Goal: Transaction & Acquisition: Purchase product/service

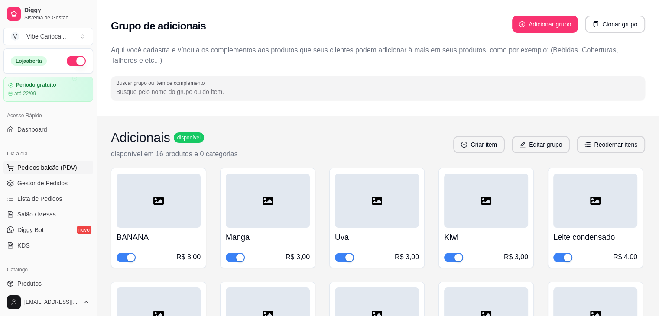
click at [66, 171] on span "Pedidos balcão (PDV)" at bounding box center [47, 167] width 60 height 9
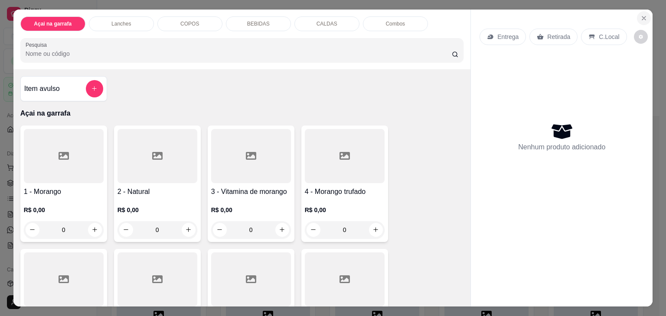
click at [642, 16] on icon "Close" at bounding box center [643, 17] width 3 height 3
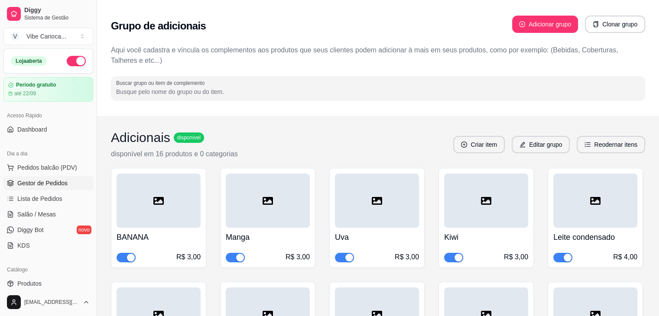
click at [35, 181] on span "Gestor de Pedidos" at bounding box center [42, 183] width 50 height 9
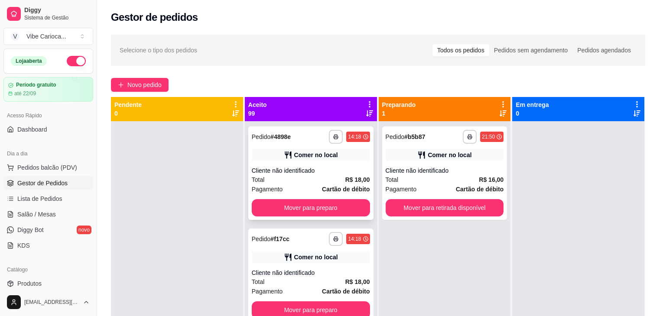
click at [323, 170] on div "Cliente não identificado" at bounding box center [311, 170] width 118 height 9
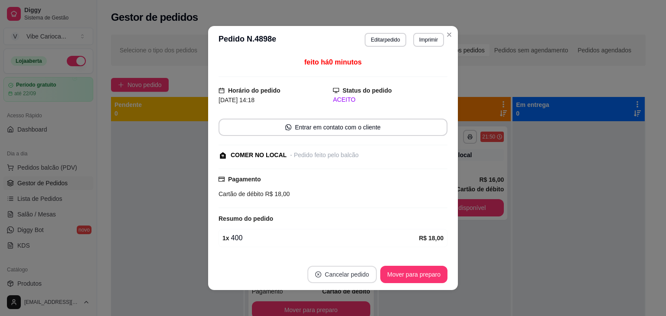
click at [355, 275] on button "Cancelar pedido" at bounding box center [341, 274] width 69 height 17
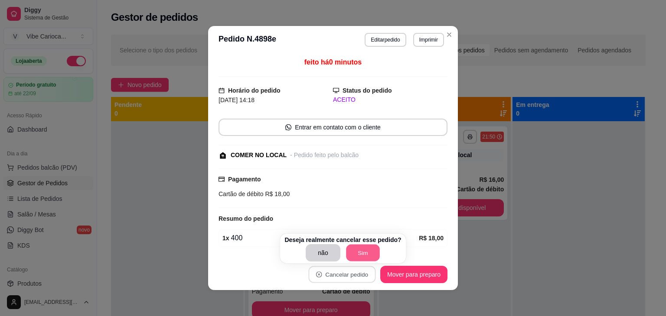
click at [353, 254] on button "Sim" at bounding box center [363, 253] width 34 height 17
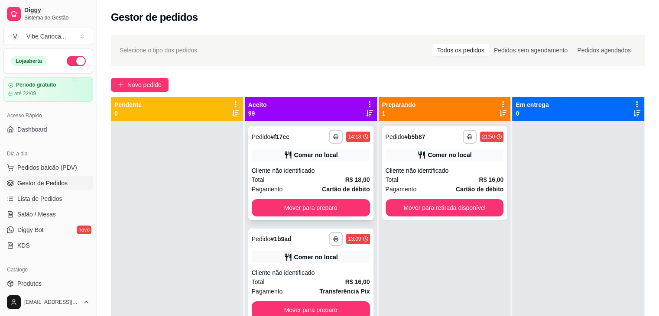
click at [308, 162] on div "**********" at bounding box center [310, 174] width 125 height 94
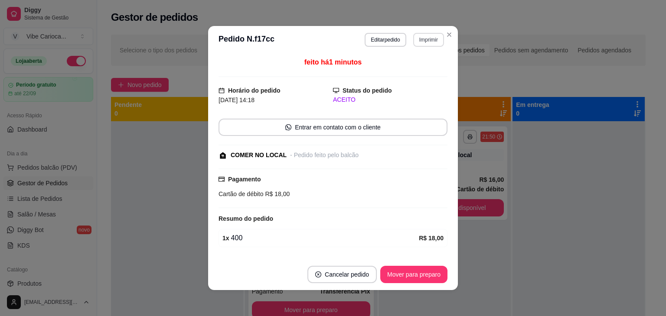
click at [417, 39] on button "Imprimir" at bounding box center [428, 40] width 31 height 14
click at [401, 74] on button "IMPRESSORA" at bounding box center [410, 70] width 63 height 14
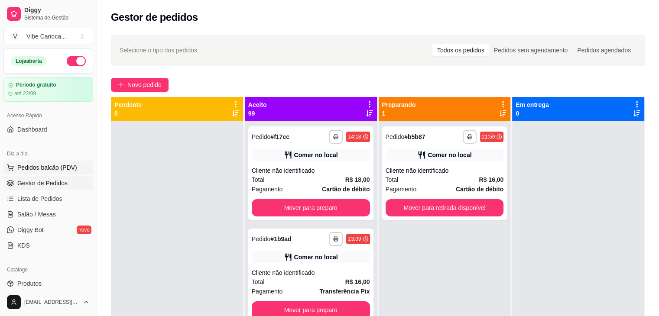
click at [30, 168] on span "Pedidos balcão (PDV)" at bounding box center [47, 167] width 60 height 9
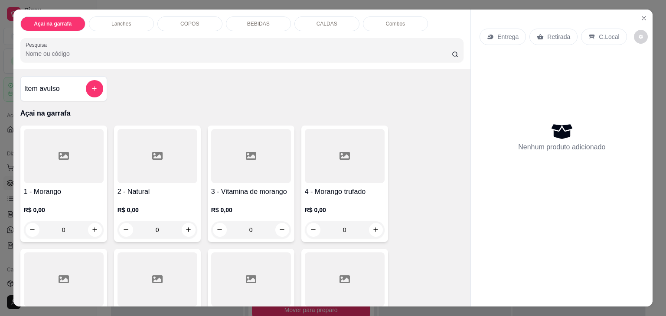
click at [193, 16] on div "COPOS" at bounding box center [189, 23] width 65 height 15
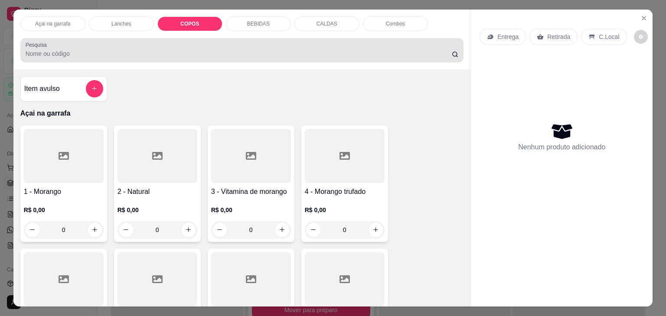
scroll to position [21, 0]
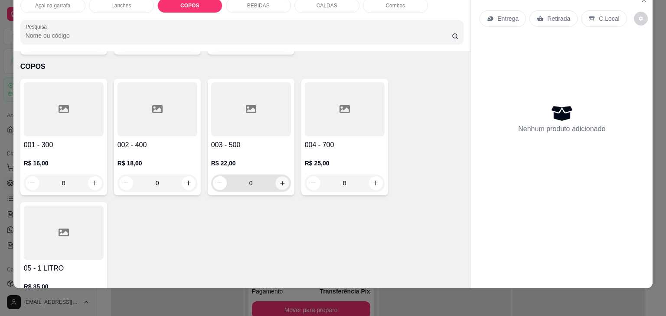
click at [275, 176] on button "increase-product-quantity" at bounding box center [281, 182] width 13 height 13
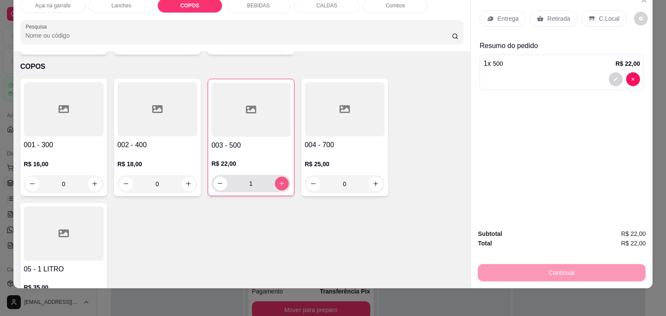
click at [275, 177] on button "increase-product-quantity" at bounding box center [282, 184] width 14 height 14
click at [275, 177] on button "increase-product-quantity" at bounding box center [281, 183] width 13 height 13
type input "3"
click at [604, 14] on p "C.Local" at bounding box center [609, 18] width 20 height 9
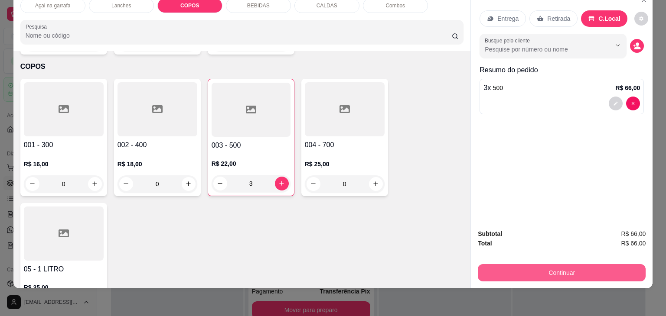
click at [526, 264] on button "Continuar" at bounding box center [562, 272] width 168 height 17
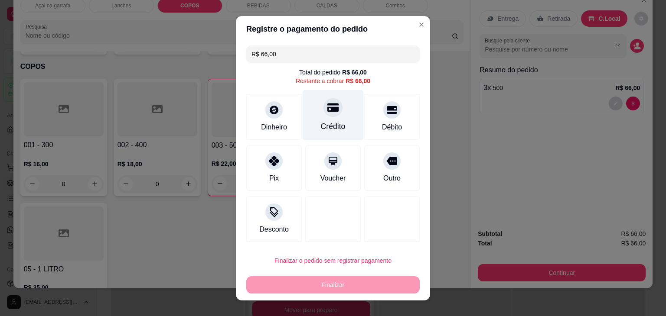
click at [319, 118] on div "Crédito" at bounding box center [333, 115] width 61 height 51
type input "R$ 0,00"
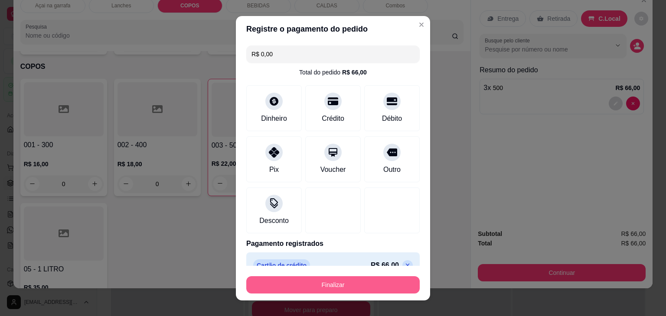
click at [336, 282] on button "Finalizar" at bounding box center [332, 285] width 173 height 17
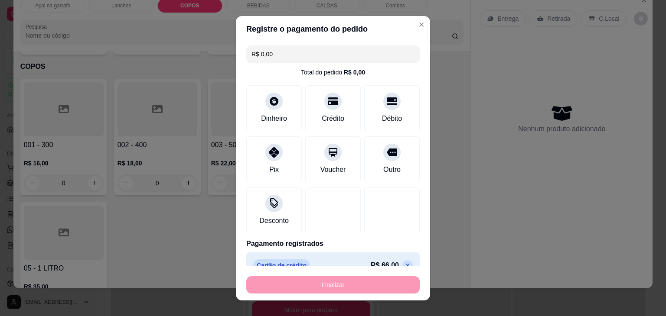
type input "0"
type input "-R$ 66,00"
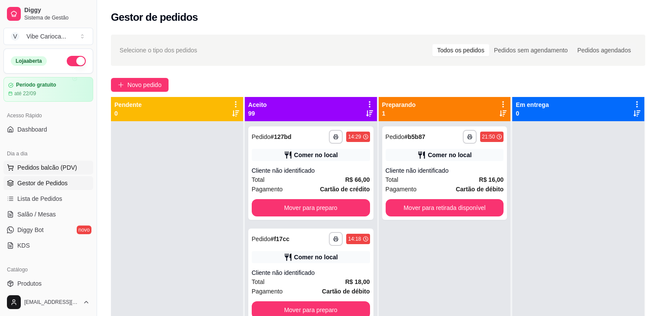
click at [58, 163] on span "Pedidos balcão (PDV)" at bounding box center [47, 167] width 60 height 9
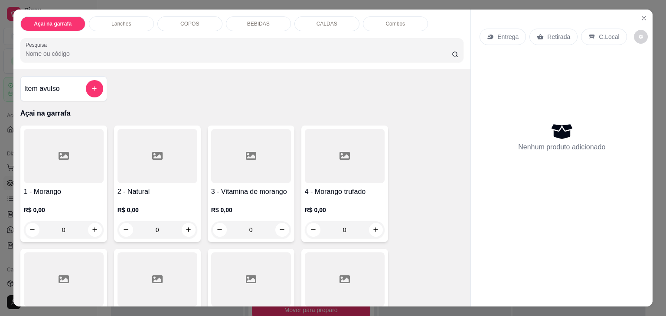
click at [203, 19] on div "COPOS" at bounding box center [189, 23] width 65 height 15
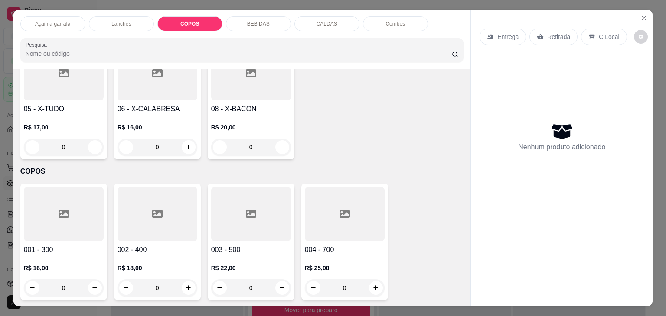
scroll to position [478, 0]
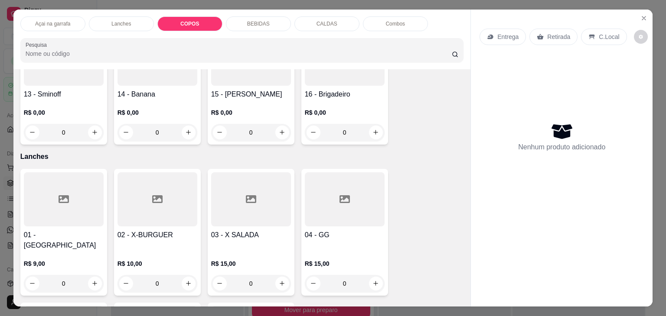
click at [192, 22] on p "COPOS" at bounding box center [189, 23] width 19 height 7
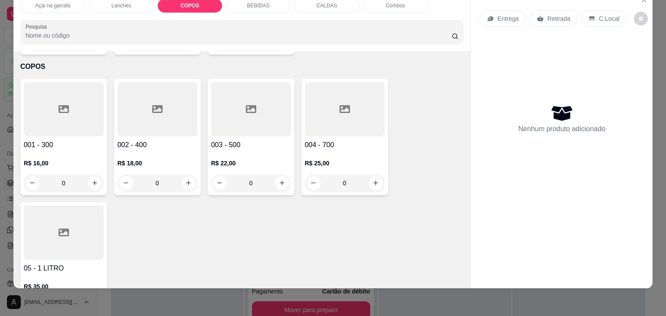
click at [130, 89] on div at bounding box center [157, 109] width 80 height 54
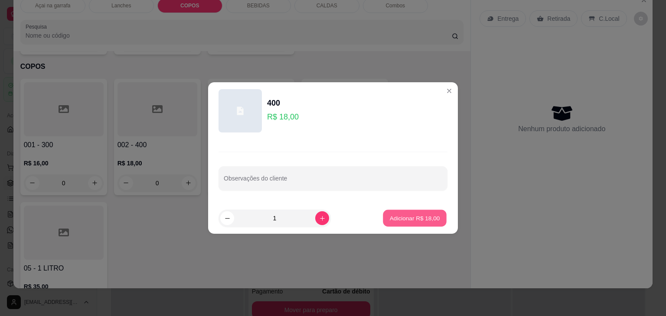
click at [421, 215] on p "Adicionar R$ 18,00" at bounding box center [415, 218] width 50 height 8
type input "1"
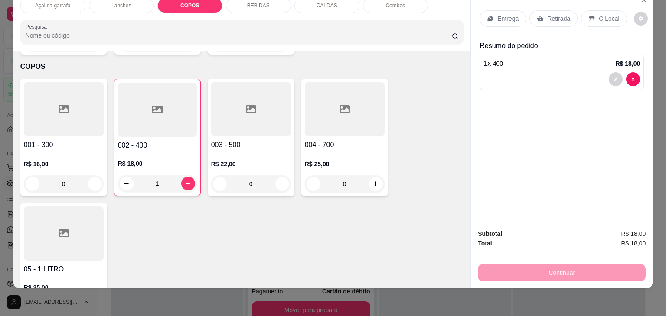
click at [591, 10] on div "C.Local" at bounding box center [604, 18] width 46 height 16
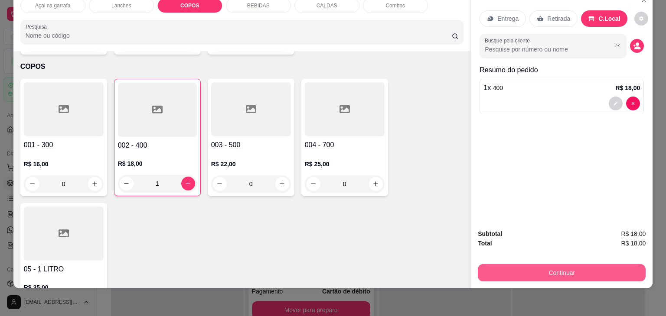
click at [530, 264] on button "Continuar" at bounding box center [562, 272] width 168 height 17
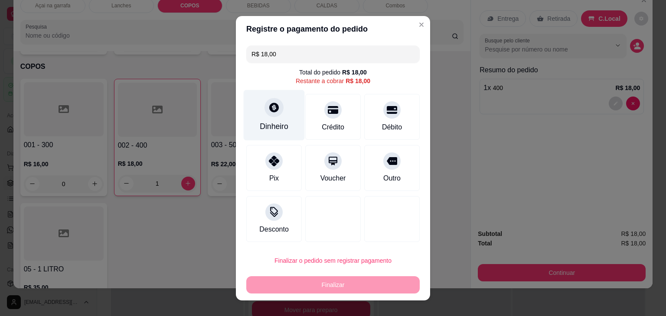
click at [267, 120] on div "Dinheiro" at bounding box center [274, 115] width 61 height 51
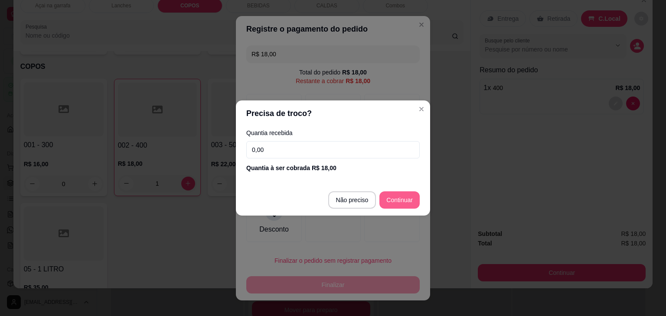
type input "R$ 0,00"
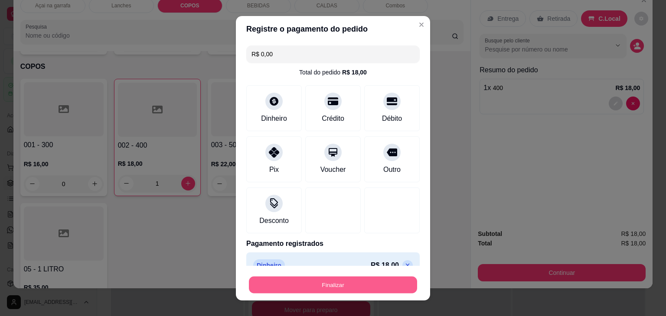
click at [335, 290] on button "Finalizar" at bounding box center [333, 285] width 168 height 17
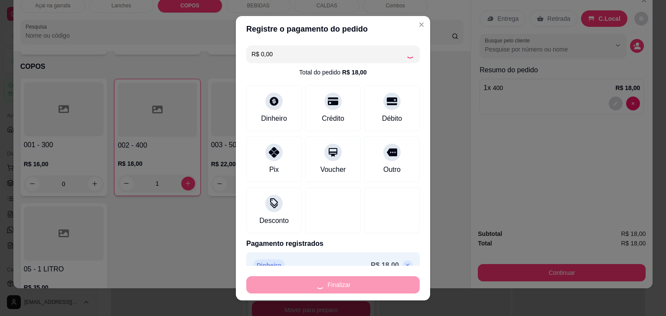
type input "0"
type input "-R$ 18,00"
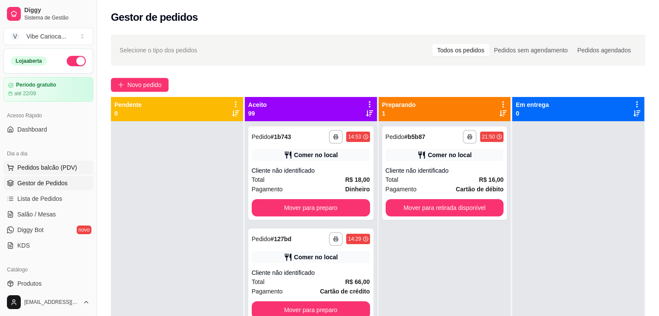
click at [52, 167] on span "Pedidos balcão (PDV)" at bounding box center [47, 167] width 60 height 9
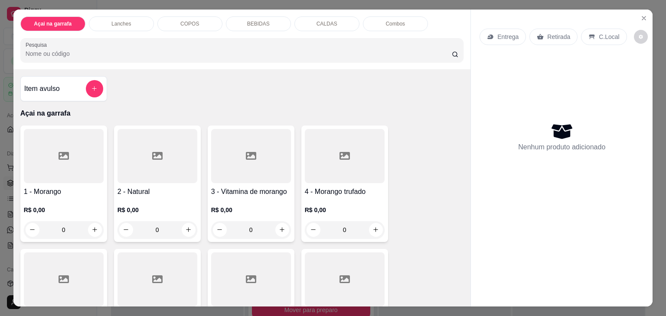
click at [189, 20] on p "COPOS" at bounding box center [189, 23] width 19 height 7
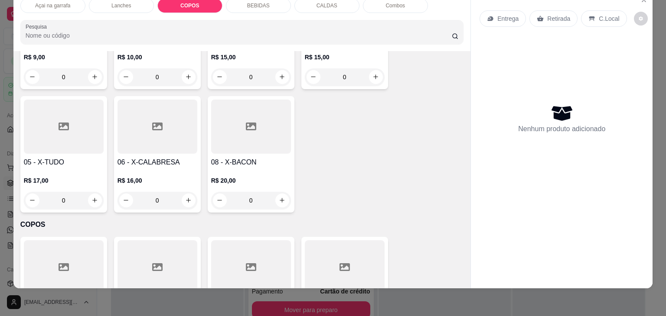
scroll to position [608, 0]
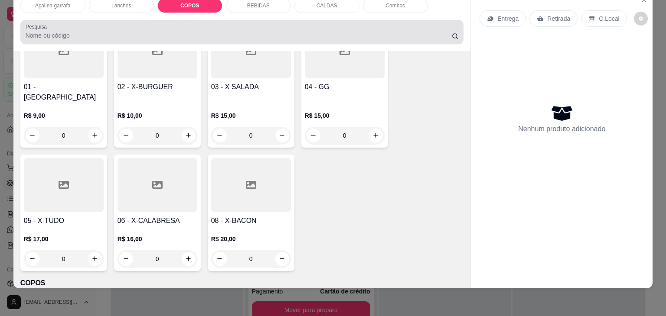
click at [138, 31] on input "Pesquisa" at bounding box center [239, 35] width 426 height 9
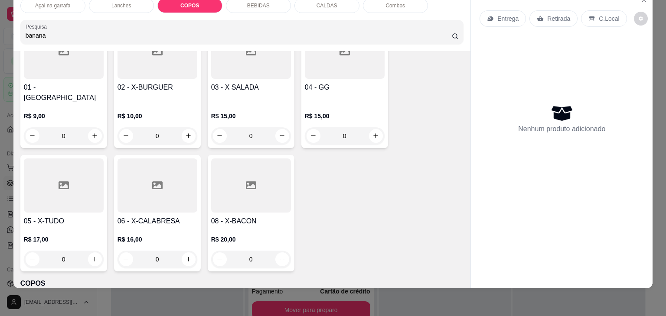
scroll to position [749, 0]
type input "banana"
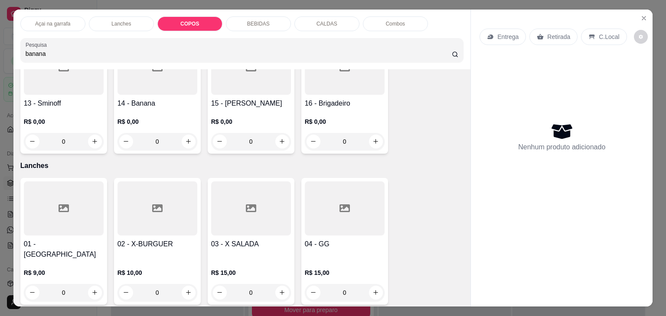
scroll to position [532, 0]
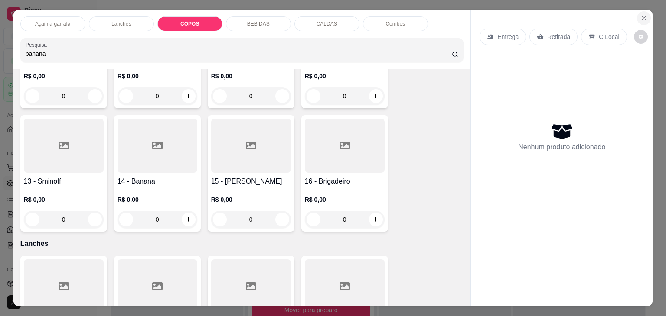
click at [640, 16] on icon "Close" at bounding box center [643, 18] width 7 height 7
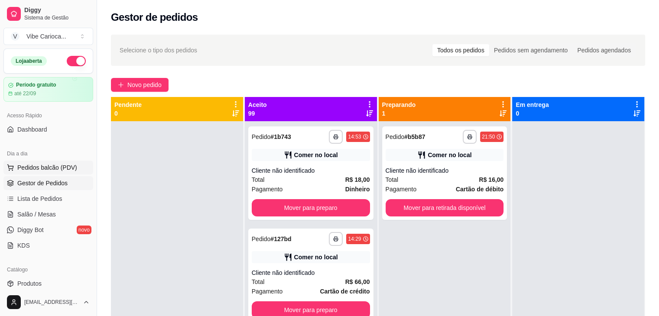
click at [36, 167] on span "Pedidos balcão (PDV)" at bounding box center [47, 167] width 60 height 9
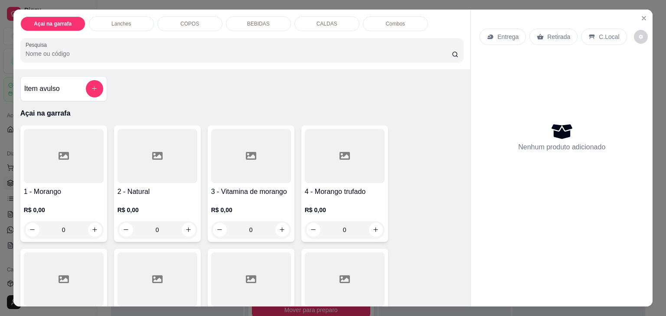
click at [215, 49] on input "Pesquisa" at bounding box center [239, 53] width 426 height 9
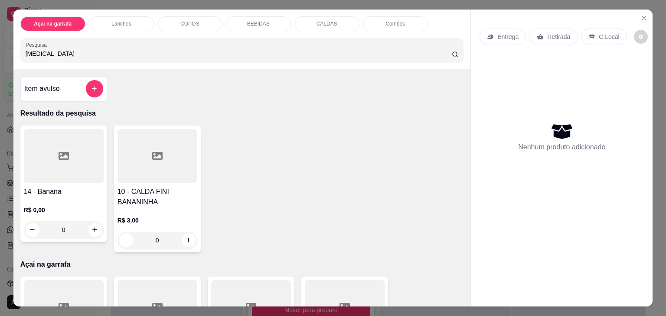
type input "[MEDICAL_DATA]"
click at [66, 156] on div at bounding box center [64, 156] width 80 height 54
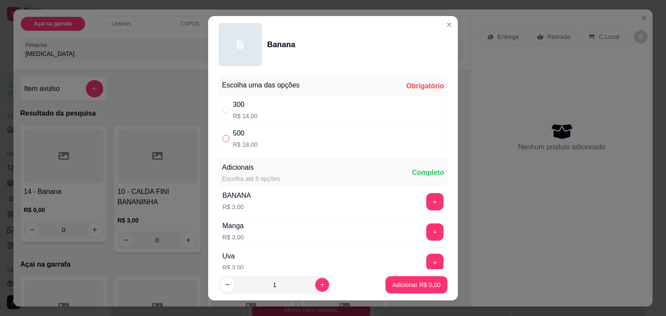
click at [222, 136] on input "" at bounding box center [225, 138] width 7 height 7
radio input "true"
click at [400, 288] on p "Adicionar R$ 18,00" at bounding box center [415, 285] width 52 height 9
type input "1"
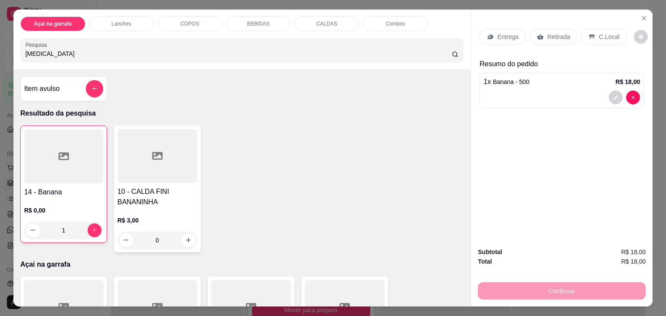
click at [176, 21] on div "COPOS" at bounding box center [189, 23] width 65 height 15
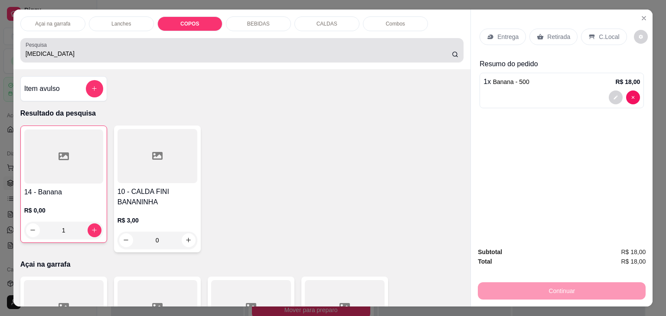
scroll to position [21, 0]
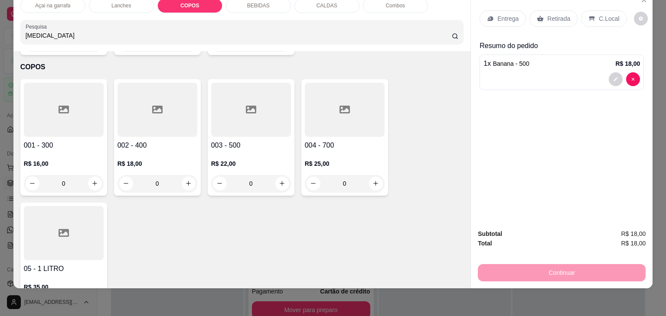
click at [71, 85] on div at bounding box center [64, 110] width 80 height 54
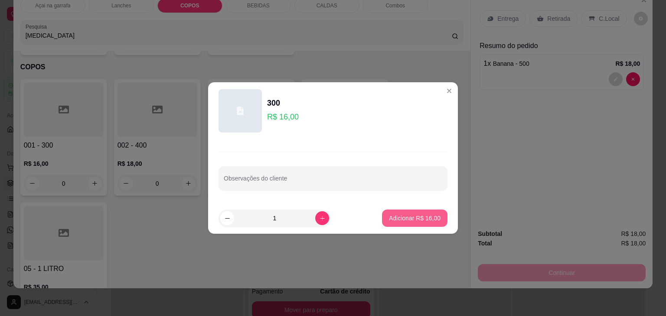
click at [397, 218] on p "Adicionar R$ 16,00" at bounding box center [415, 218] width 52 height 9
type input "1"
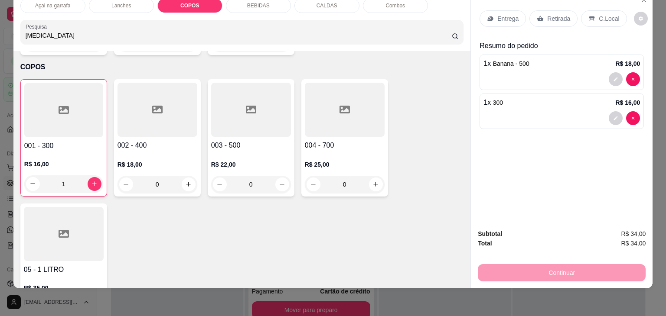
click at [591, 12] on div "C.Local" at bounding box center [604, 18] width 46 height 16
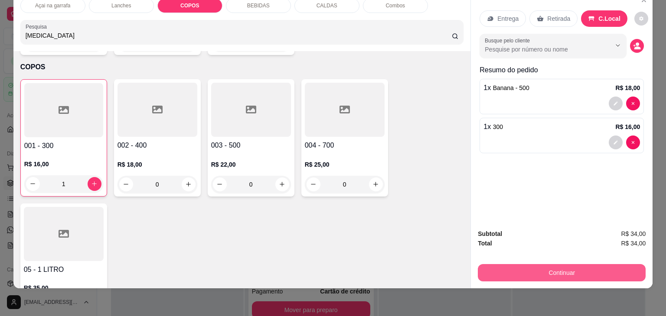
click at [507, 266] on button "Continuar" at bounding box center [562, 272] width 168 height 17
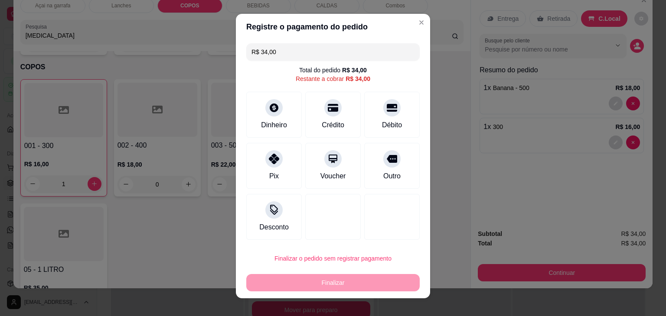
scroll to position [0, 0]
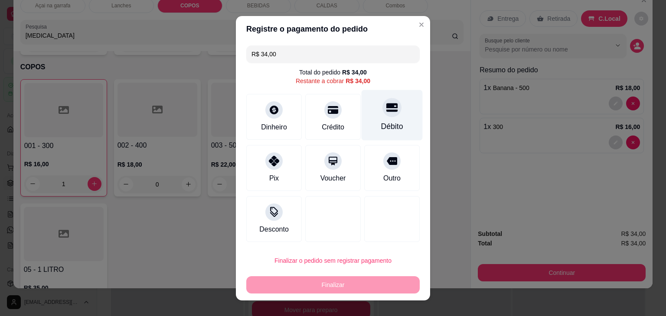
click at [381, 117] on div "Débito" at bounding box center [391, 115] width 61 height 51
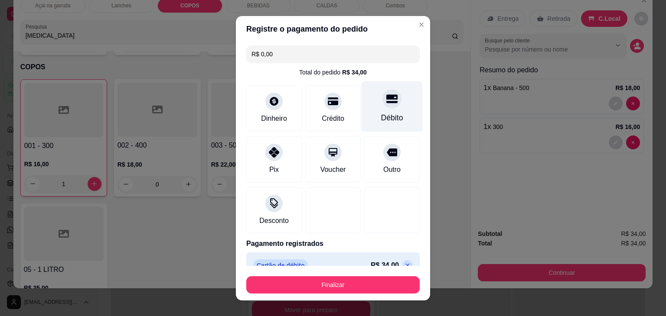
type input "R$ 0,00"
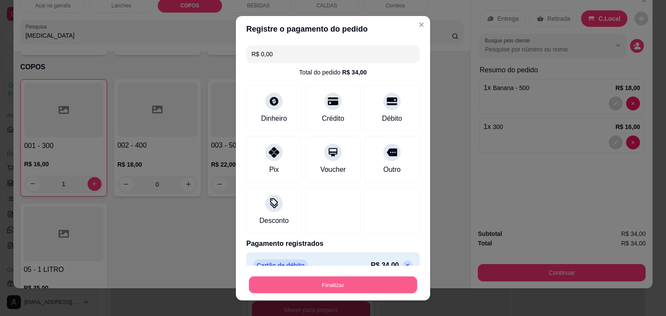
click at [306, 278] on button "Finalizar" at bounding box center [333, 285] width 168 height 17
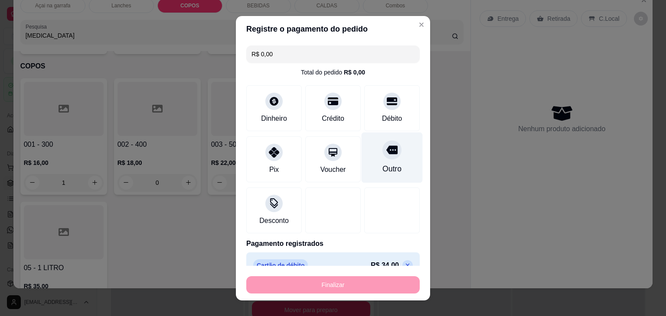
type input "0"
type input "-R$ 34,00"
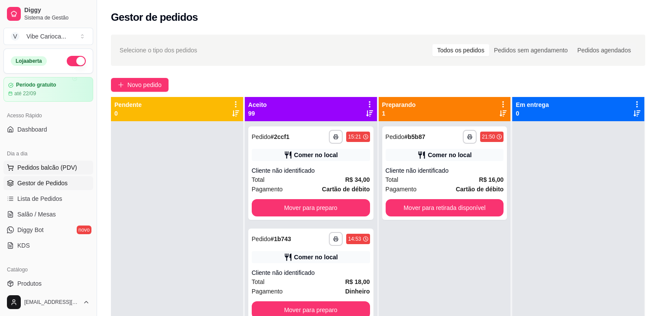
click at [43, 166] on span "Pedidos balcão (PDV)" at bounding box center [47, 167] width 60 height 9
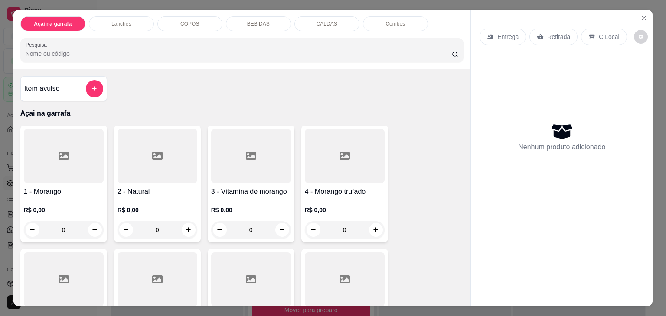
click at [34, 20] on p "Açai na garrafa" at bounding box center [53, 23] width 38 height 7
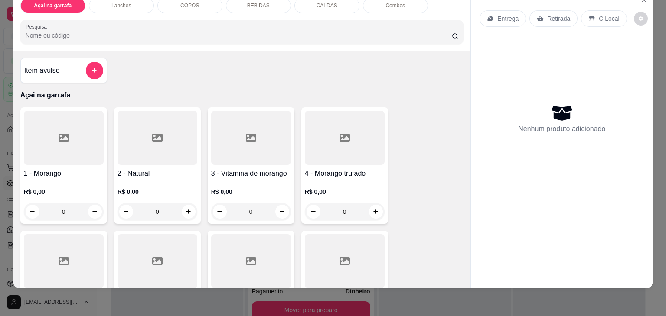
click at [192, 2] on div "COPOS" at bounding box center [189, 5] width 65 height 15
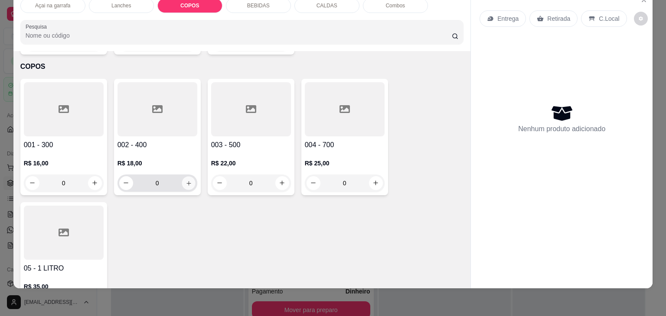
click at [186, 181] on icon "increase-product-quantity" at bounding box center [188, 183] width 4 height 4
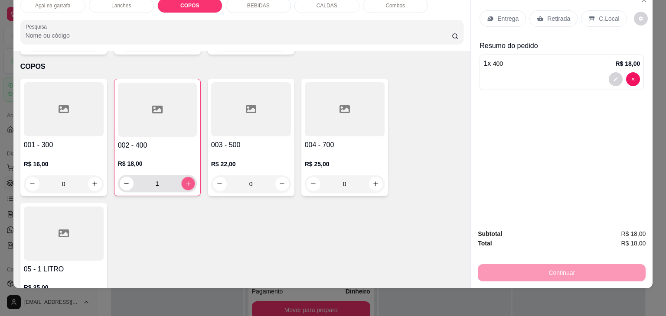
click at [186, 181] on icon "increase-product-quantity" at bounding box center [188, 184] width 7 height 7
type input "2"
click at [609, 15] on p "C.Local" at bounding box center [609, 18] width 20 height 9
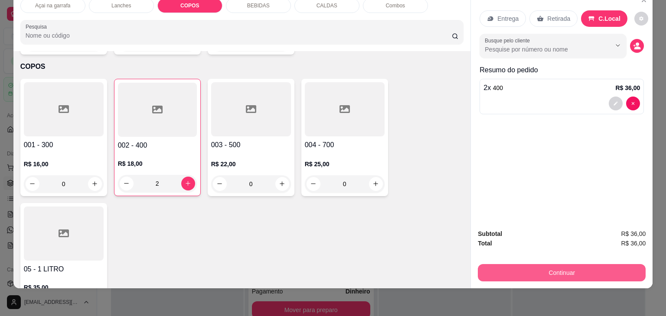
click at [572, 264] on button "Continuar" at bounding box center [562, 272] width 168 height 17
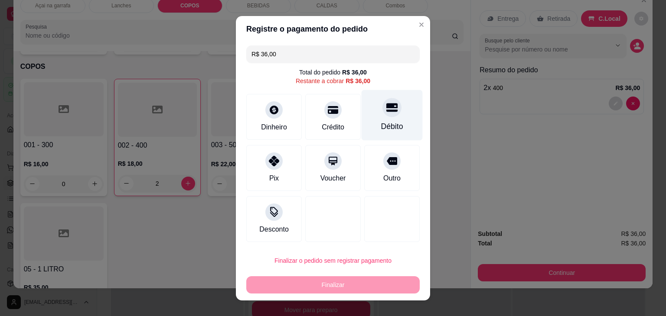
click at [390, 119] on div "Débito" at bounding box center [391, 115] width 61 height 51
type input "R$ 0,00"
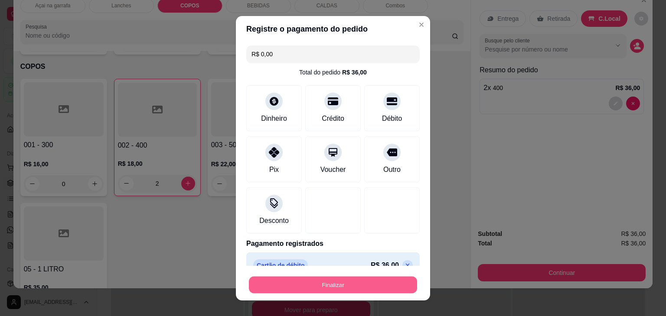
click at [362, 289] on button "Finalizar" at bounding box center [333, 285] width 168 height 17
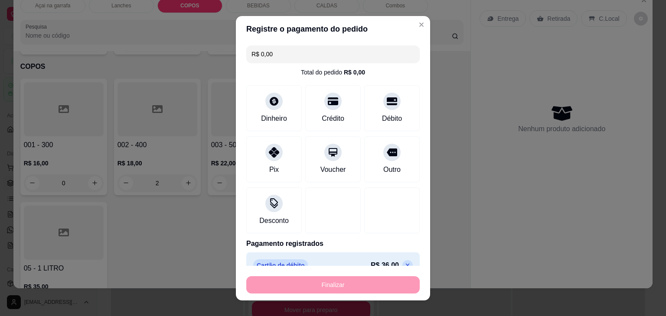
type input "0"
type input "-R$ 36,00"
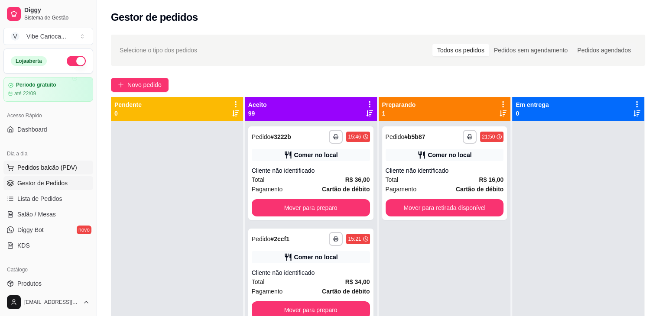
click at [36, 171] on span "Pedidos balcão (PDV)" at bounding box center [47, 167] width 60 height 9
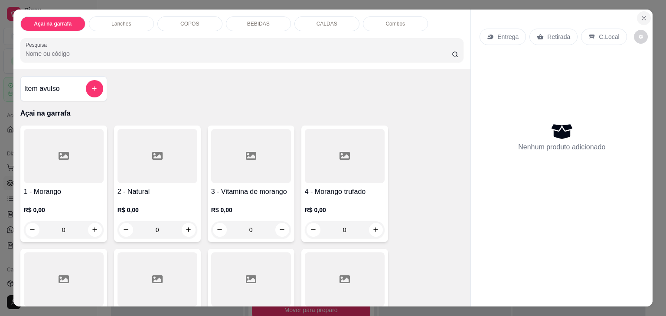
click at [640, 15] on icon "Close" at bounding box center [643, 18] width 7 height 7
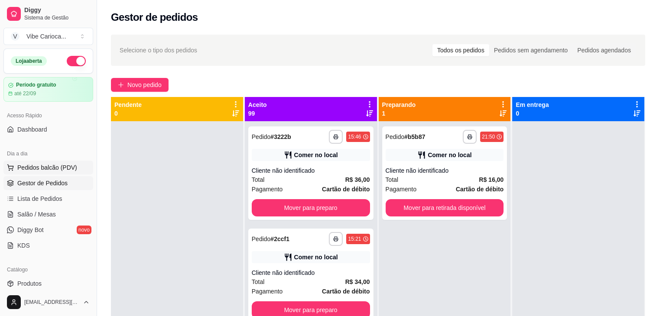
click at [37, 170] on span "Pedidos balcão (PDV)" at bounding box center [47, 167] width 60 height 9
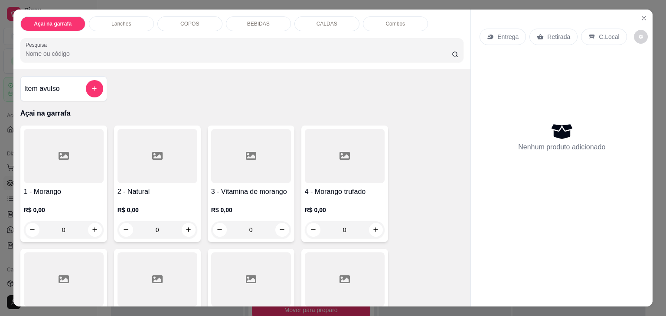
click at [181, 20] on p "COPOS" at bounding box center [189, 23] width 19 height 7
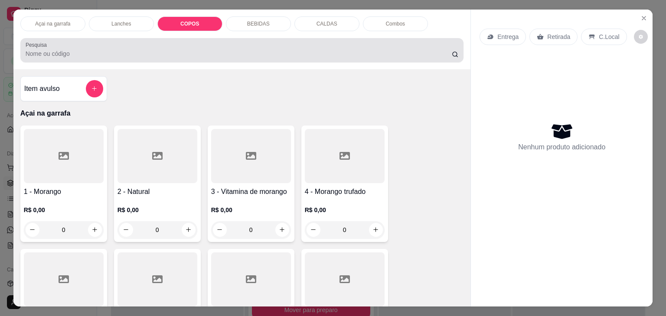
scroll to position [21, 0]
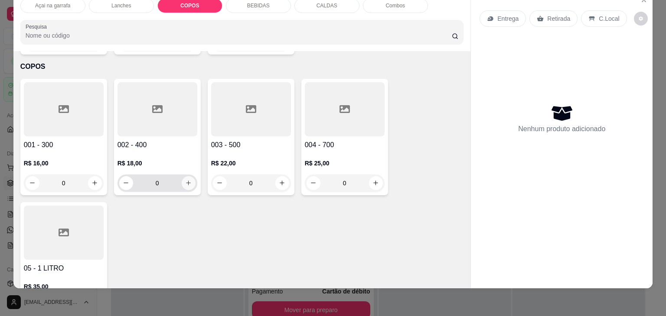
click at [183, 176] on button "increase-product-quantity" at bounding box center [189, 183] width 14 height 14
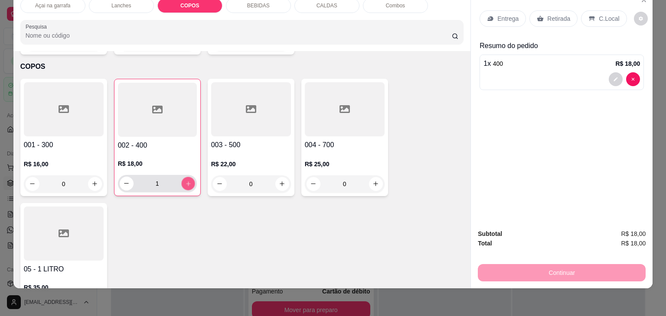
click at [184, 177] on button "increase-product-quantity" at bounding box center [187, 183] width 13 height 13
click at [610, 15] on p "C.Local" at bounding box center [609, 18] width 20 height 9
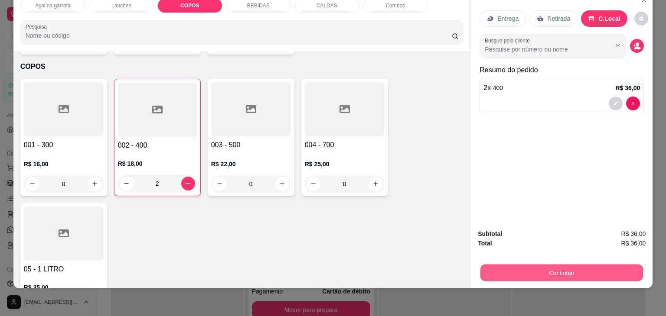
click at [554, 265] on button "Continuar" at bounding box center [561, 273] width 163 height 17
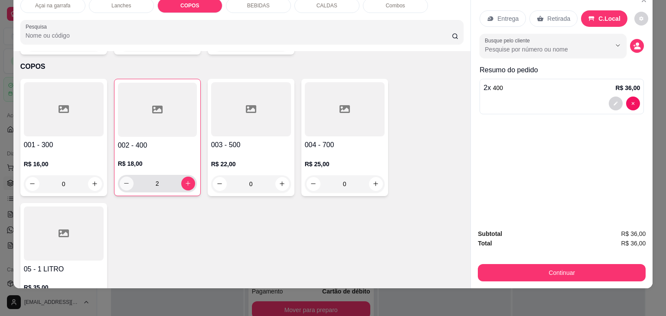
click at [125, 180] on icon "decrease-product-quantity" at bounding box center [126, 183] width 7 height 7
type input "0"
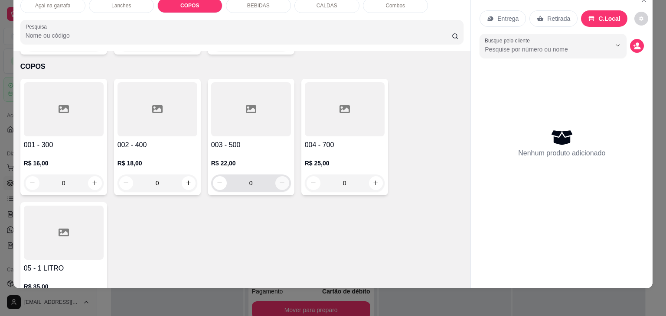
click at [285, 176] on button "increase-product-quantity" at bounding box center [282, 183] width 14 height 14
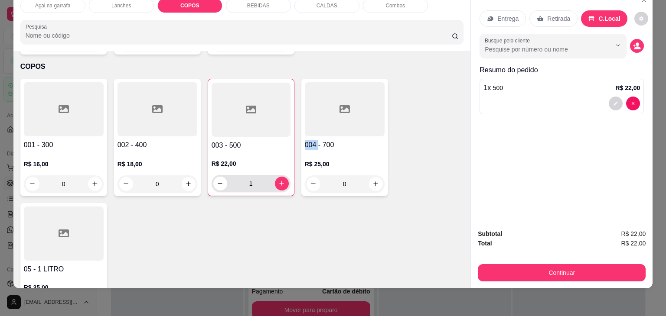
click at [285, 175] on div "1" at bounding box center [250, 183] width 79 height 17
click at [280, 180] on icon "increase-product-quantity" at bounding box center [281, 183] width 7 height 7
type input "2"
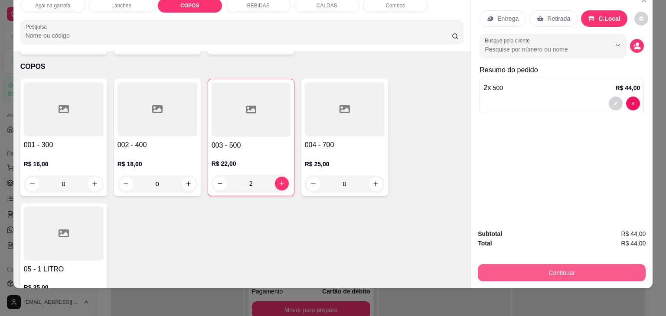
click at [537, 267] on button "Continuar" at bounding box center [562, 272] width 168 height 17
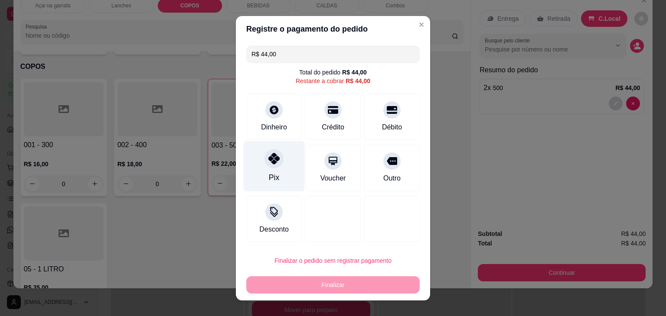
click at [279, 167] on div "Pix" at bounding box center [274, 166] width 61 height 51
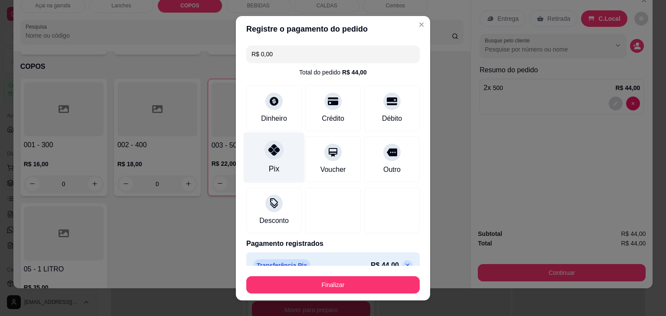
type input "R$ 0,00"
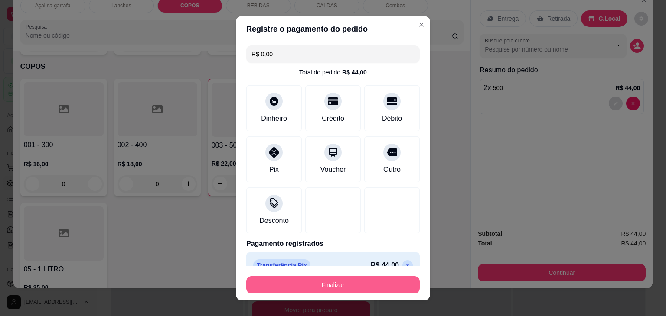
click at [327, 282] on button "Finalizar" at bounding box center [332, 285] width 173 height 17
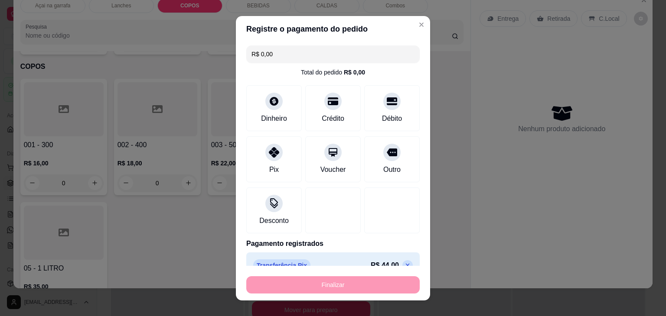
type input "0"
type input "-R$ 44,00"
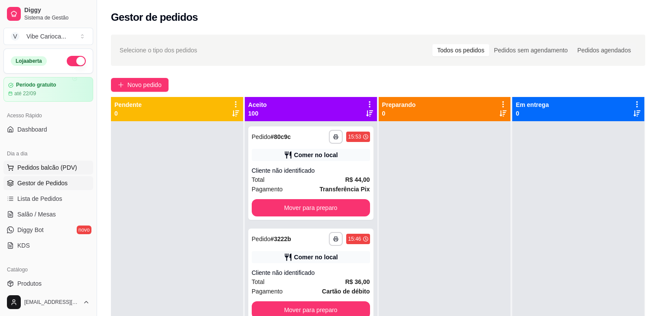
click at [59, 166] on span "Pedidos balcão (PDV)" at bounding box center [47, 167] width 60 height 9
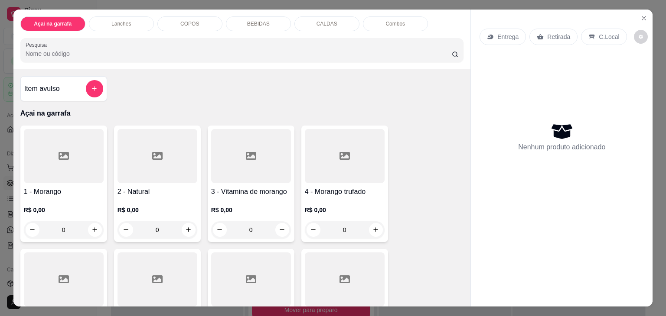
click at [189, 20] on p "COPOS" at bounding box center [189, 23] width 19 height 7
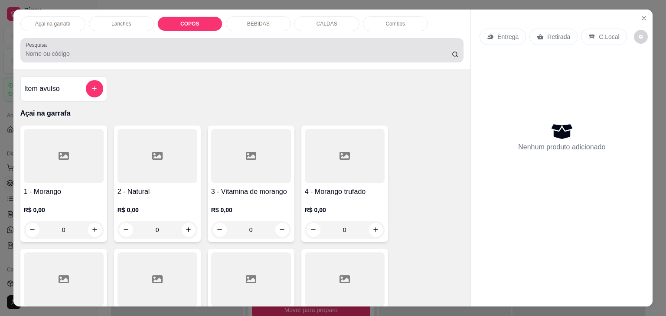
scroll to position [21, 0]
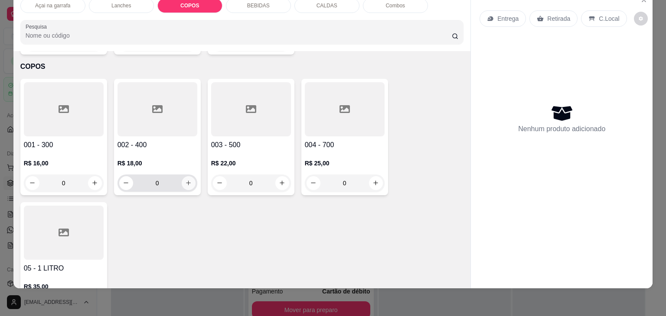
click at [186, 181] on icon "increase-product-quantity" at bounding box center [188, 183] width 5 height 5
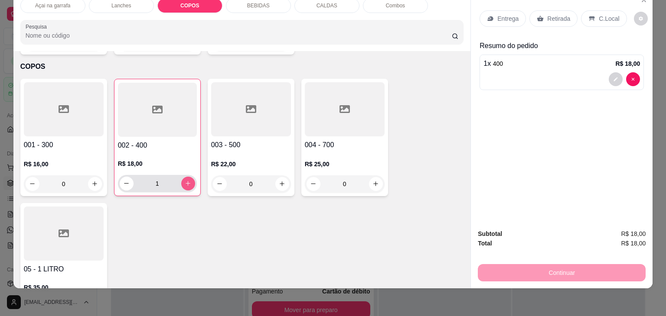
click at [185, 180] on icon "increase-product-quantity" at bounding box center [188, 183] width 7 height 7
type input "2"
click at [599, 16] on p "C.Local" at bounding box center [609, 18] width 20 height 9
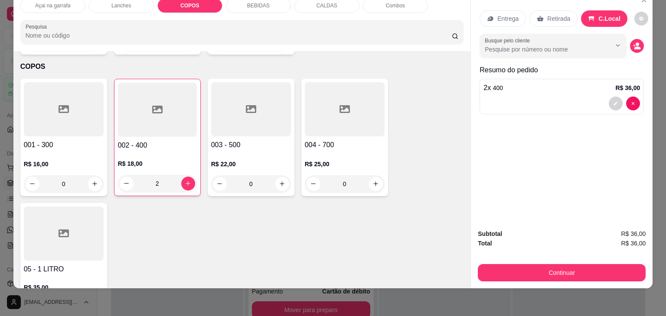
click at [511, 262] on div "Continuar" at bounding box center [562, 272] width 168 height 20
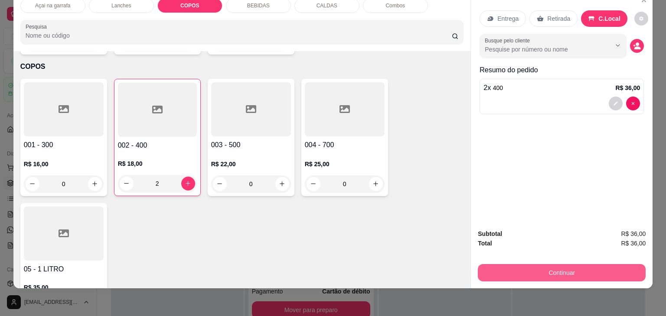
click at [503, 264] on button "Continuar" at bounding box center [562, 272] width 168 height 17
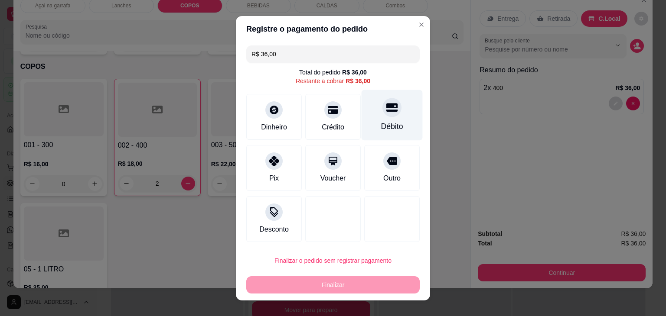
click at [392, 114] on div "Débito" at bounding box center [391, 115] width 61 height 51
type input "R$ 0,00"
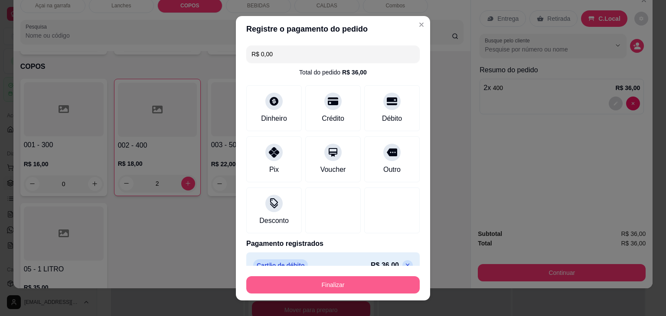
click at [385, 290] on button "Finalizar" at bounding box center [332, 285] width 173 height 17
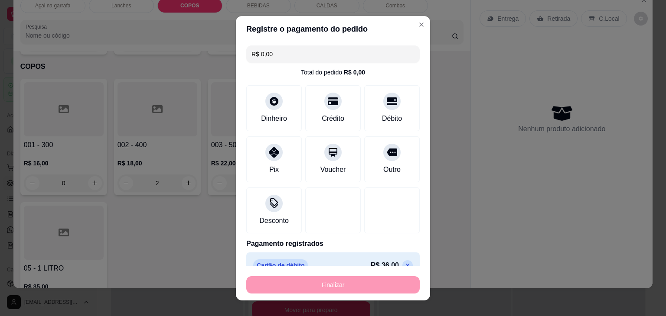
type input "0"
type input "-R$ 36,00"
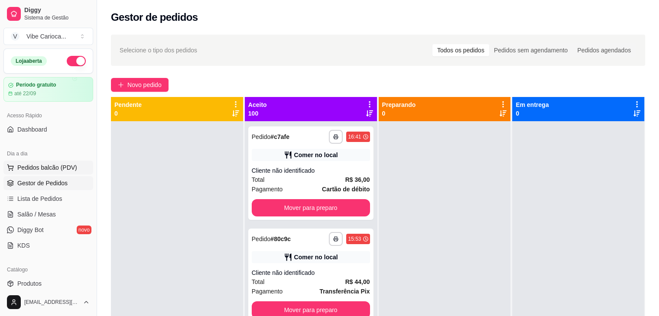
click at [43, 169] on span "Pedidos balcão (PDV)" at bounding box center [47, 167] width 60 height 9
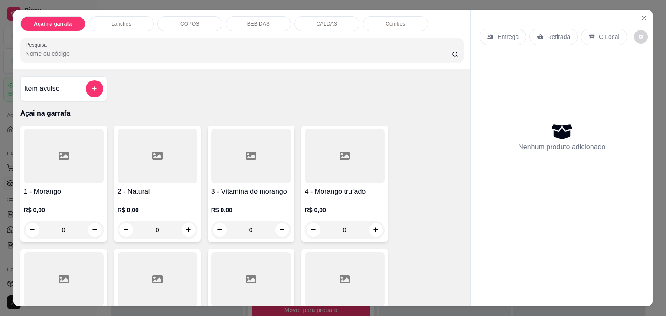
click at [197, 21] on div "COPOS" at bounding box center [189, 23] width 65 height 15
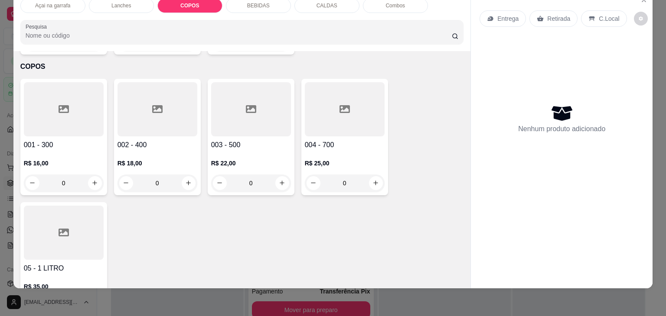
click at [246, 105] on icon at bounding box center [251, 109] width 10 height 8
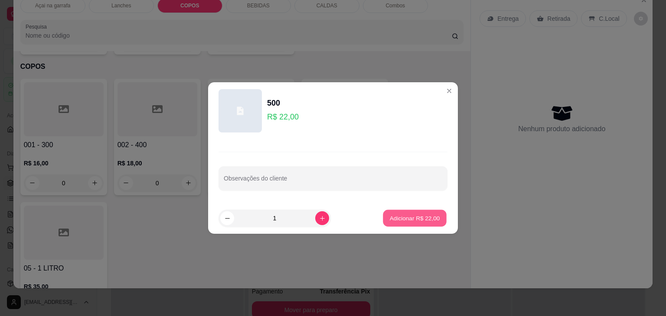
click at [425, 216] on p "Adicionar R$ 22,00" at bounding box center [415, 218] width 50 height 8
type input "1"
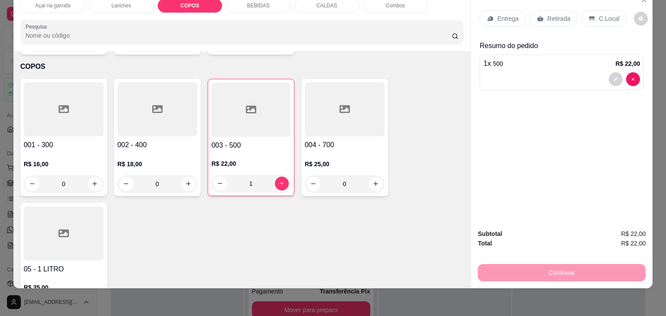
click at [599, 14] on p "C.Local" at bounding box center [609, 18] width 20 height 9
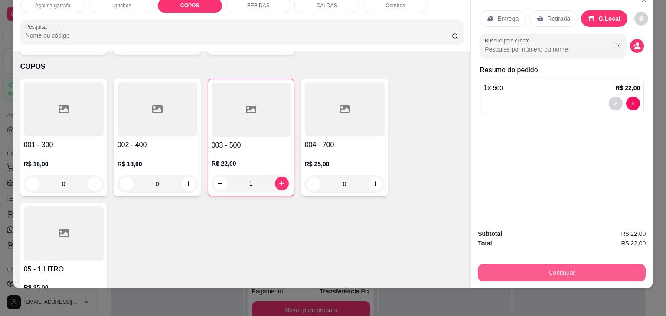
click at [539, 269] on button "Continuar" at bounding box center [562, 272] width 168 height 17
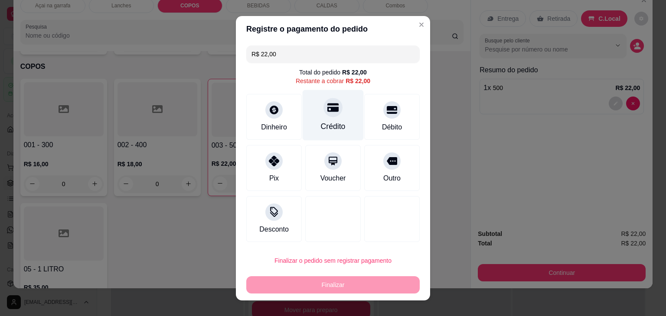
click at [327, 107] on icon at bounding box center [332, 107] width 11 height 11
type input "R$ 0,00"
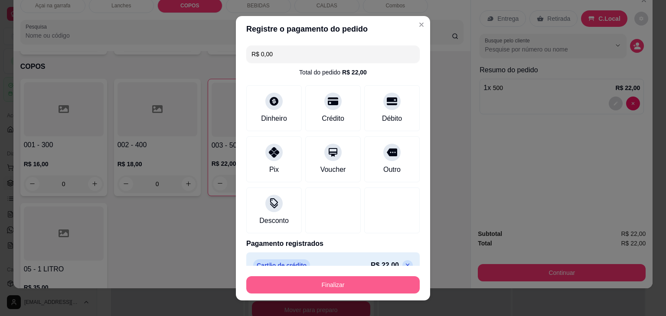
click at [312, 292] on button "Finalizar" at bounding box center [332, 285] width 173 height 17
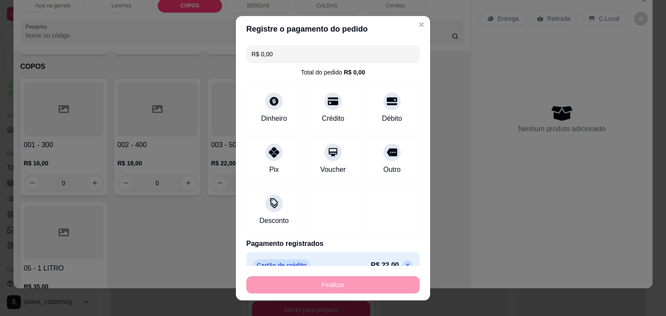
type input "0"
type input "-R$ 22,00"
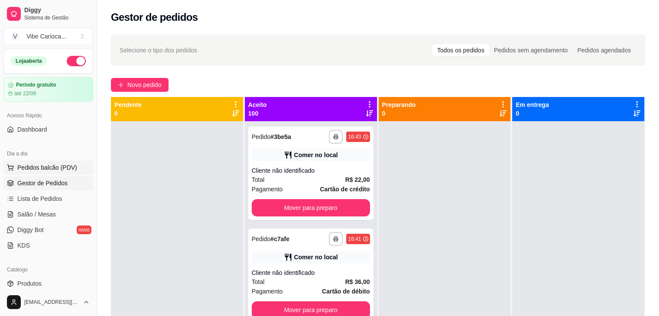
click at [45, 171] on span "Pedidos balcão (PDV)" at bounding box center [47, 167] width 60 height 9
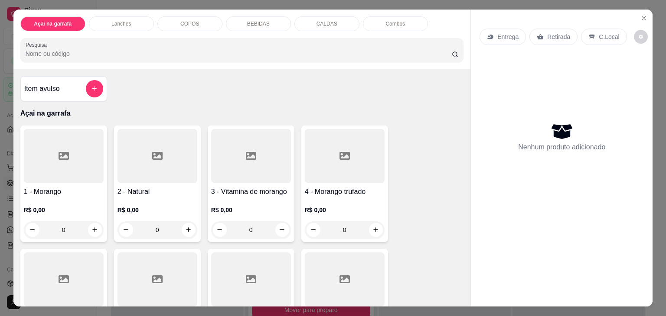
click at [192, 21] on p "COPOS" at bounding box center [189, 23] width 19 height 7
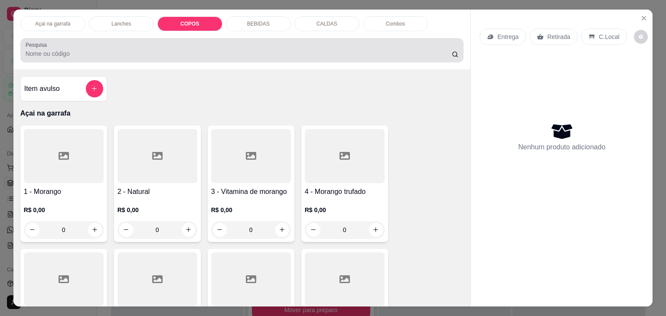
scroll to position [21, 0]
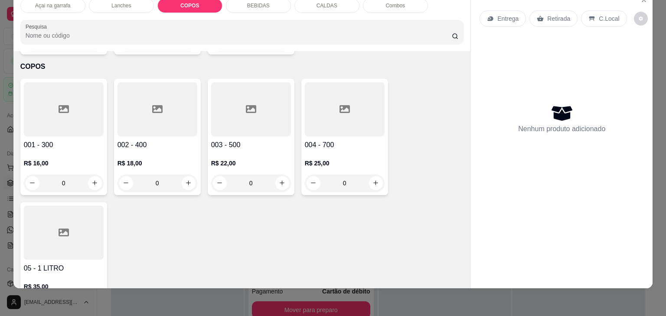
click at [252, 105] on icon at bounding box center [251, 109] width 10 height 8
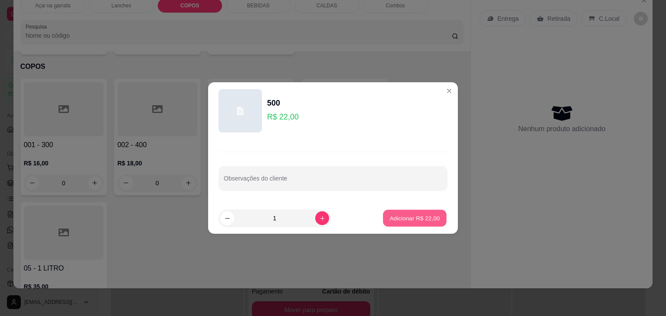
click at [420, 212] on button "Adicionar R$ 22,00" at bounding box center [415, 218] width 64 height 17
type input "1"
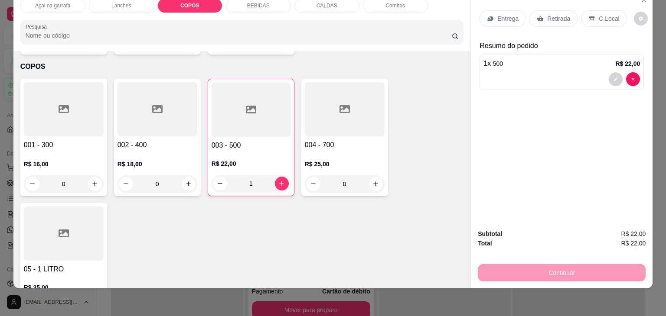
click at [610, 14] on p "C.Local" at bounding box center [609, 18] width 20 height 9
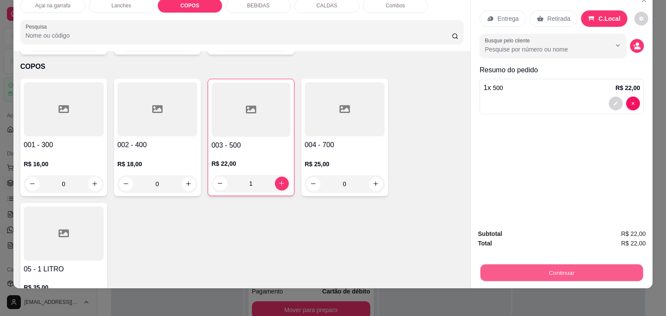
click at [570, 267] on button "Continuar" at bounding box center [561, 273] width 163 height 17
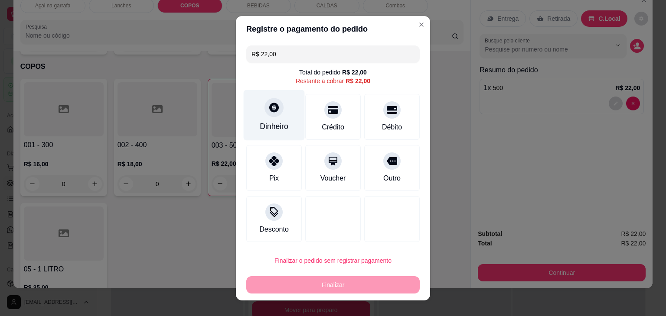
click at [258, 114] on div "Dinheiro" at bounding box center [274, 115] width 61 height 51
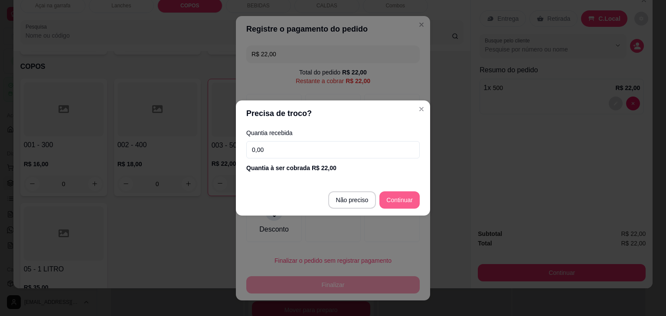
type input "R$ 0,00"
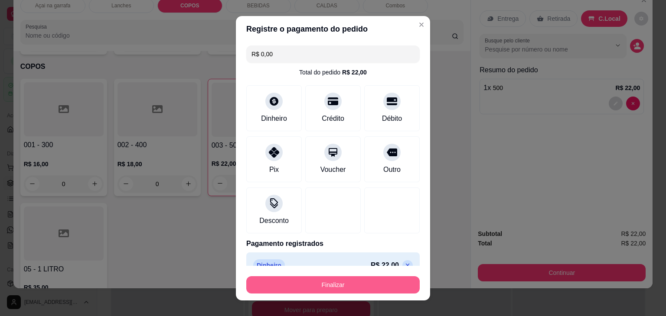
click at [329, 285] on button "Finalizar" at bounding box center [332, 285] width 173 height 17
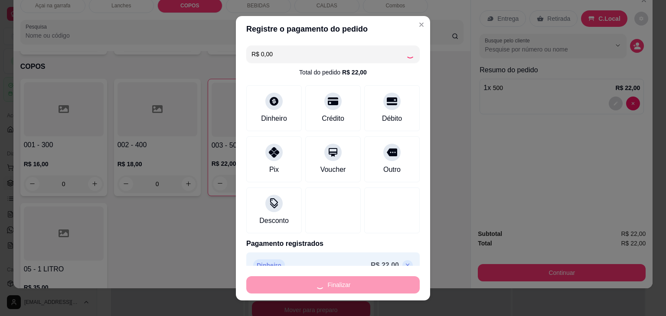
type input "0"
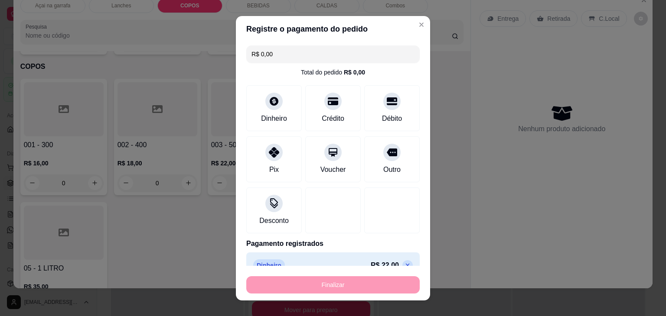
type input "-R$ 22,00"
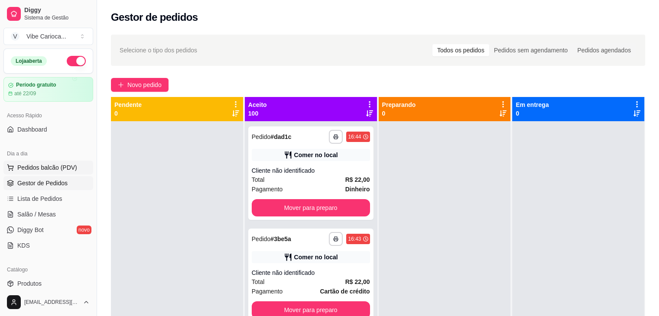
click at [38, 171] on span "Pedidos balcão (PDV)" at bounding box center [47, 167] width 60 height 9
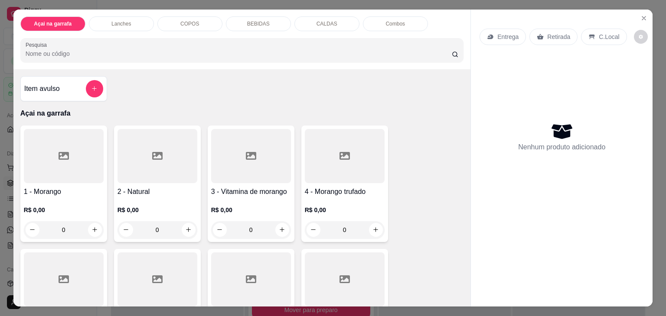
click at [182, 21] on p "COPOS" at bounding box center [189, 23] width 19 height 7
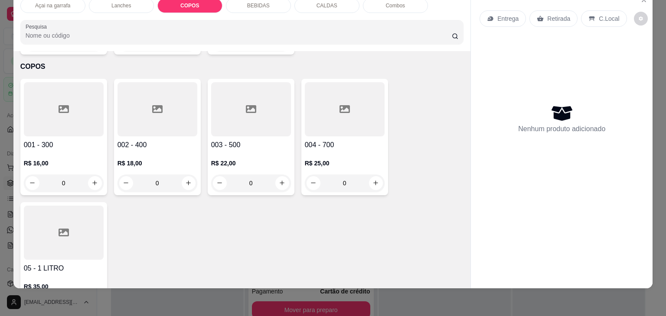
click at [152, 105] on icon at bounding box center [157, 109] width 10 height 8
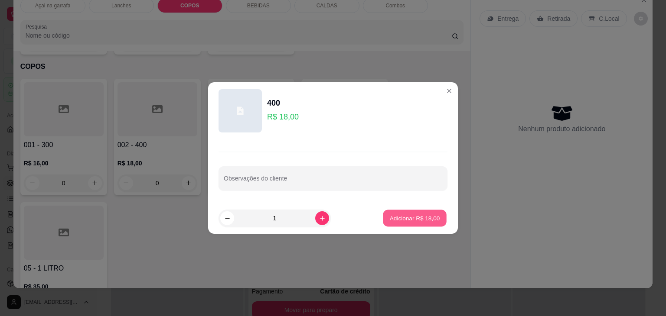
click at [407, 212] on button "Adicionar R$ 18,00" at bounding box center [415, 218] width 64 height 17
type input "1"
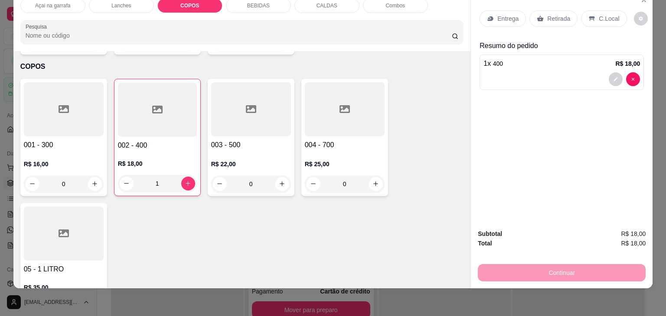
click at [603, 14] on p "C.Local" at bounding box center [609, 18] width 20 height 9
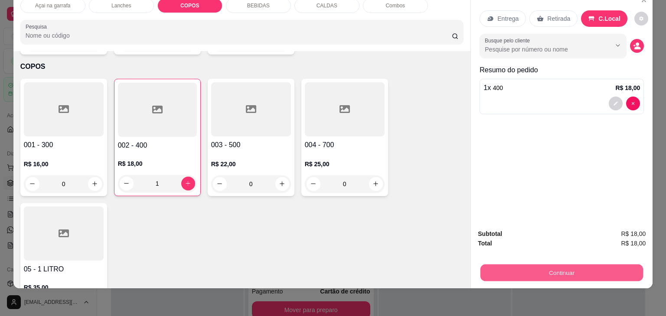
click at [541, 266] on button "Continuar" at bounding box center [561, 273] width 163 height 17
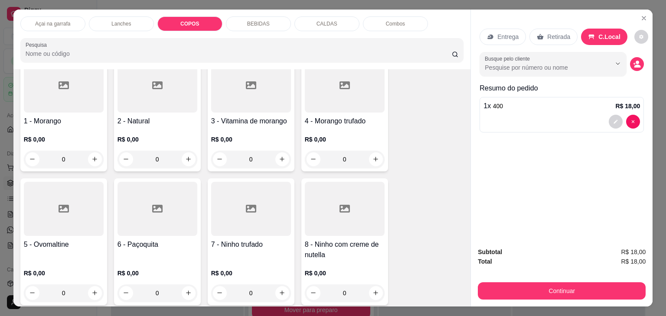
scroll to position [0, 0]
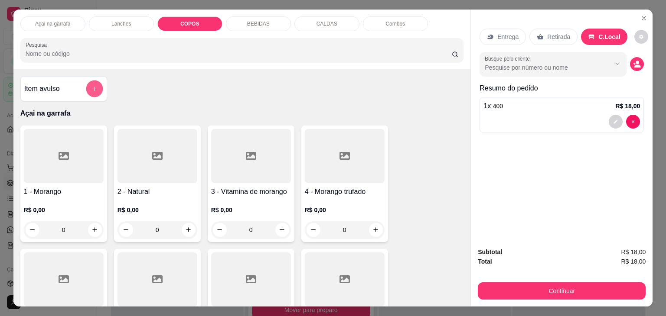
click at [86, 85] on button "add-separate-item" at bounding box center [94, 89] width 17 height 17
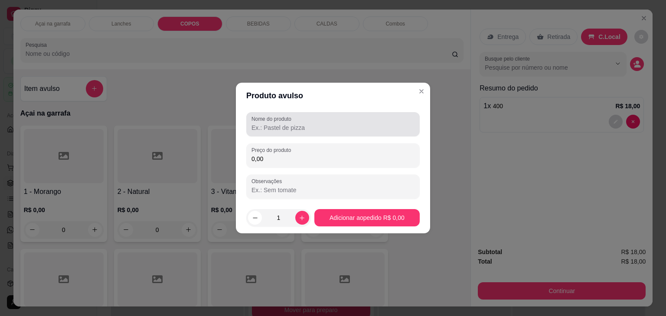
click at [309, 124] on input "Nome do produto" at bounding box center [332, 128] width 163 height 9
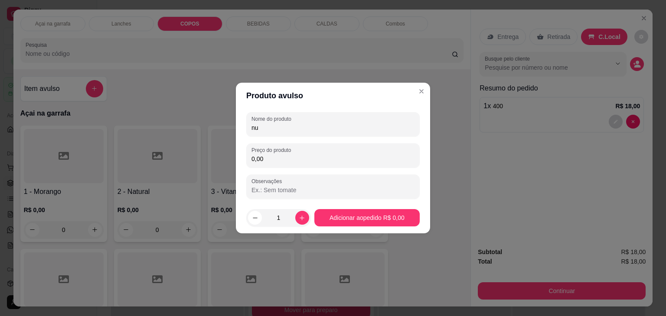
type input "n"
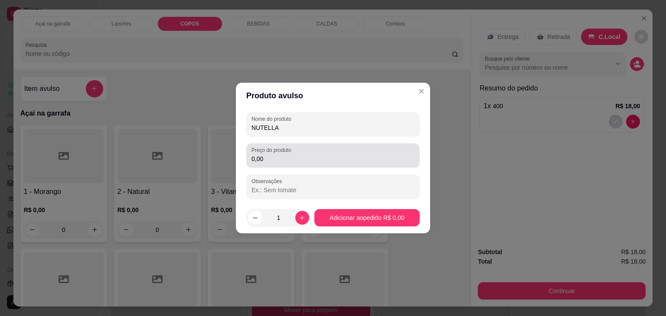
type input "NUTELLA"
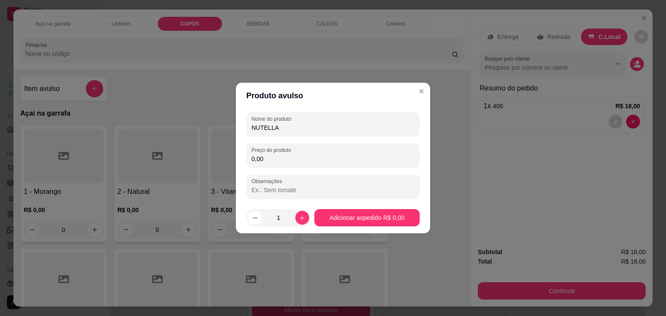
click at [296, 155] on input "0,00" at bounding box center [332, 159] width 163 height 9
type input "5,00"
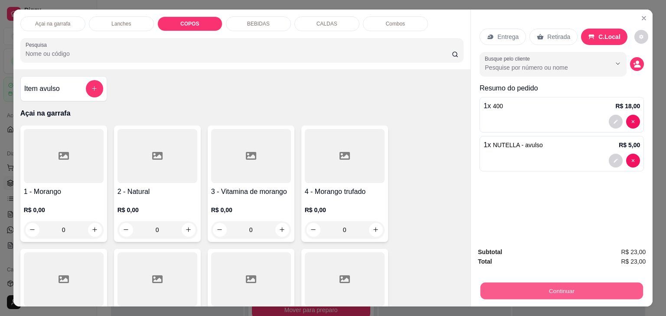
click at [604, 291] on button "Continuar" at bounding box center [561, 291] width 163 height 17
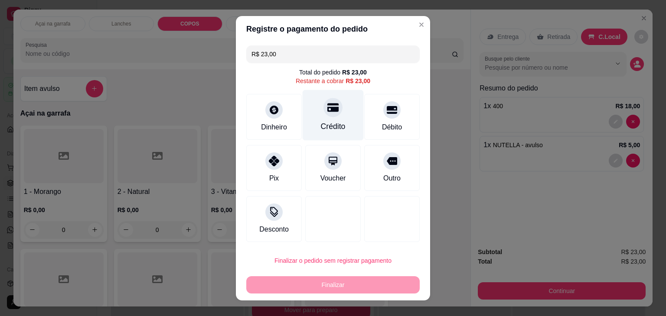
click at [335, 111] on div at bounding box center [332, 107] width 19 height 19
type input "R$ 0,00"
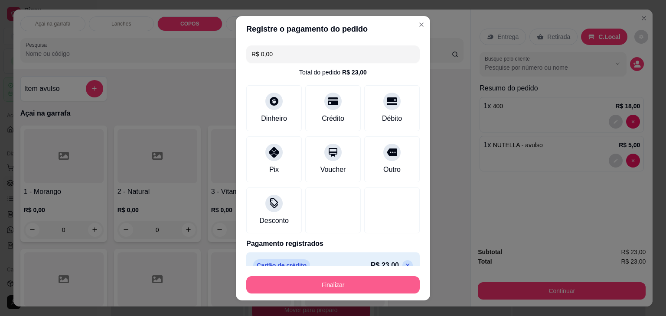
click at [364, 283] on button "Finalizar" at bounding box center [332, 285] width 173 height 17
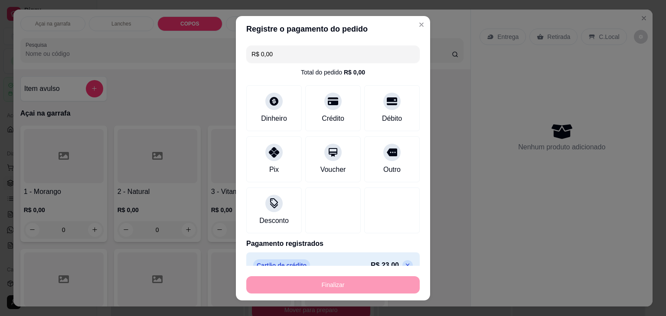
type input "0"
type input "-R$ 23,00"
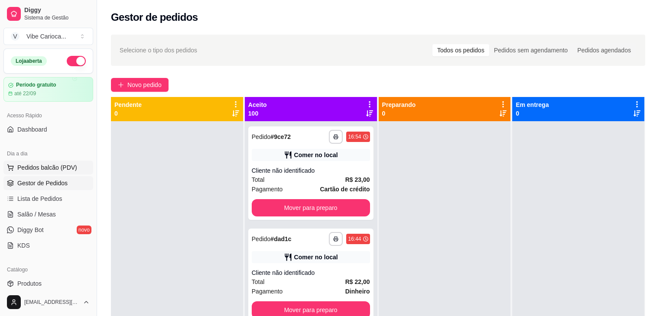
click at [48, 169] on span "Pedidos balcão (PDV)" at bounding box center [47, 167] width 60 height 9
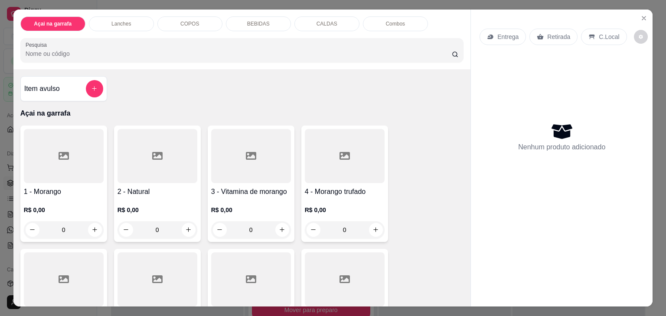
click at [189, 22] on p "COPOS" at bounding box center [189, 23] width 19 height 7
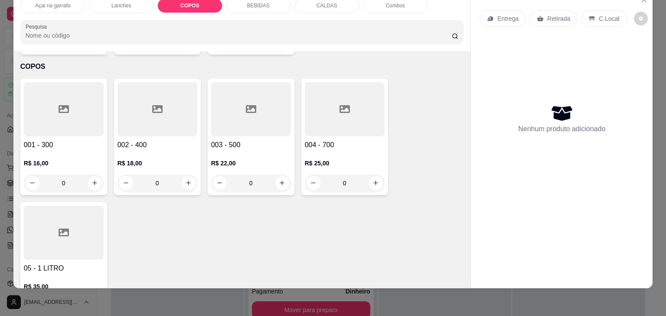
click at [171, 32] on input "Pesquisa" at bounding box center [239, 35] width 426 height 9
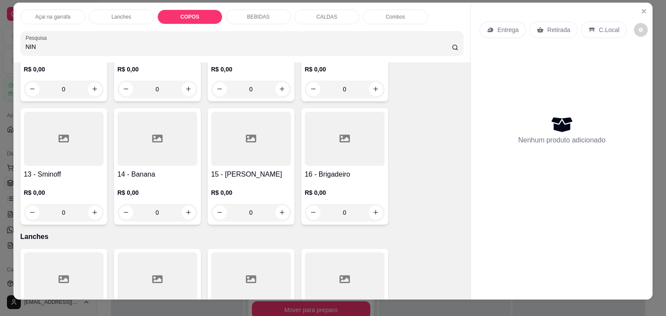
scroll to position [0, 0]
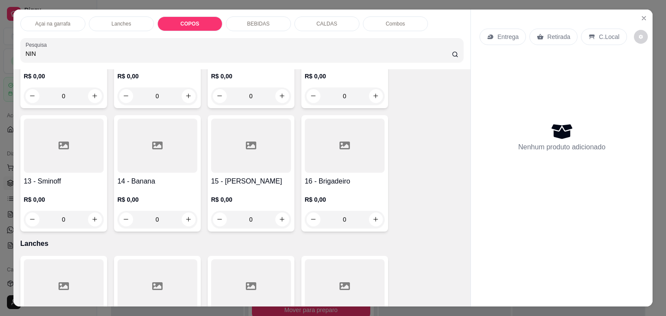
click at [39, 20] on p "Açai na garrafa" at bounding box center [52, 23] width 35 height 7
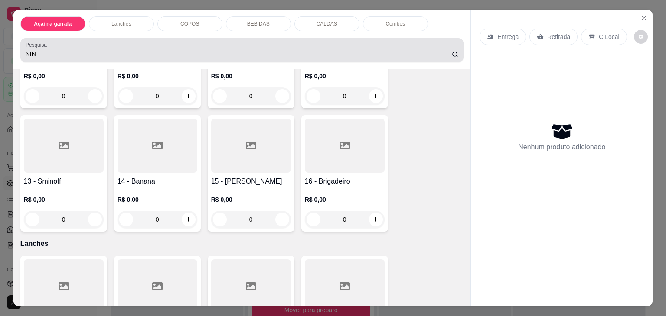
scroll to position [21, 0]
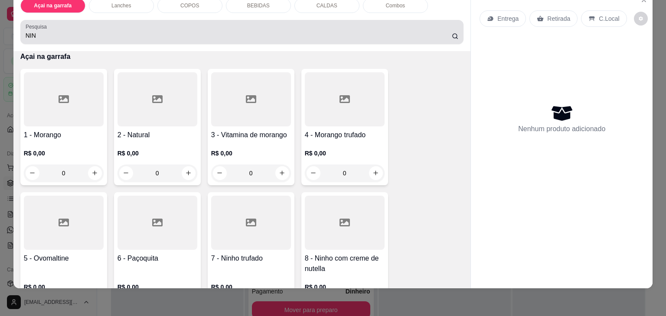
click at [65, 31] on input "NIN" at bounding box center [239, 35] width 426 height 9
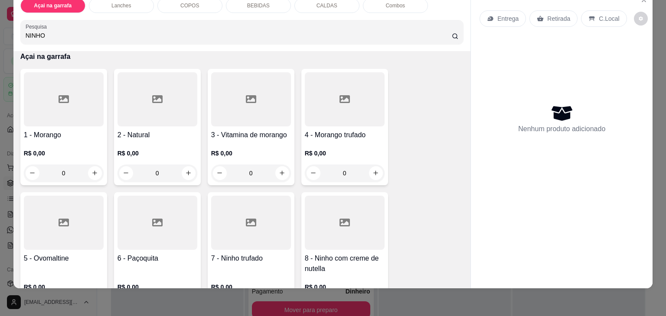
type input "NINHO"
click at [246, 218] on icon at bounding box center [251, 223] width 10 height 10
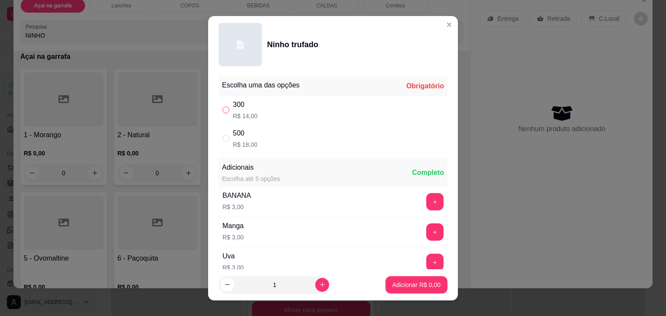
click at [223, 113] on input "" at bounding box center [225, 110] width 7 height 7
radio input "true"
click at [416, 283] on p "Adicionar R$ 14,00" at bounding box center [415, 285] width 52 height 9
type input "1"
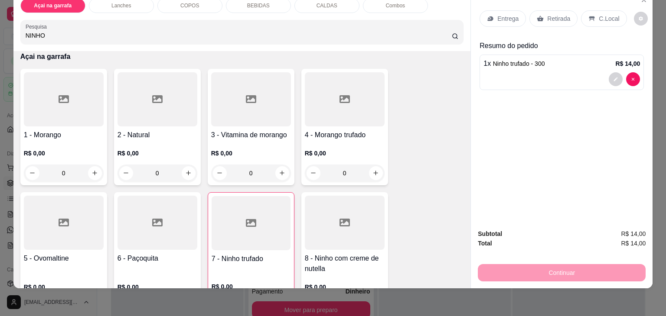
click at [599, 14] on p "C.Local" at bounding box center [609, 18] width 20 height 9
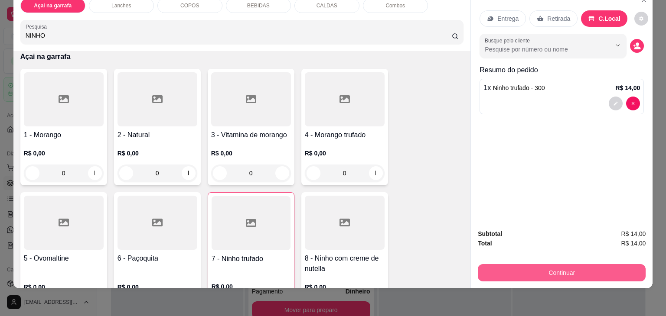
click at [618, 268] on button "Continuar" at bounding box center [562, 272] width 168 height 17
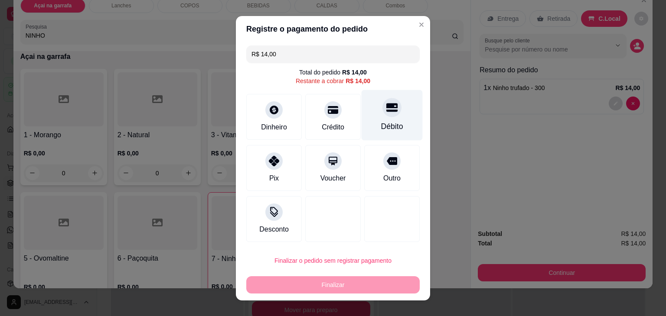
click at [383, 117] on div at bounding box center [391, 107] width 19 height 19
type input "R$ 0,00"
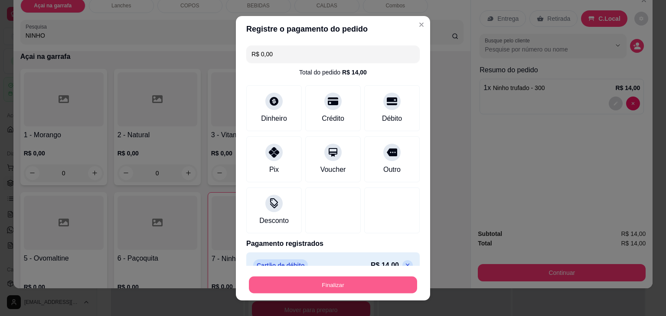
click at [351, 288] on button "Finalizar" at bounding box center [333, 285] width 168 height 17
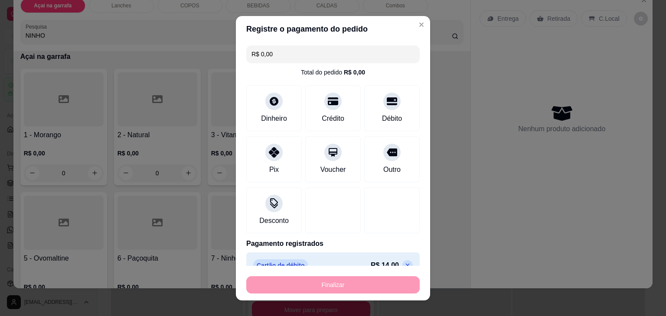
type input "0"
type input "-R$ 14,00"
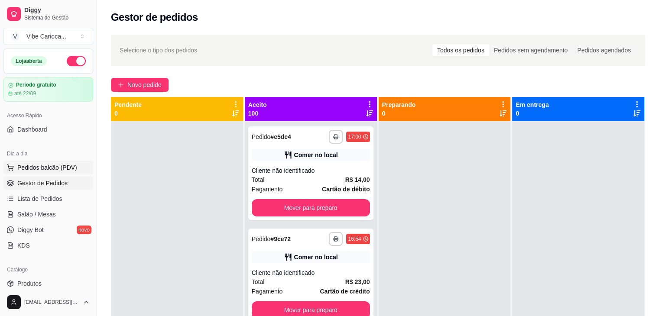
click at [36, 164] on span "Pedidos balcão (PDV)" at bounding box center [47, 167] width 60 height 9
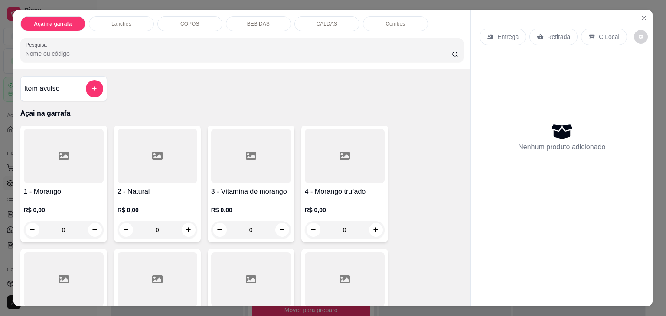
click at [163, 22] on div "COPOS" at bounding box center [189, 23] width 65 height 15
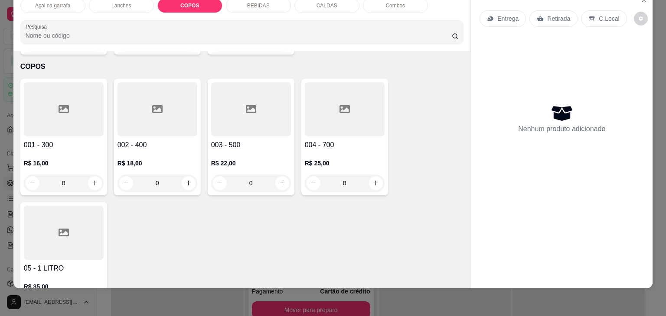
click at [62, 82] on div at bounding box center [64, 109] width 80 height 54
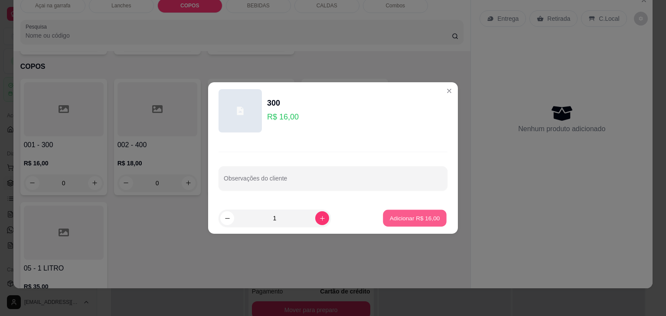
click at [413, 211] on button "Adicionar R$ 16,00" at bounding box center [415, 218] width 64 height 17
type input "1"
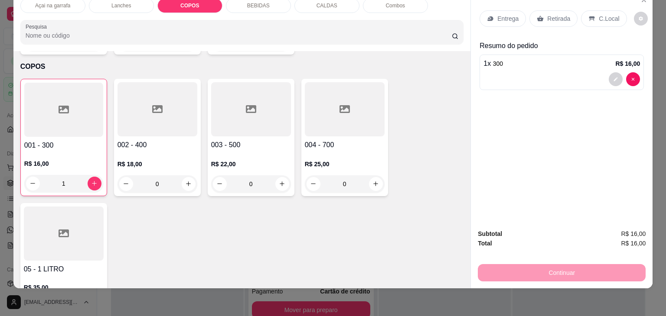
click at [176, 93] on div at bounding box center [157, 109] width 80 height 54
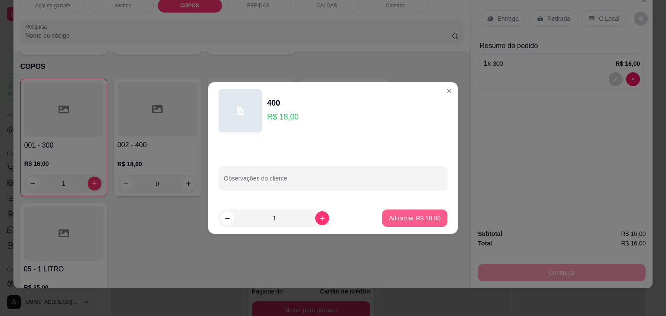
click at [422, 219] on p "Adicionar R$ 18,00" at bounding box center [415, 218] width 52 height 9
type input "1"
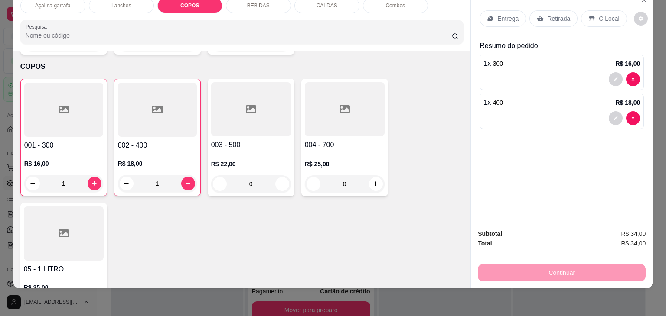
click at [607, 14] on p "C.Local" at bounding box center [609, 18] width 20 height 9
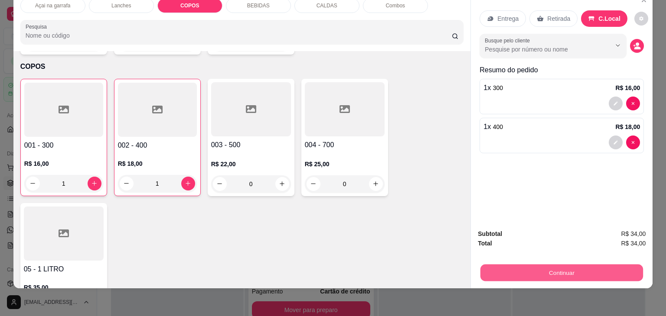
click at [501, 265] on button "Continuar" at bounding box center [561, 273] width 163 height 17
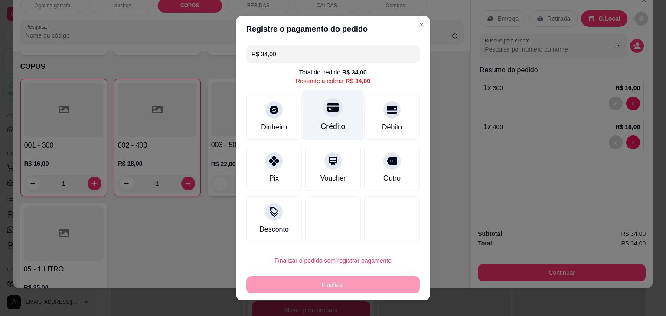
click at [327, 106] on icon at bounding box center [332, 107] width 11 height 11
type input "R$ 0,00"
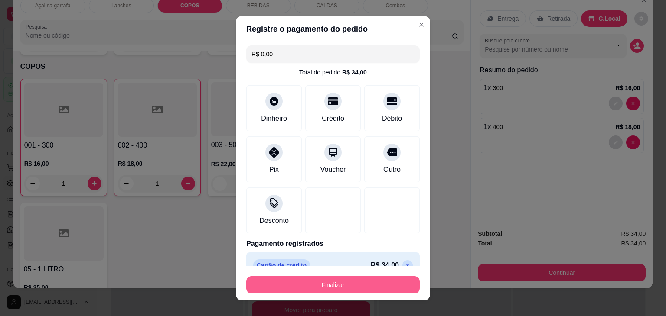
click at [318, 292] on button "Finalizar" at bounding box center [332, 285] width 173 height 17
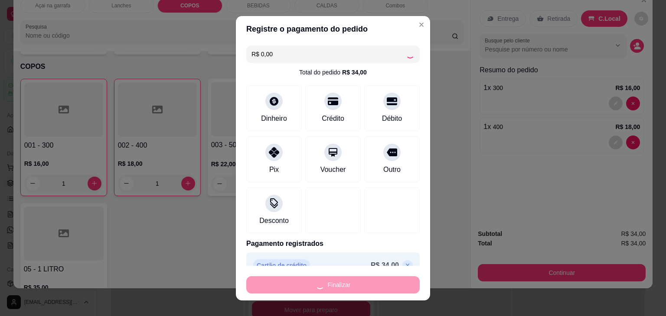
type input "0"
type input "-R$ 34,00"
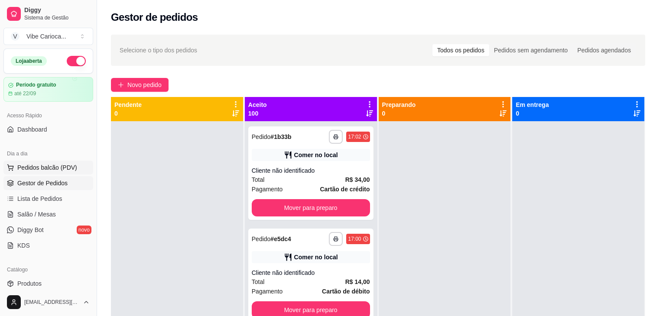
click at [21, 167] on span "Pedidos balcão (PDV)" at bounding box center [47, 167] width 60 height 9
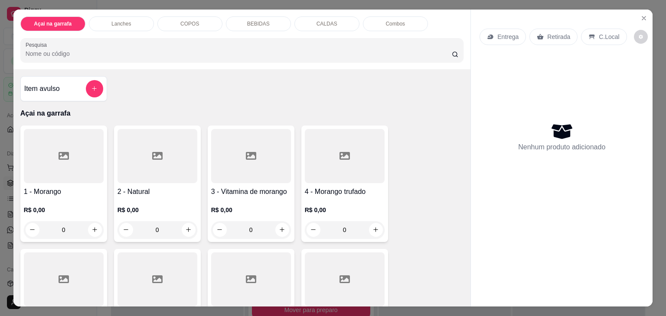
click at [172, 21] on div "COPOS" at bounding box center [189, 23] width 65 height 15
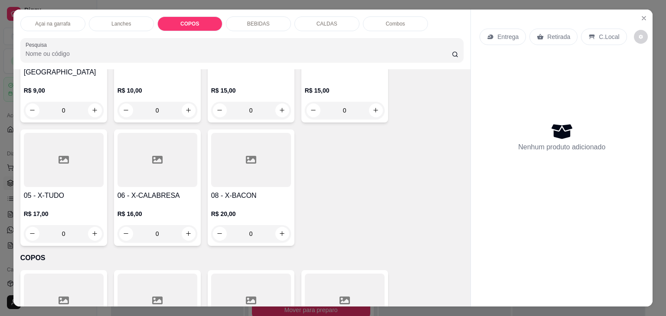
click at [42, 26] on div "Açai na garrafa" at bounding box center [52, 23] width 65 height 15
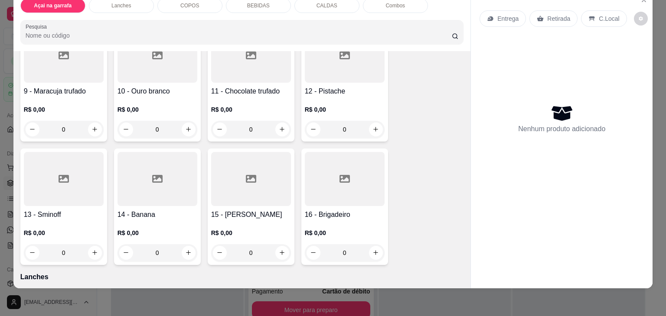
scroll to position [342, 0]
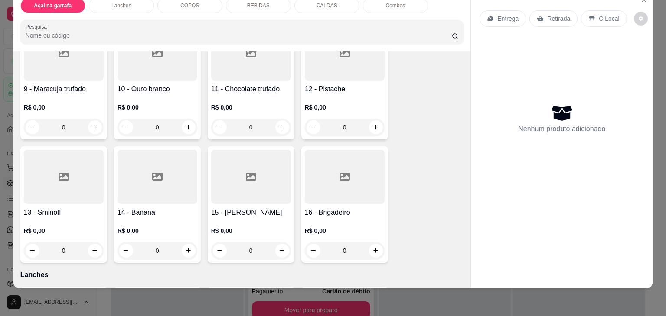
click at [259, 168] on div at bounding box center [251, 177] width 80 height 54
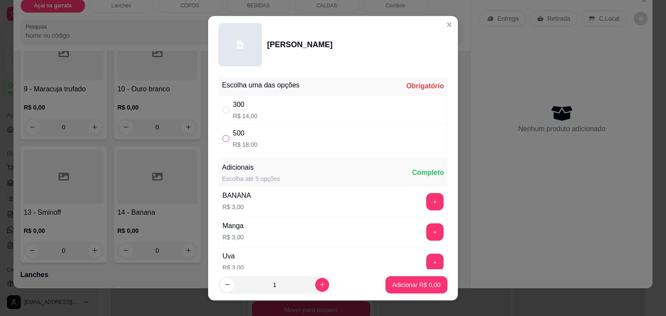
click at [222, 140] on input "" at bounding box center [225, 138] width 7 height 7
radio input "true"
click at [398, 282] on p "Adicionar R$ 18,00" at bounding box center [415, 285] width 52 height 9
type input "1"
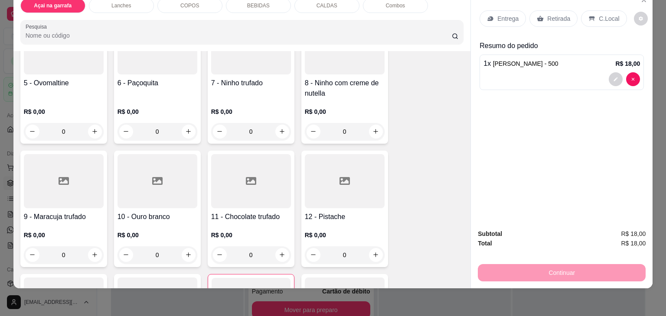
scroll to position [212, 0]
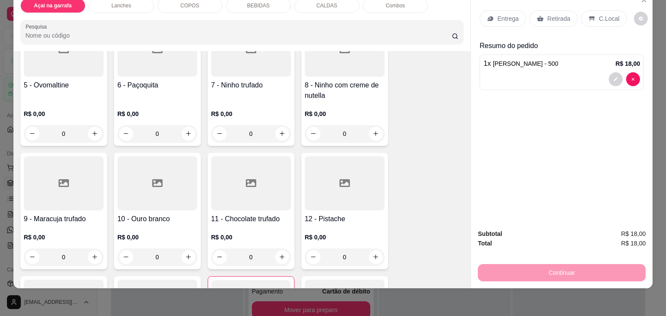
click at [340, 62] on div at bounding box center [345, 50] width 80 height 54
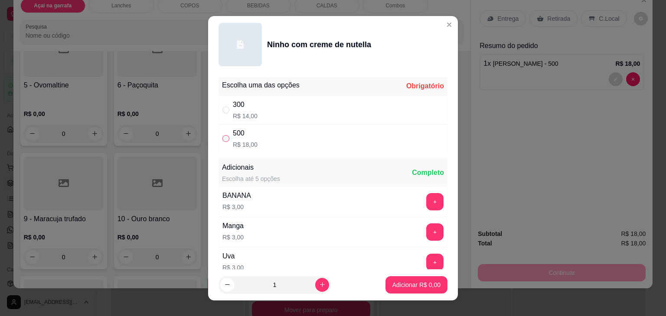
click at [224, 139] on input "" at bounding box center [225, 138] width 7 height 7
radio input "true"
click at [390, 281] on p "Adicionar R$ 18,00" at bounding box center [415, 285] width 50 height 8
type input "1"
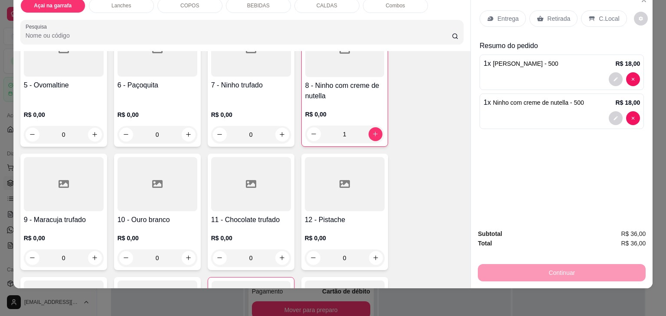
click at [602, 14] on p "C.Local" at bounding box center [609, 18] width 20 height 9
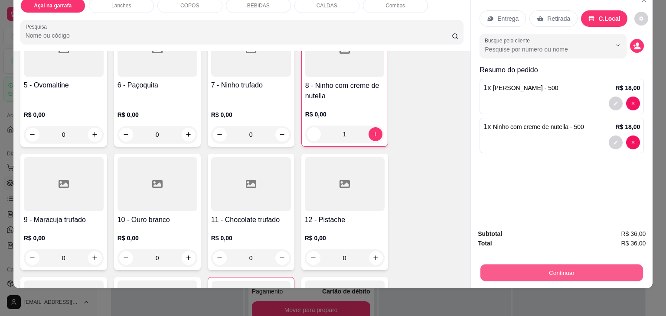
click at [569, 265] on button "Continuar" at bounding box center [561, 273] width 163 height 17
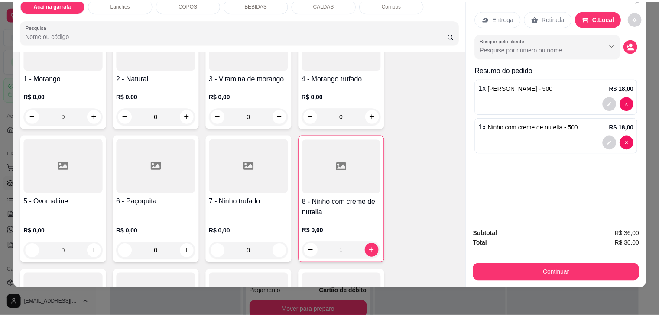
scroll to position [39, 0]
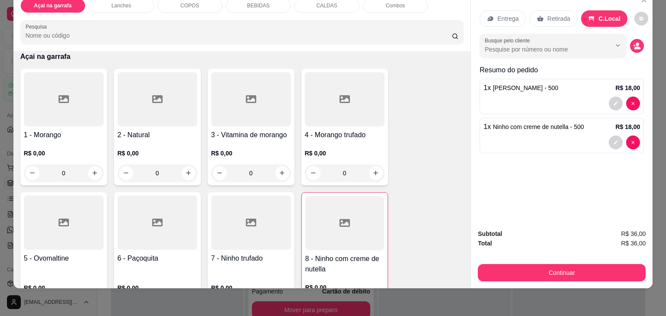
click at [251, 218] on icon at bounding box center [251, 223] width 10 height 10
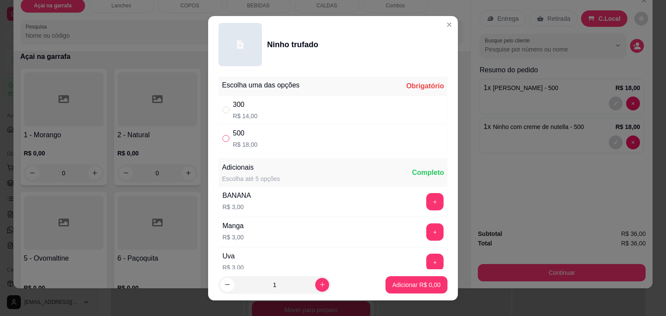
click at [224, 139] on input "" at bounding box center [225, 138] width 7 height 7
radio input "true"
click at [227, 110] on div "" at bounding box center [227, 110] width 10 height 10
radio input "true"
radio input "false"
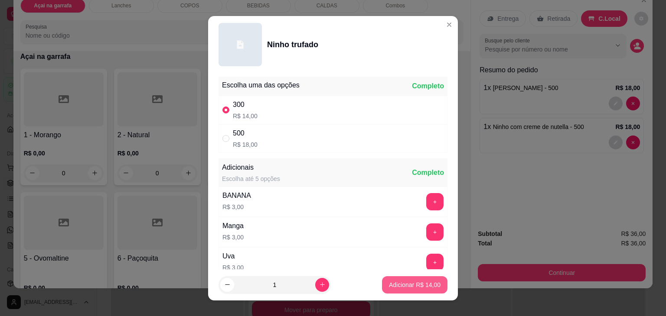
click at [403, 282] on p "Adicionar R$ 14,00" at bounding box center [415, 285] width 52 height 9
type input "1"
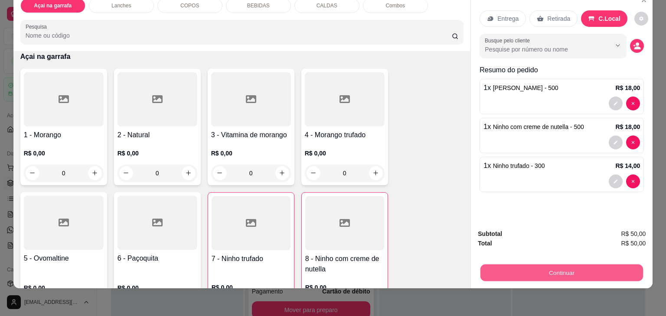
click at [612, 265] on button "Continuar" at bounding box center [561, 273] width 163 height 17
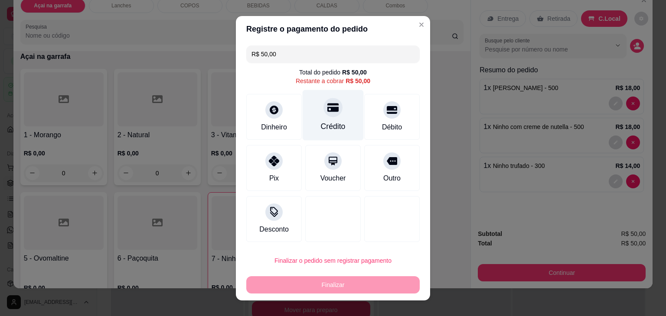
click at [327, 118] on div "Crédito" at bounding box center [333, 115] width 61 height 51
type input "R$ 0,00"
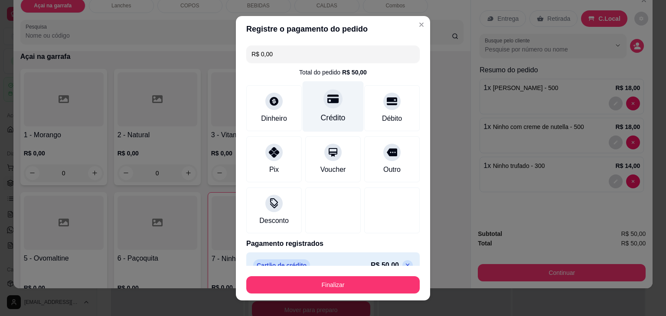
click at [323, 108] on div at bounding box center [332, 98] width 19 height 19
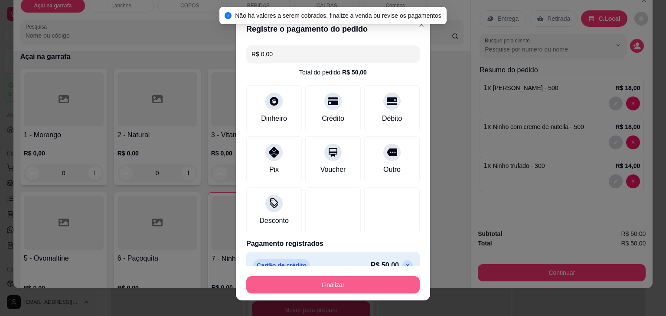
click at [322, 283] on button "Finalizar" at bounding box center [332, 285] width 173 height 17
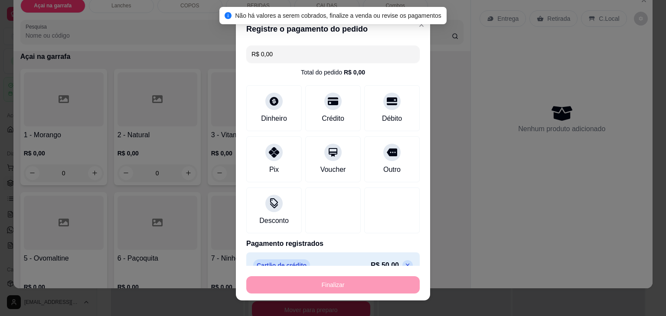
type input "0"
type input "-R$ 50,00"
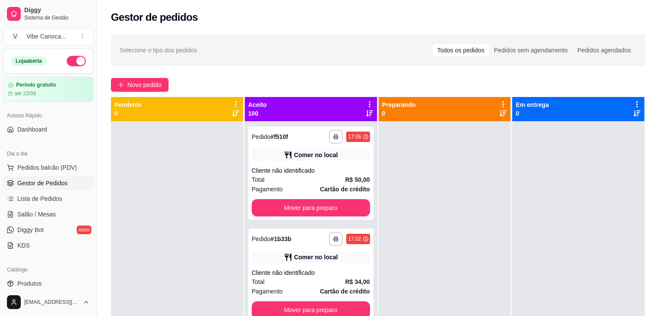
drag, startPoint x: 23, startPoint y: 144, endPoint x: 239, endPoint y: 76, distance: 226.2
click at [239, 76] on div "**********" at bounding box center [378, 226] width 562 height 394
click at [37, 165] on span "Pedidos balcão (PDV)" at bounding box center [47, 167] width 60 height 9
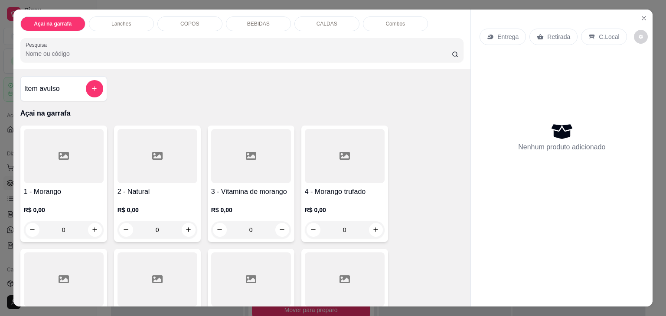
click at [39, 150] on div at bounding box center [64, 156] width 80 height 54
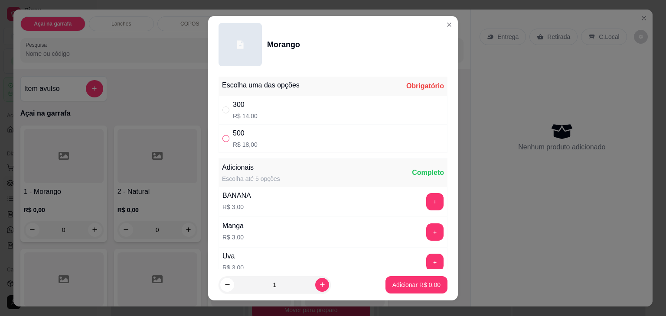
click at [222, 138] on input "" at bounding box center [225, 138] width 7 height 7
radio input "true"
click at [420, 283] on p "Adicionar R$ 18,00" at bounding box center [415, 285] width 52 height 9
type input "1"
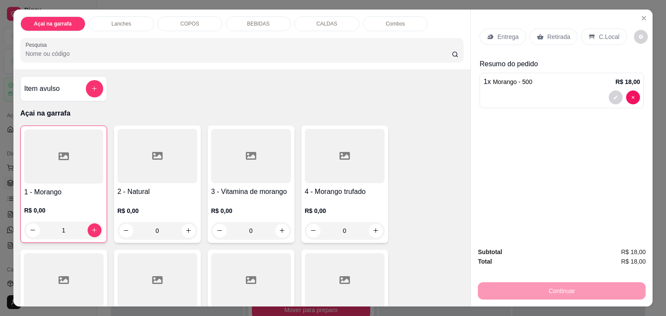
click at [599, 33] on p "C.Local" at bounding box center [609, 37] width 20 height 9
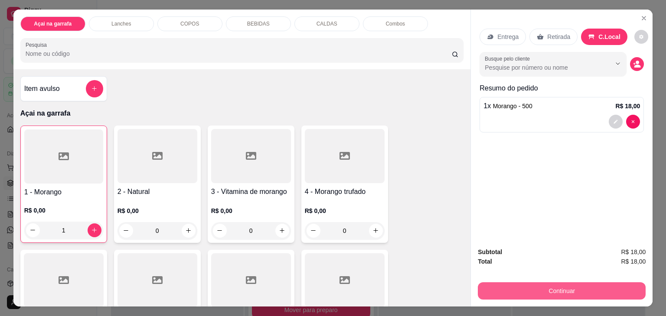
click at [560, 284] on button "Continuar" at bounding box center [562, 291] width 168 height 17
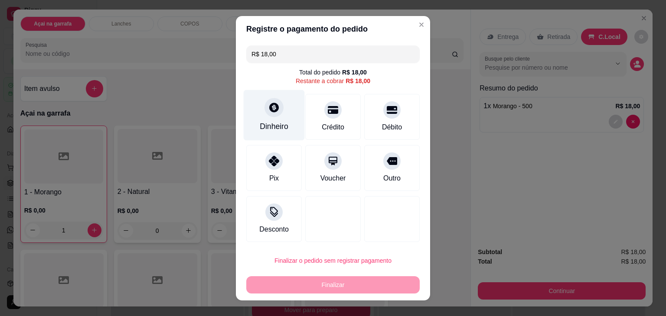
click at [276, 116] on div "Dinheiro" at bounding box center [274, 115] width 61 height 51
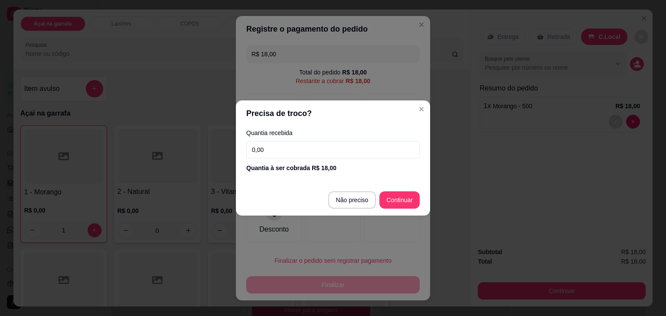
click at [311, 150] on input "0,00" at bounding box center [332, 149] width 173 height 17
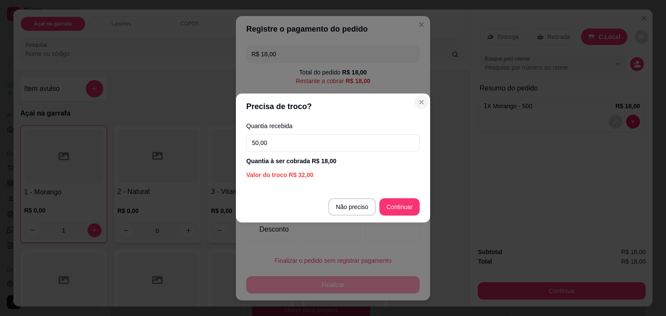
type input "50,00"
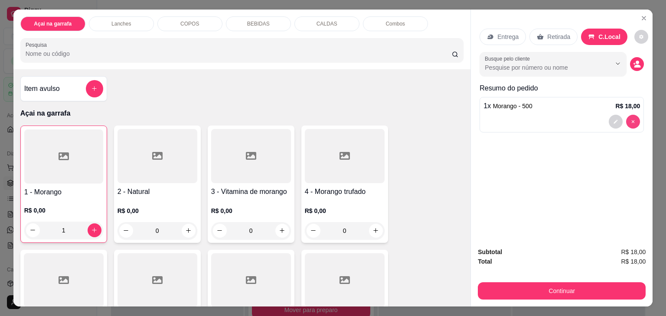
type input "0"
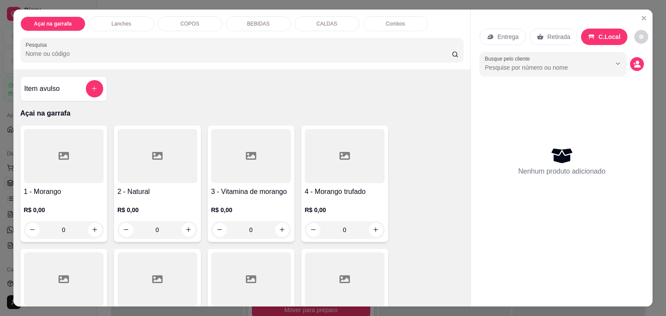
click at [192, 20] on p "COPOS" at bounding box center [189, 23] width 19 height 7
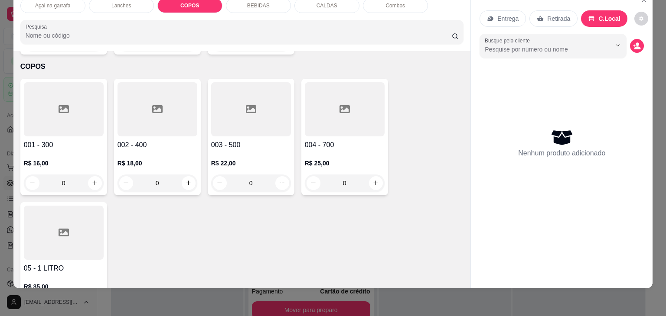
click at [135, 99] on div at bounding box center [157, 109] width 80 height 54
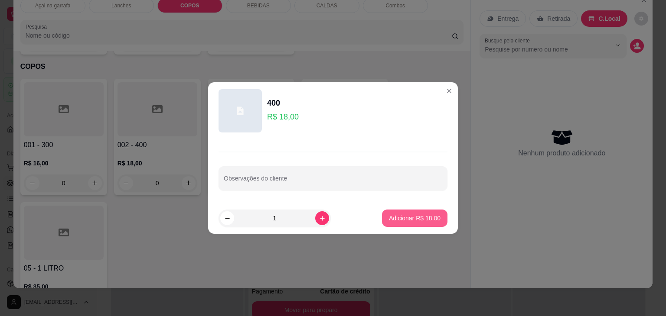
click at [409, 216] on p "Adicionar R$ 18,00" at bounding box center [415, 218] width 52 height 9
type input "1"
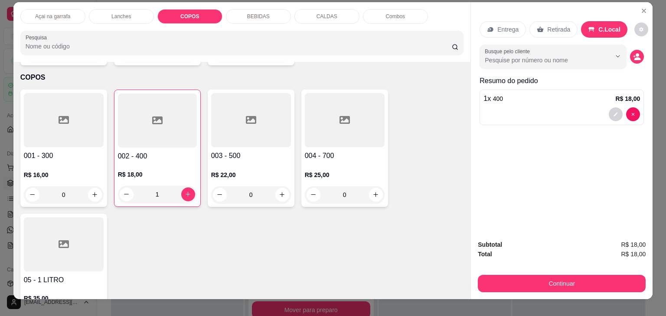
scroll to position [0, 0]
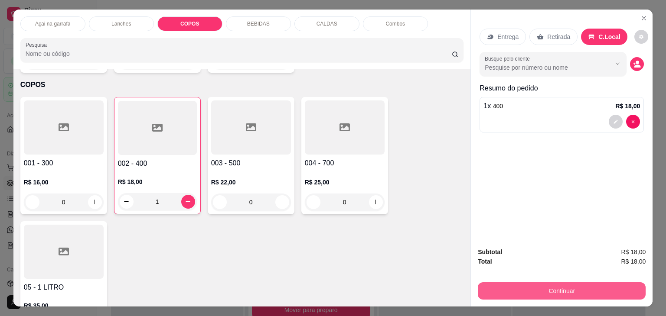
click at [593, 290] on button "Continuar" at bounding box center [562, 291] width 168 height 17
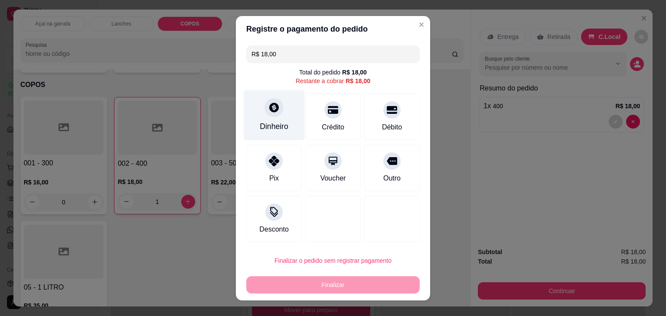
click at [273, 112] on icon at bounding box center [273, 107] width 11 height 11
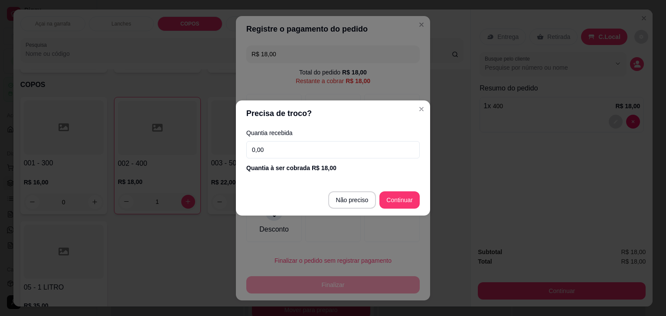
click at [313, 150] on input "0,00" at bounding box center [332, 149] width 173 height 17
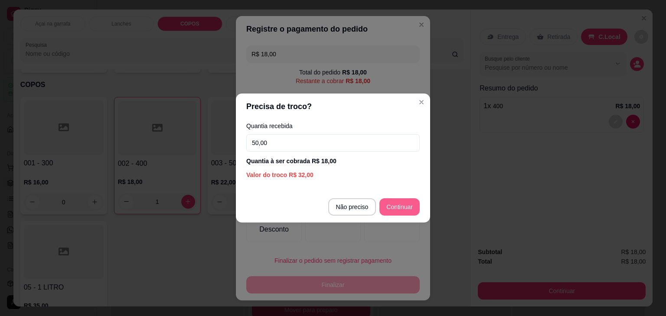
type input "50,00"
type input "R$ 0,00"
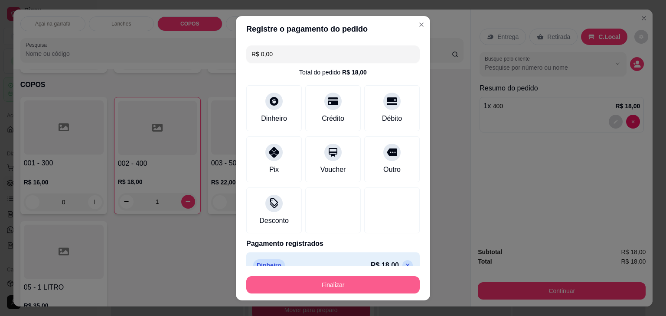
click at [339, 279] on button "Finalizar" at bounding box center [332, 285] width 173 height 17
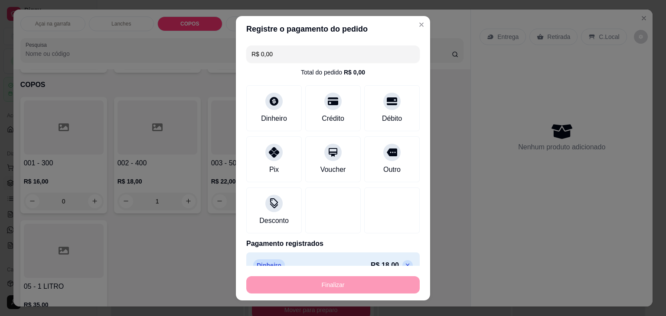
type input "0"
type input "-R$ 18,00"
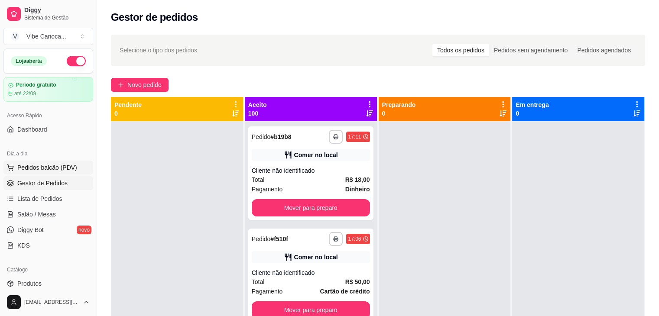
click at [35, 163] on span "Pedidos balcão (PDV)" at bounding box center [47, 167] width 60 height 9
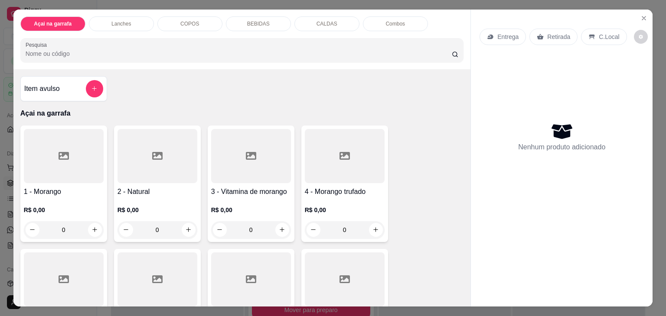
click at [56, 49] on input "Pesquisa" at bounding box center [239, 53] width 426 height 9
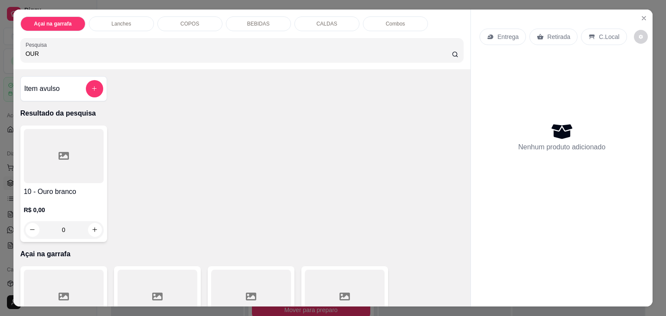
type input "OUR"
click at [59, 164] on div at bounding box center [64, 156] width 80 height 54
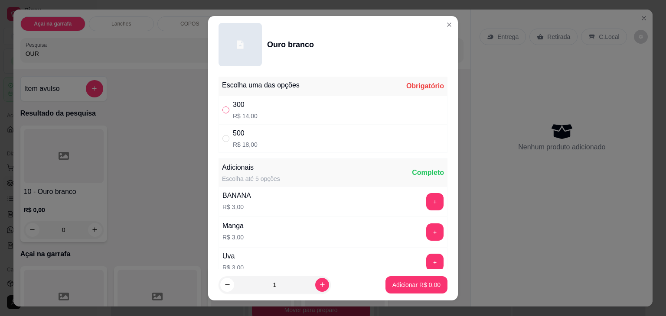
click at [223, 107] on input "" at bounding box center [225, 110] width 7 height 7
radio input "true"
click at [399, 287] on p "Adicionar R$ 14,00" at bounding box center [415, 285] width 52 height 9
type input "1"
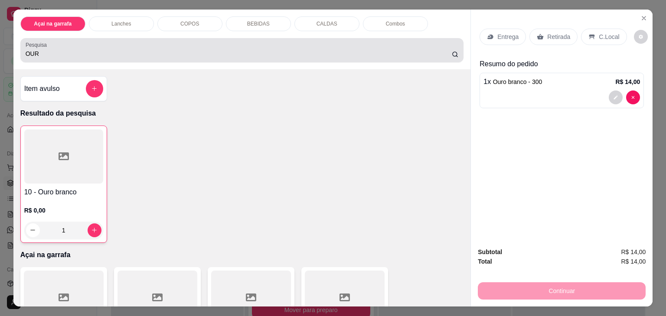
click at [257, 45] on div "OUR" at bounding box center [242, 50] width 433 height 17
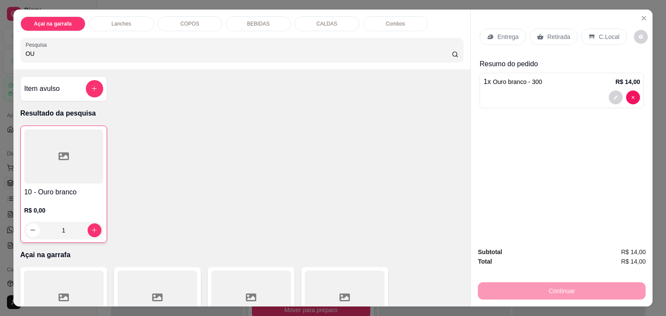
type input "O"
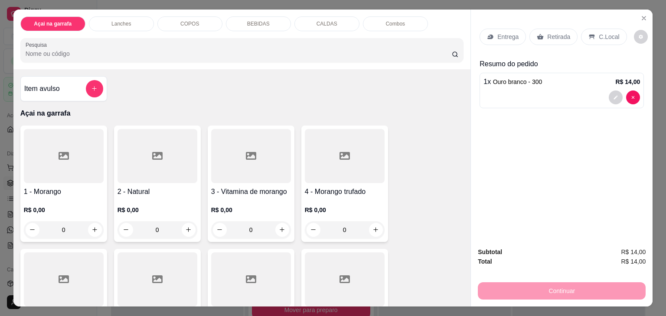
click at [332, 156] on div at bounding box center [345, 156] width 80 height 54
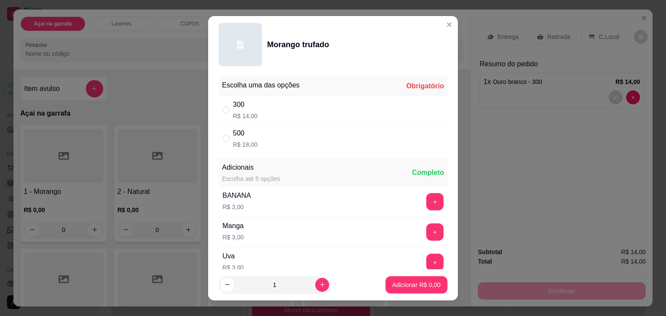
click at [226, 108] on div "" at bounding box center [227, 110] width 10 height 10
radio input "true"
click at [391, 285] on p "Adicionar R$ 14,00" at bounding box center [415, 285] width 52 height 9
type input "1"
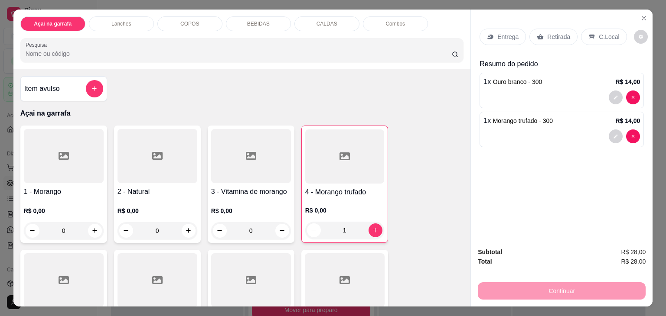
click at [255, 147] on div at bounding box center [251, 156] width 80 height 54
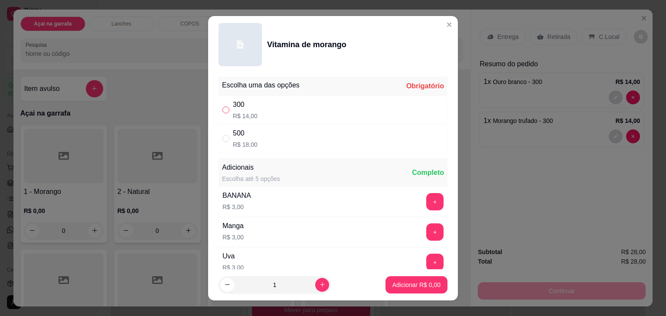
click at [225, 111] on input "" at bounding box center [225, 110] width 7 height 7
radio input "true"
click at [409, 288] on p "Adicionar R$ 14,00" at bounding box center [415, 285] width 52 height 9
type input "1"
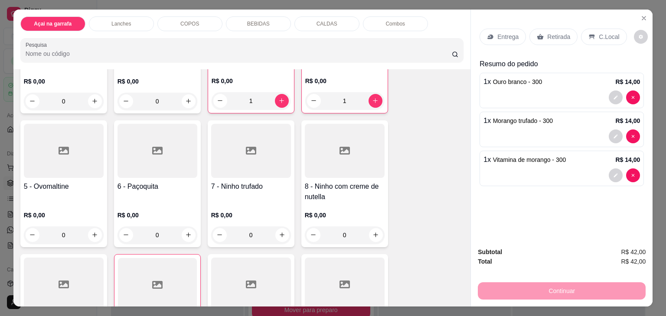
scroll to position [130, 0]
click at [239, 148] on div at bounding box center [251, 151] width 80 height 54
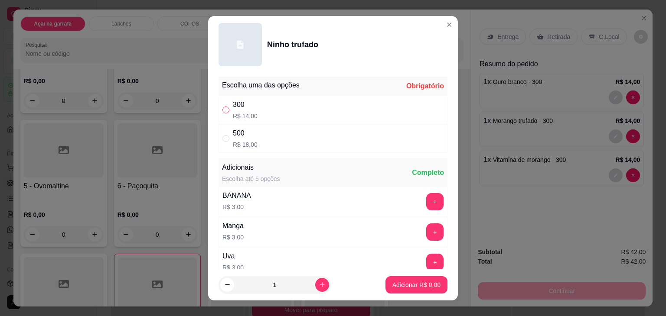
click at [222, 110] on input "" at bounding box center [225, 110] width 7 height 7
radio input "true"
click at [413, 280] on button "Adicionar R$ 14,00" at bounding box center [414, 285] width 65 height 17
type input "1"
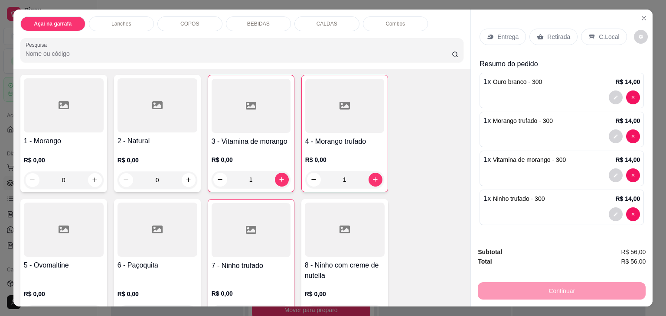
scroll to position [0, 0]
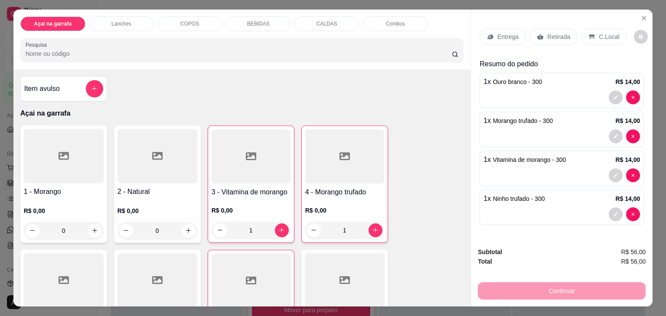
click at [132, 143] on div at bounding box center [157, 156] width 80 height 54
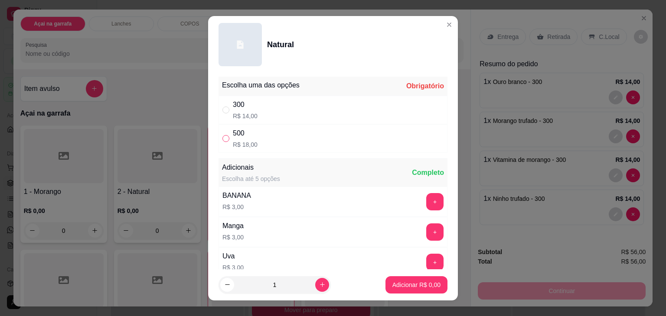
click at [222, 139] on input "" at bounding box center [225, 138] width 7 height 7
radio input "true"
click at [416, 284] on p "Adicionar R$ 18,00" at bounding box center [415, 285] width 52 height 9
type input "1"
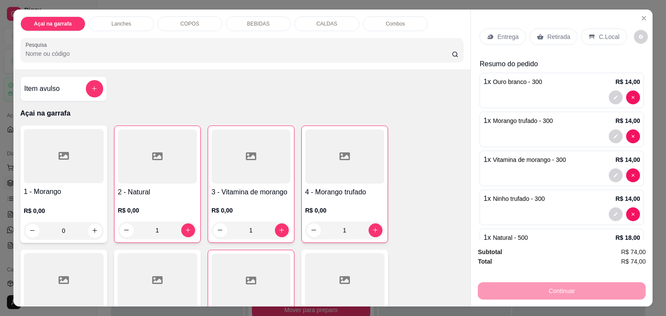
click at [605, 33] on p "C.Local" at bounding box center [609, 37] width 20 height 9
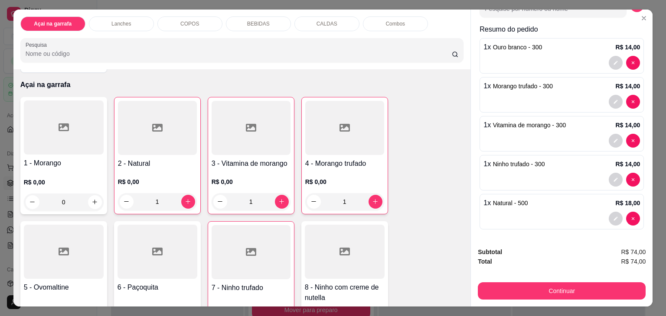
scroll to position [43, 0]
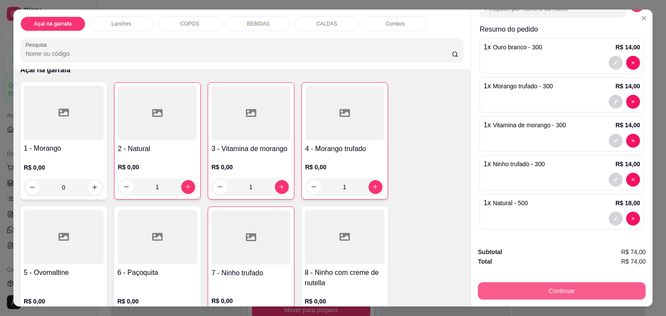
click at [518, 292] on button "Continuar" at bounding box center [562, 291] width 168 height 17
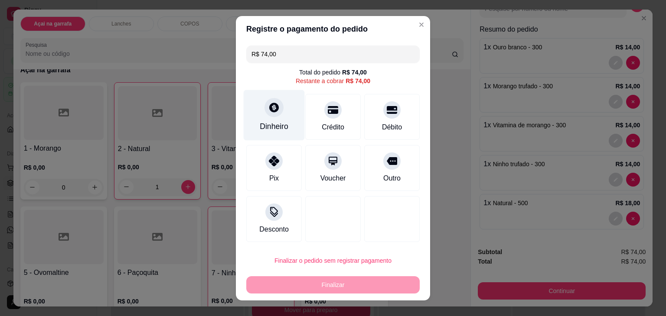
click at [269, 114] on div at bounding box center [273, 107] width 19 height 19
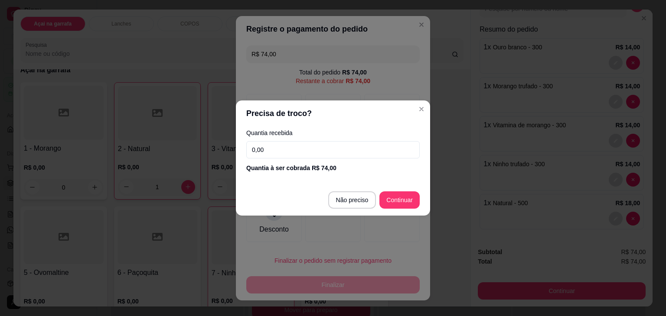
click at [262, 151] on input "0,00" at bounding box center [332, 149] width 173 height 17
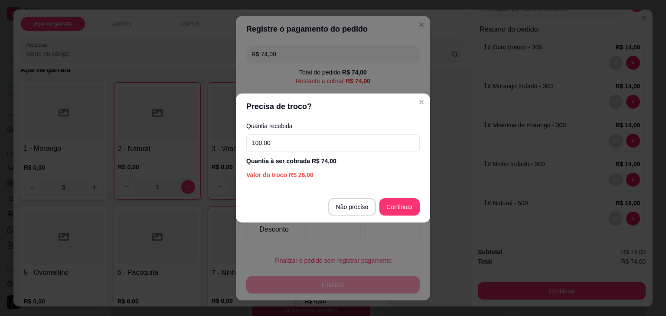
type input "100,00"
type input "R$ 0,00"
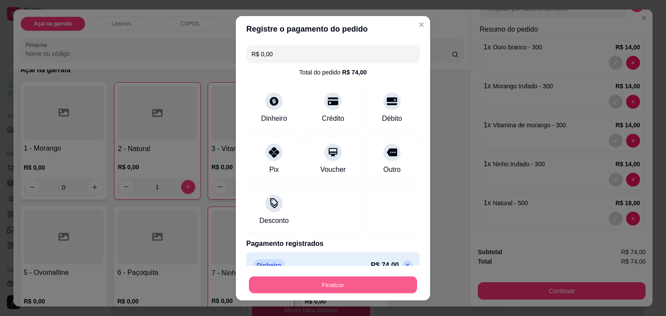
click at [329, 285] on button "Finalizar" at bounding box center [333, 285] width 168 height 17
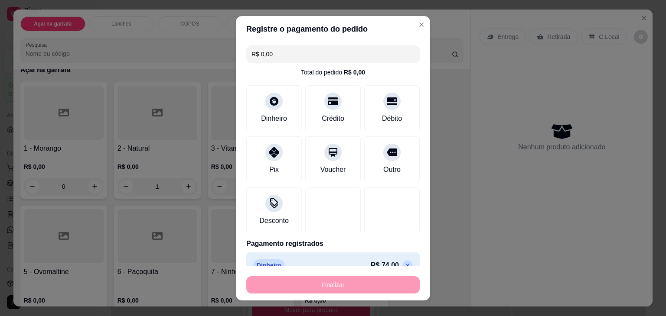
type input "0"
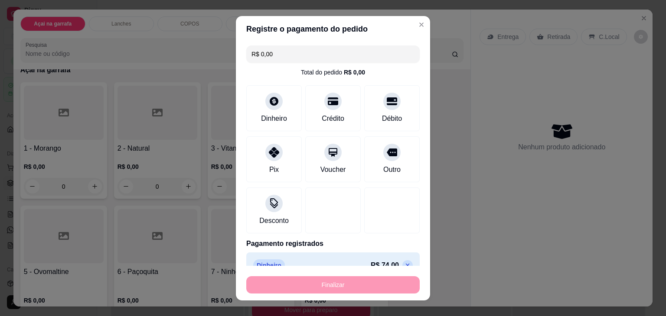
type input "-R$ 74,00"
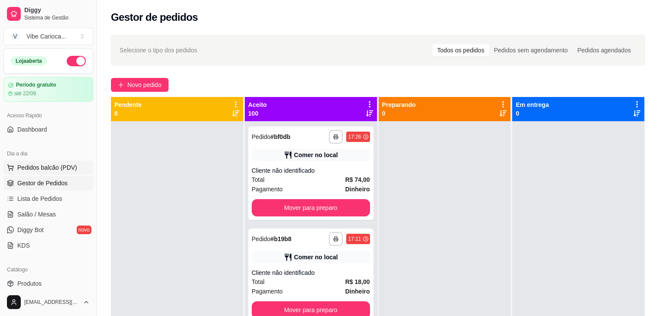
click at [59, 166] on span "Pedidos balcão (PDV)" at bounding box center [47, 167] width 60 height 9
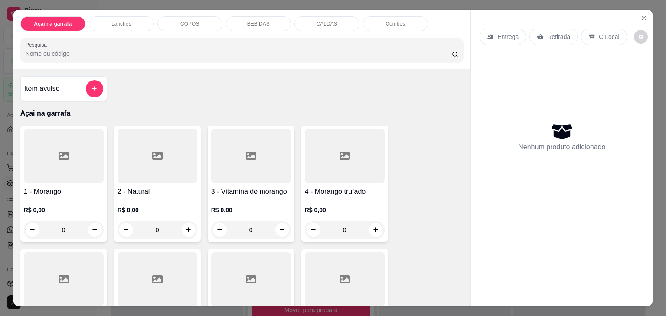
click at [152, 49] on input "Pesquisa" at bounding box center [239, 53] width 426 height 9
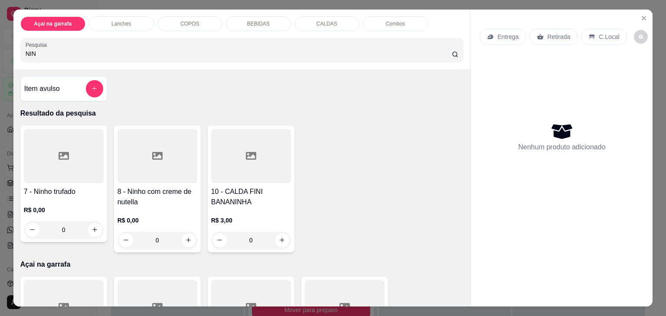
type input "NIN"
click at [189, 239] on div "0" at bounding box center [157, 240] width 80 height 17
click at [188, 233] on div "0" at bounding box center [157, 240] width 80 height 17
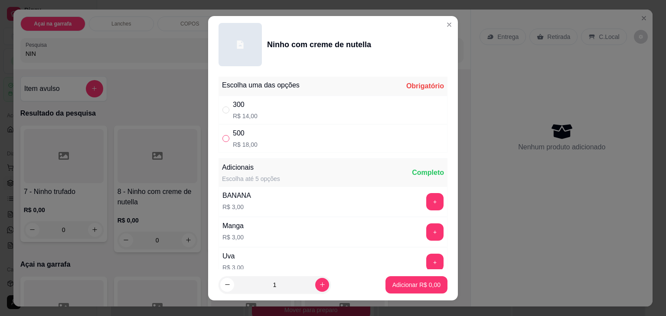
click at [222, 138] on input "" at bounding box center [225, 138] width 7 height 7
radio input "true"
click at [319, 284] on icon "increase-product-quantity" at bounding box center [322, 285] width 7 height 7
type input "2"
click at [389, 285] on p "Adicionar R$ 36,00" at bounding box center [415, 285] width 52 height 9
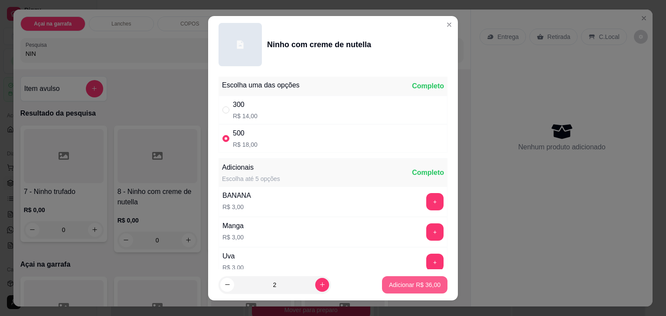
type input "2"
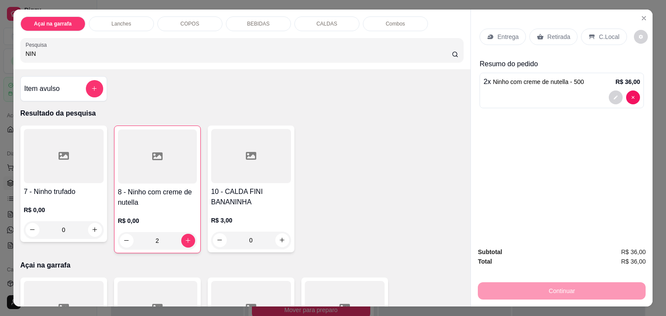
click at [599, 33] on p "C.Local" at bounding box center [609, 37] width 20 height 9
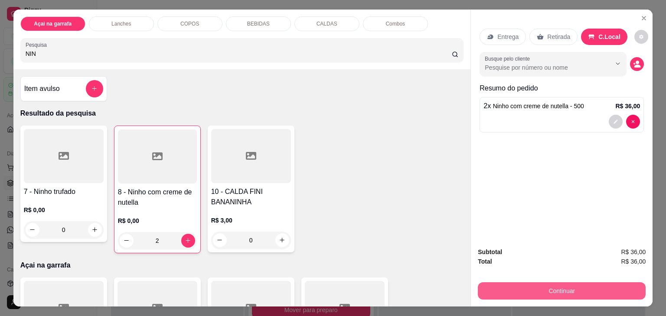
click at [551, 287] on button "Continuar" at bounding box center [562, 291] width 168 height 17
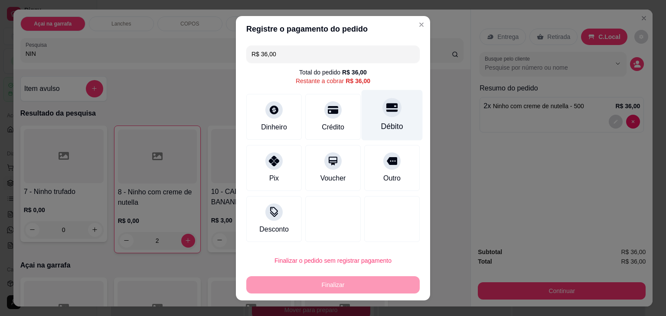
click at [388, 129] on div "Débito" at bounding box center [392, 126] width 22 height 11
type input "R$ 0,00"
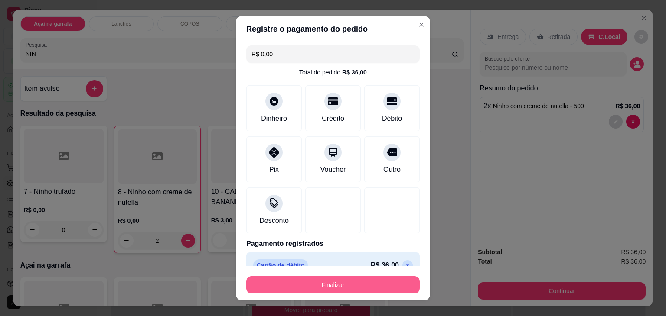
click at [327, 285] on button "Finalizar" at bounding box center [332, 285] width 173 height 17
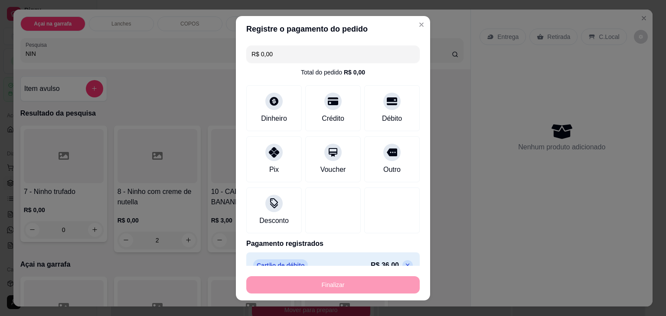
type input "0"
type input "-R$ 36,00"
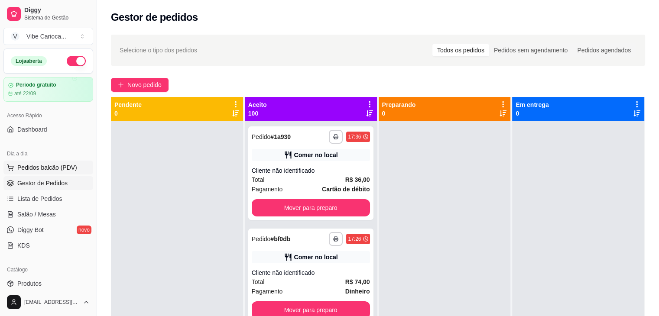
click at [57, 165] on span "Pedidos balcão (PDV)" at bounding box center [47, 167] width 60 height 9
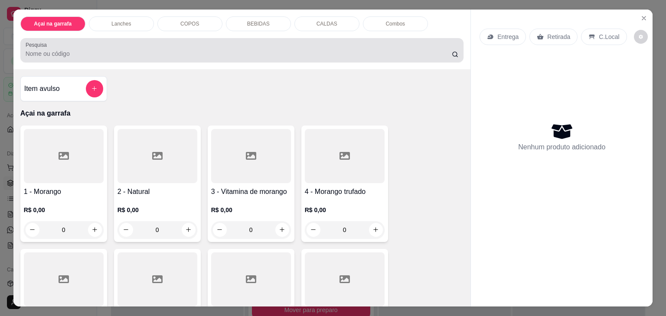
click at [216, 52] on input "Pesquisa" at bounding box center [239, 53] width 426 height 9
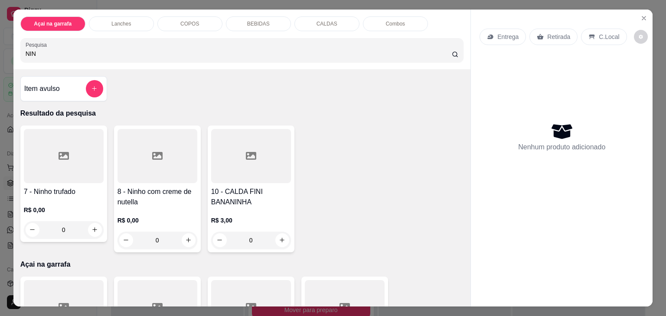
type input "NIN"
click at [149, 170] on div at bounding box center [157, 156] width 80 height 54
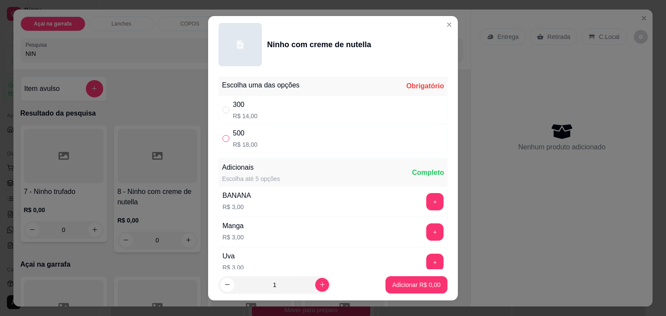
click at [224, 137] on input "" at bounding box center [225, 138] width 7 height 7
radio input "true"
click at [423, 288] on p "Adicionar R$ 18,00" at bounding box center [415, 285] width 50 height 8
type input "1"
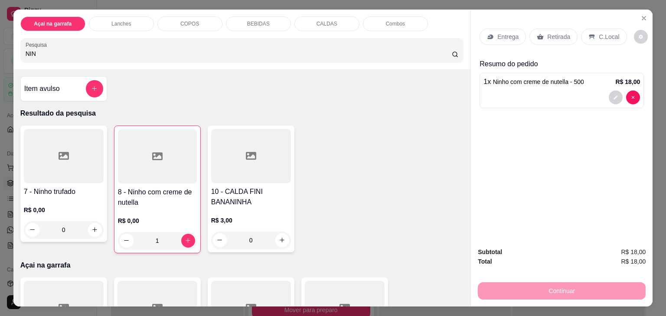
click at [92, 173] on div at bounding box center [64, 156] width 80 height 54
type input "0"
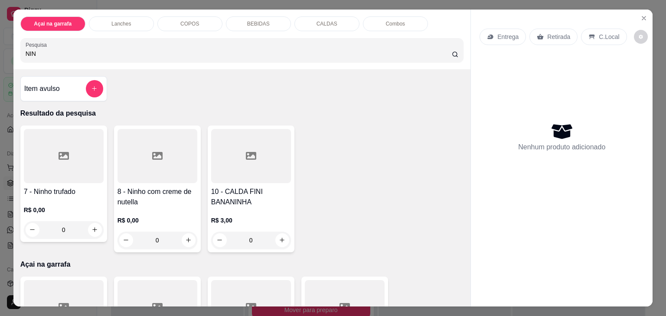
click at [52, 169] on div at bounding box center [64, 156] width 80 height 54
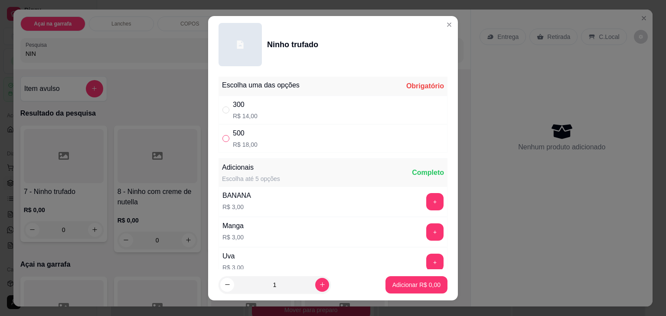
click at [222, 137] on input "" at bounding box center [225, 138] width 7 height 7
radio input "true"
click at [406, 284] on p "Adicionar R$ 18,00" at bounding box center [415, 285] width 52 height 9
type input "1"
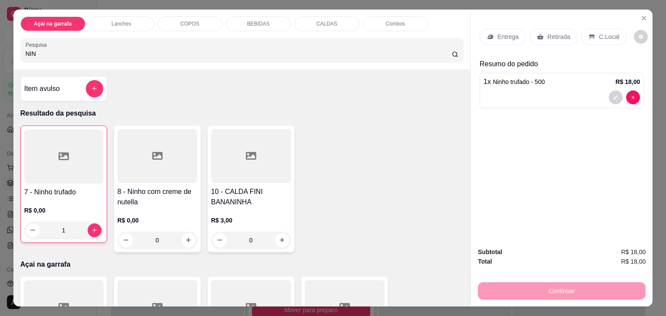
click at [599, 35] on p "C.Local" at bounding box center [609, 37] width 20 height 9
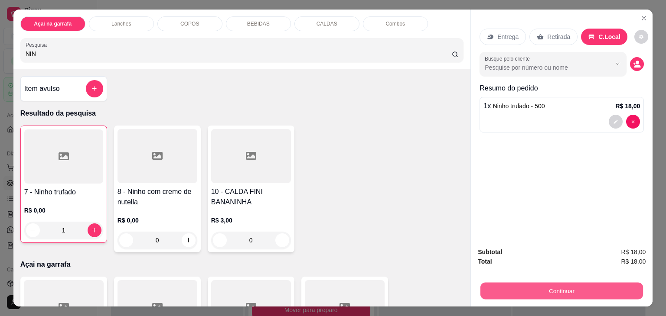
click at [537, 286] on button "Continuar" at bounding box center [561, 291] width 163 height 17
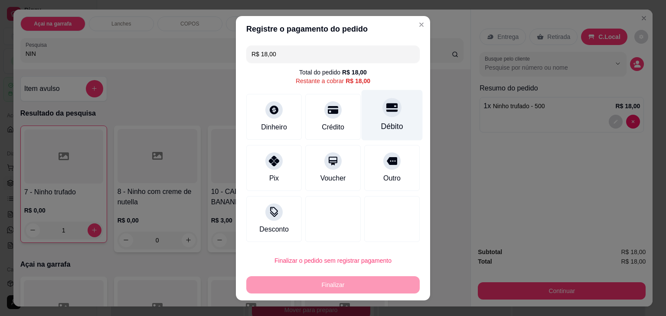
click at [382, 107] on div at bounding box center [391, 107] width 19 height 19
type input "R$ 0,00"
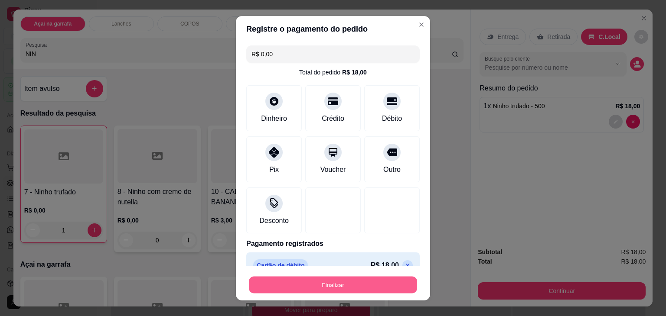
click at [328, 288] on button "Finalizar" at bounding box center [333, 285] width 168 height 17
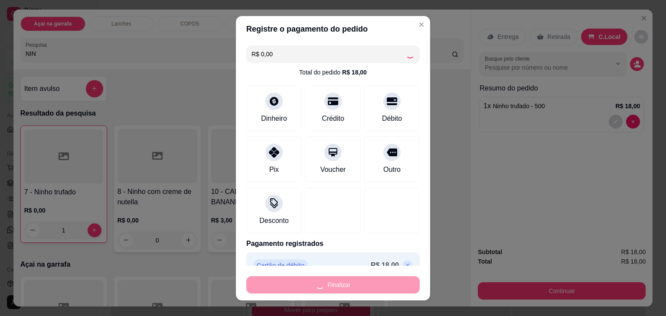
type input "0"
type input "-R$ 18,00"
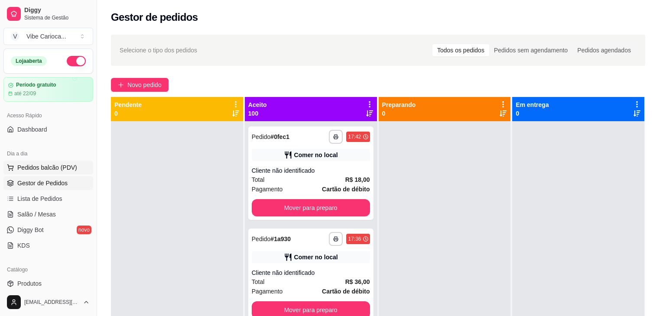
click at [59, 167] on span "Pedidos balcão (PDV)" at bounding box center [47, 167] width 60 height 9
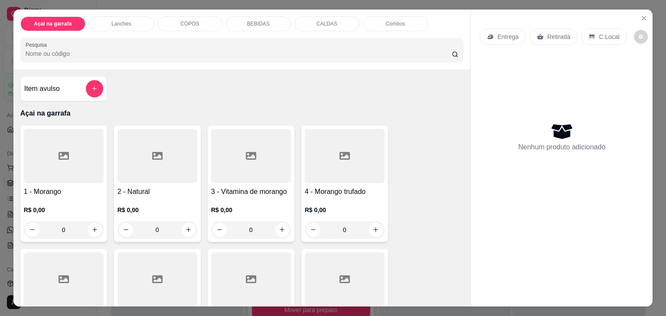
click at [179, 13] on div "Açai na garrafa Lanches COPOS BEBIDAS CALDAS Combos Pesquisa" at bounding box center [241, 40] width 457 height 60
click at [181, 20] on p "COPOS" at bounding box center [189, 23] width 19 height 7
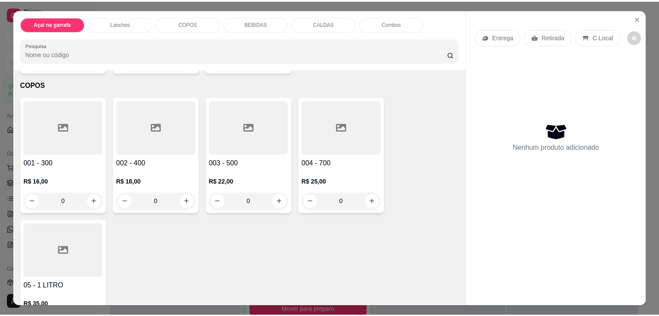
scroll to position [21, 0]
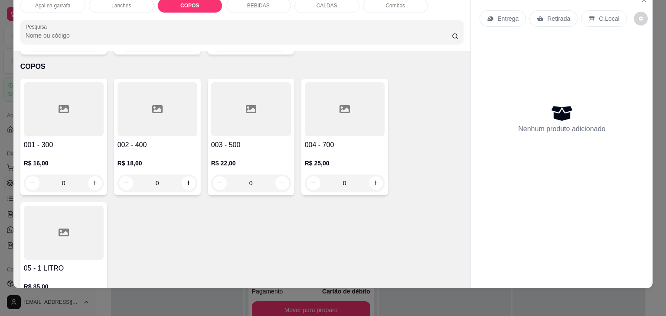
click at [316, 95] on div at bounding box center [345, 109] width 80 height 54
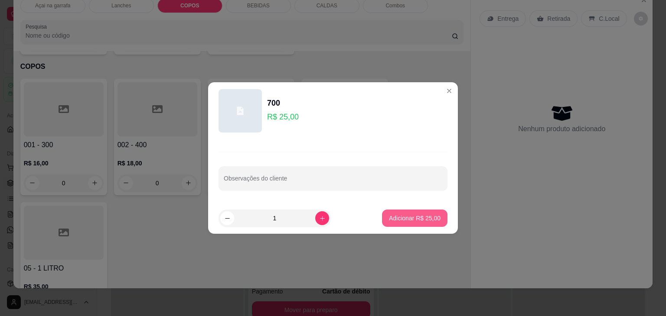
click at [416, 218] on p "Adicionar R$ 25,00" at bounding box center [415, 218] width 52 height 9
type input "1"
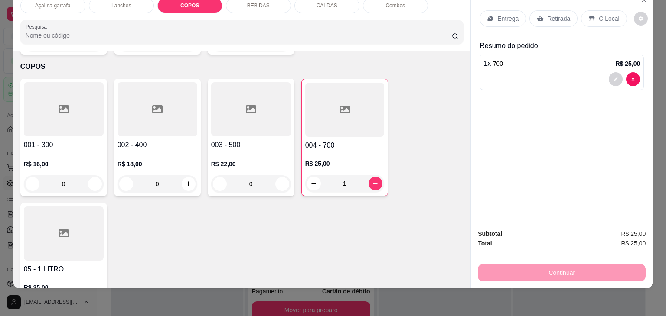
click at [592, 10] on div "C.Local" at bounding box center [604, 18] width 46 height 16
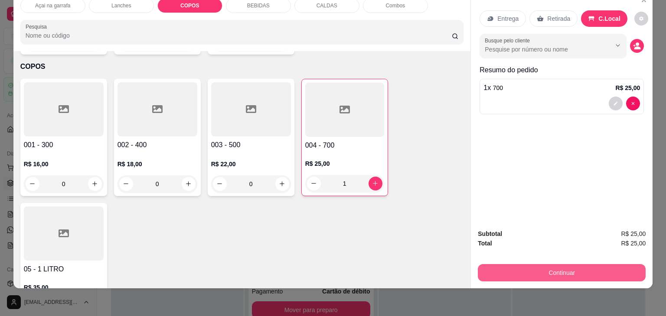
click at [547, 264] on button "Continuar" at bounding box center [562, 272] width 168 height 17
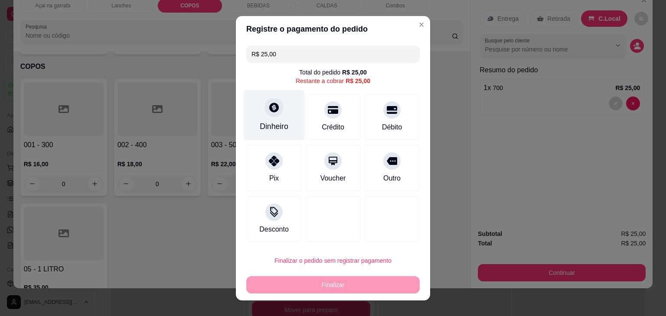
click at [270, 122] on div "Dinheiro" at bounding box center [274, 126] width 29 height 11
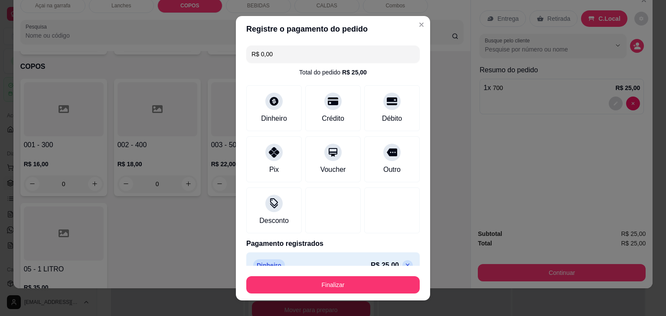
type input "R$ 0,00"
click at [271, 122] on div "Dinheiro" at bounding box center [274, 117] width 29 height 11
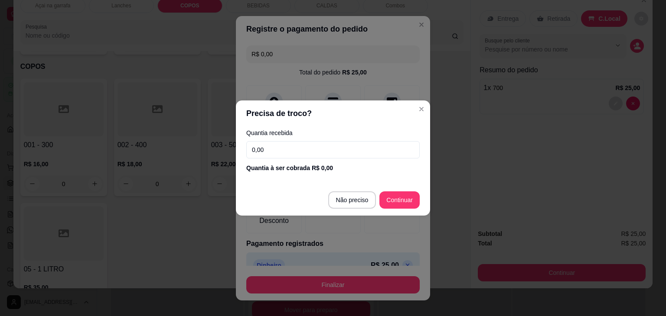
click at [381, 192] on footer "Não preciso Continuar" at bounding box center [333, 200] width 194 height 31
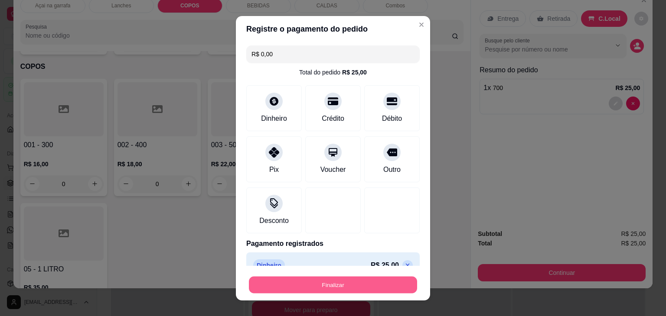
click at [339, 284] on button "Finalizar" at bounding box center [333, 285] width 168 height 17
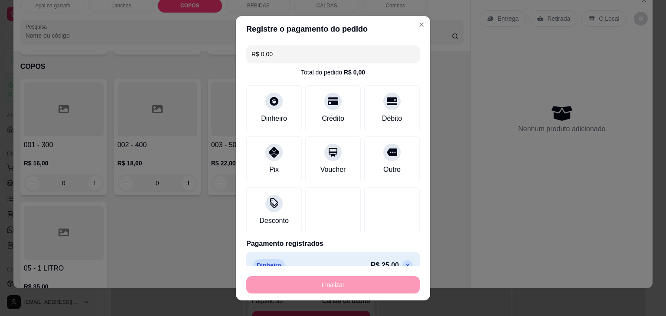
type input "0"
type input "-R$ 25,00"
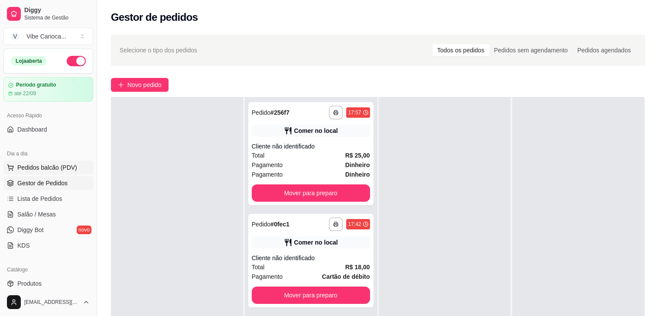
click at [33, 169] on span "Pedidos balcão (PDV)" at bounding box center [47, 167] width 60 height 9
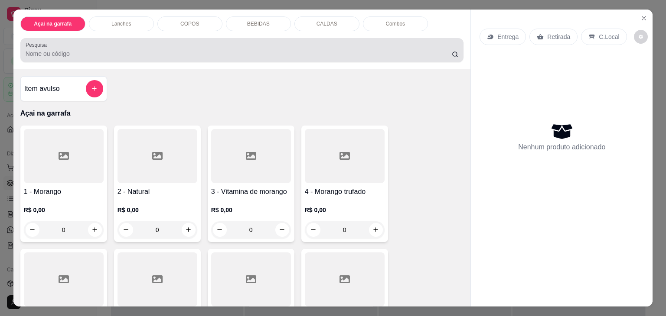
click at [165, 49] on input "Pesquisa" at bounding box center [239, 53] width 426 height 9
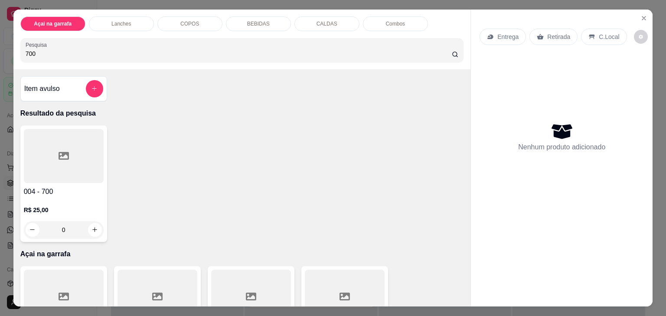
type input "700"
click at [64, 167] on div at bounding box center [64, 156] width 80 height 54
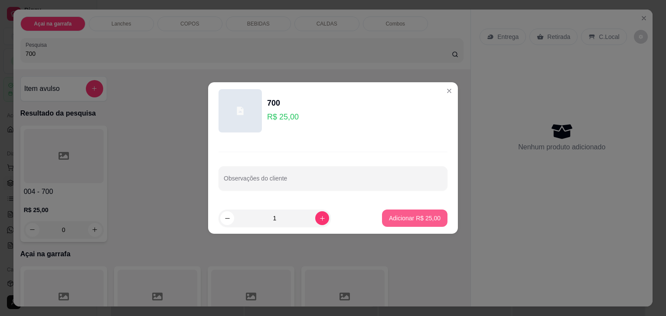
click at [402, 218] on p "Adicionar R$ 25,00" at bounding box center [415, 218] width 52 height 9
type input "1"
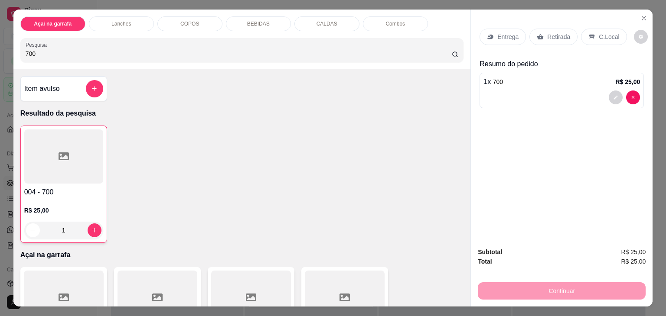
click at [599, 35] on p "C.Local" at bounding box center [609, 37] width 20 height 9
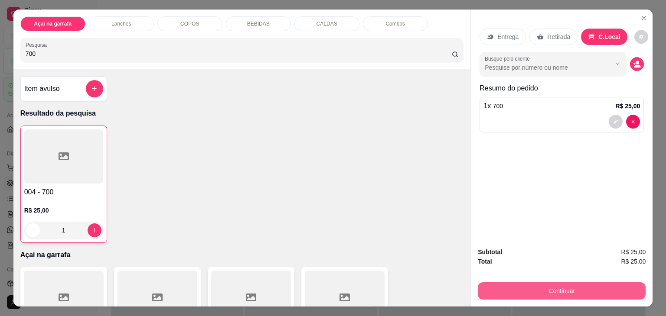
click at [540, 288] on button "Continuar" at bounding box center [562, 291] width 168 height 17
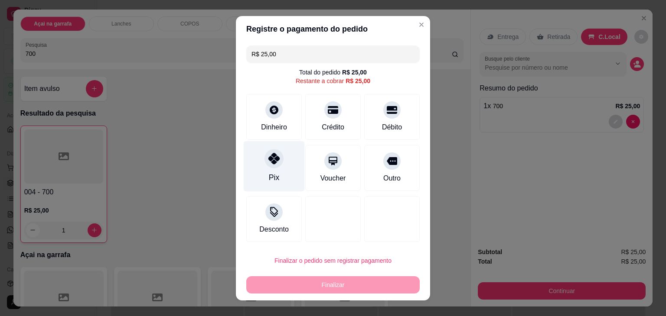
click at [269, 165] on div at bounding box center [273, 158] width 19 height 19
type input "R$ 0,00"
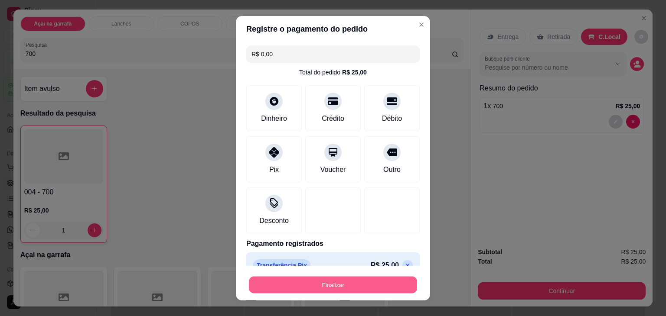
click at [343, 289] on button "Finalizar" at bounding box center [333, 285] width 168 height 17
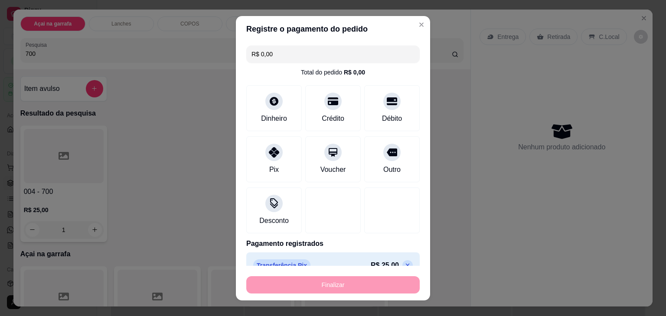
type input "0"
type input "-R$ 25,00"
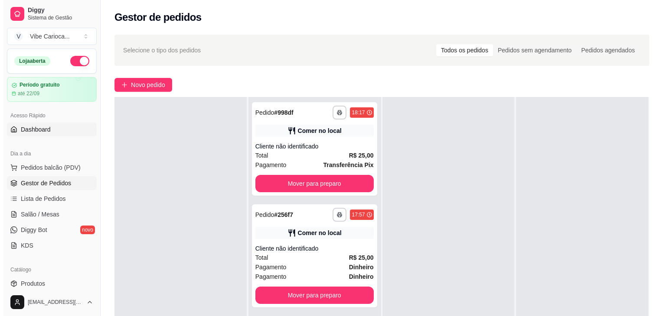
scroll to position [43, 0]
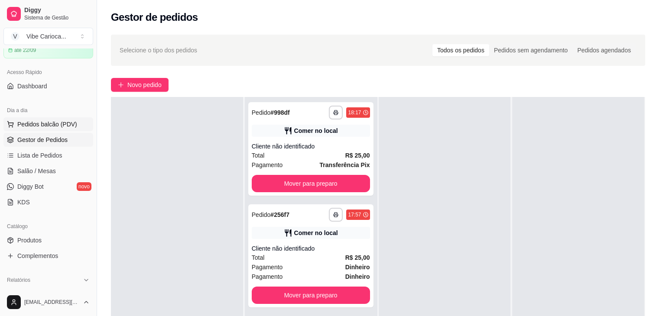
click at [55, 125] on span "Pedidos balcão (PDV)" at bounding box center [47, 124] width 60 height 9
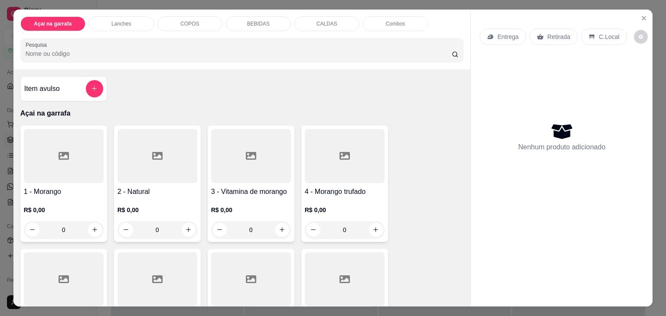
click at [125, 26] on div "Lanches" at bounding box center [121, 23] width 65 height 15
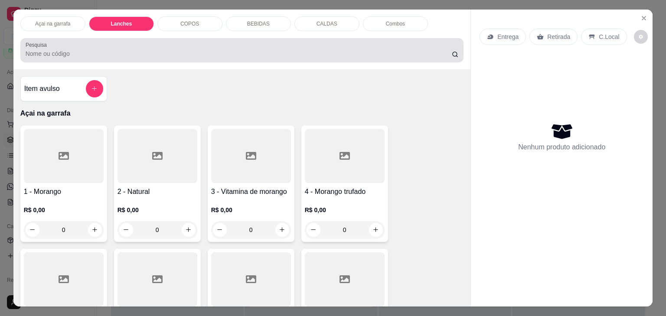
scroll to position [21, 0]
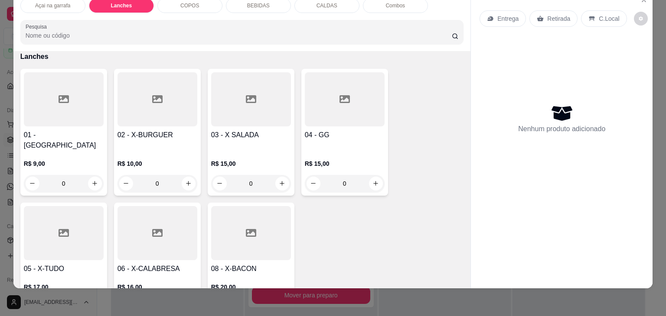
click at [159, 106] on div at bounding box center [157, 99] width 80 height 54
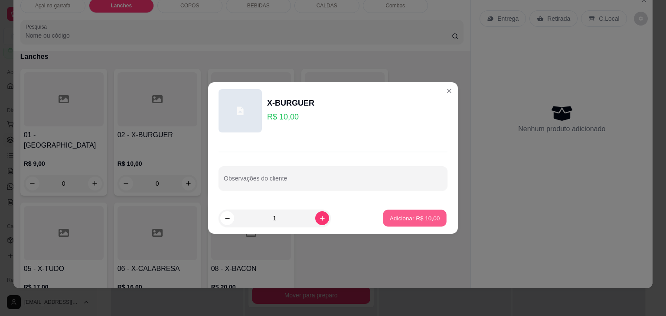
click at [403, 215] on p "Adicionar R$ 10,00" at bounding box center [415, 218] width 50 height 8
type input "1"
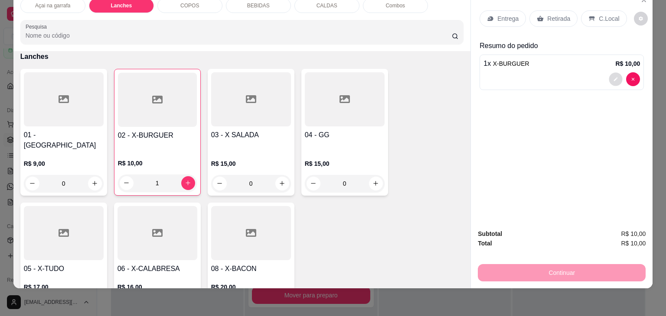
click at [615, 73] on button "decrease-product-quantity" at bounding box center [615, 78] width 13 height 13
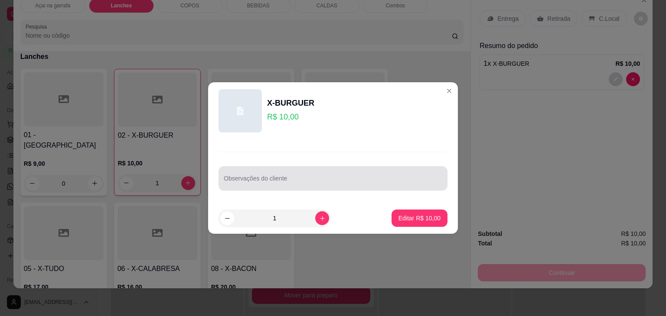
click at [272, 182] on input "Observações do cliente" at bounding box center [333, 182] width 218 height 9
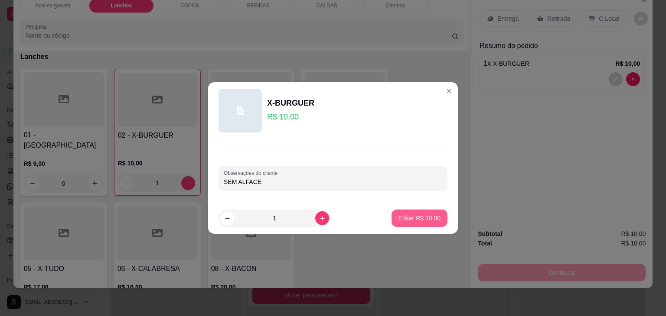
type input "SEM ALFACE"
click at [402, 218] on p "Editar R$ 10,00" at bounding box center [419, 218] width 42 height 9
type input "0"
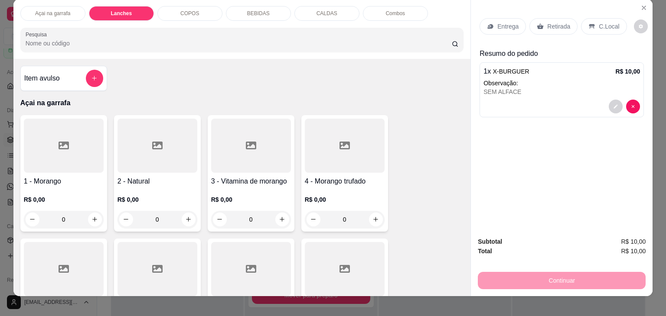
scroll to position [0, 0]
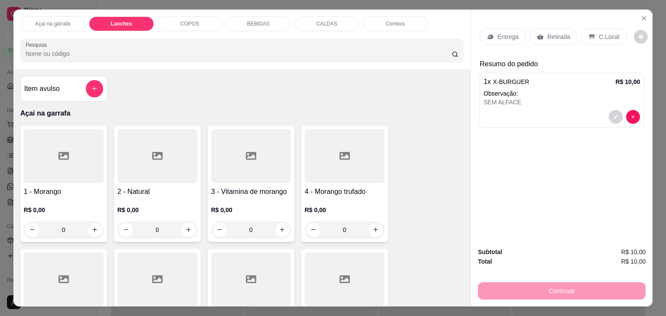
click at [189, 21] on p "COPOS" at bounding box center [189, 23] width 19 height 7
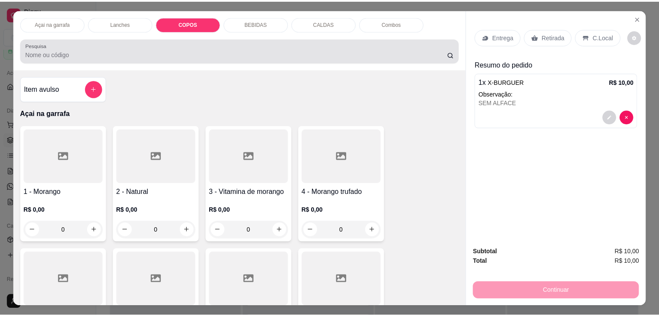
scroll to position [21, 0]
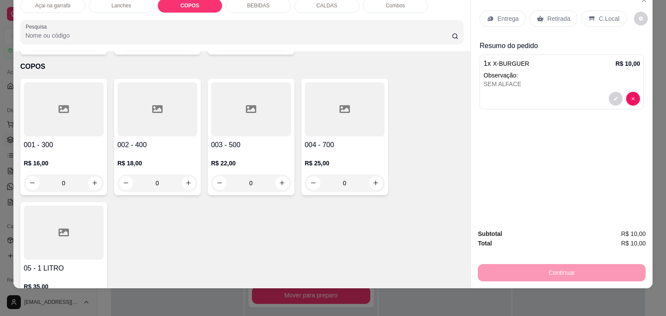
click at [226, 82] on div at bounding box center [251, 109] width 80 height 54
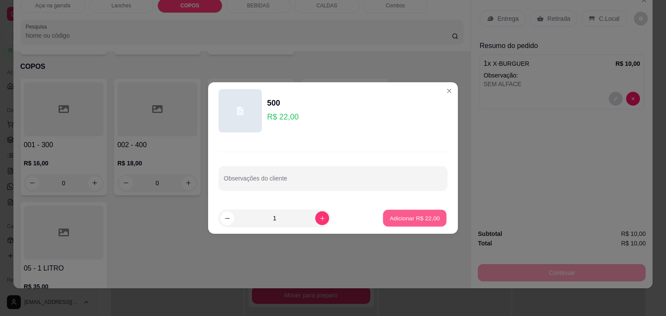
click at [411, 217] on p "Adicionar R$ 22,00" at bounding box center [415, 218] width 50 height 8
type input "1"
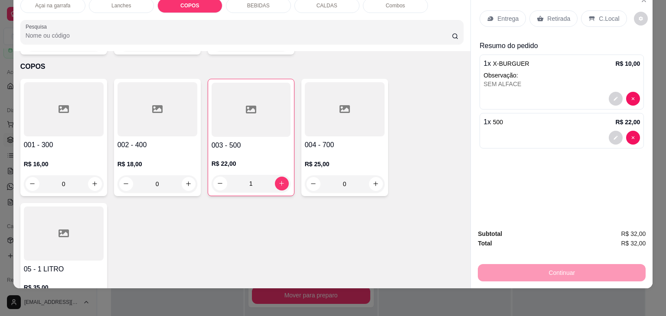
click at [599, 14] on p "C.Local" at bounding box center [609, 18] width 20 height 9
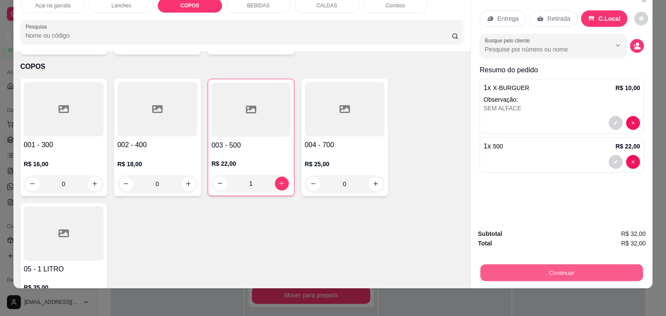
click at [597, 265] on button "Continuar" at bounding box center [561, 273] width 163 height 17
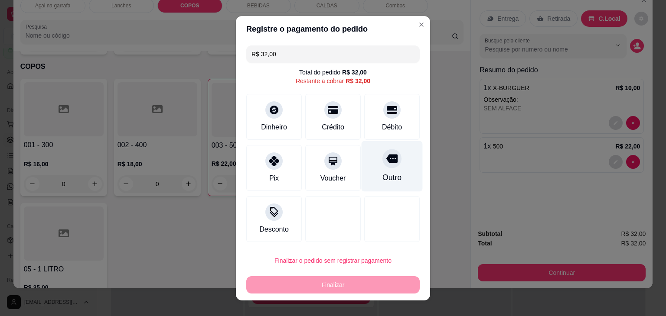
drag, startPoint x: 377, startPoint y: 123, endPoint x: 371, endPoint y: 165, distance: 42.0
click at [382, 123] on div "Débito" at bounding box center [392, 127] width 20 height 10
type input "R$ 0,00"
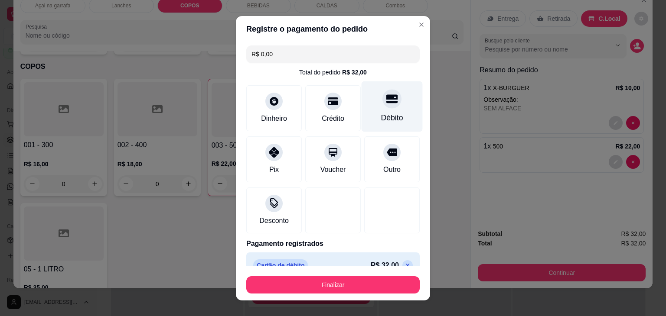
click at [377, 111] on div "Débito" at bounding box center [391, 106] width 61 height 51
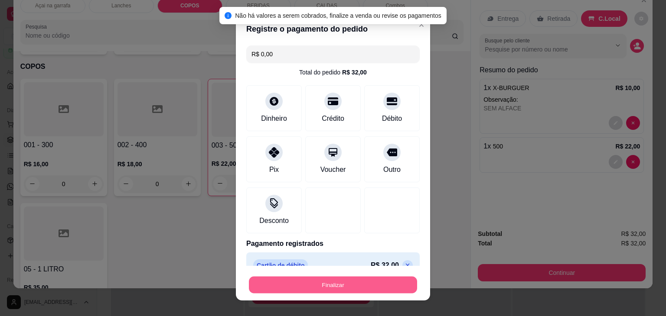
click at [350, 288] on button "Finalizar" at bounding box center [333, 285] width 168 height 17
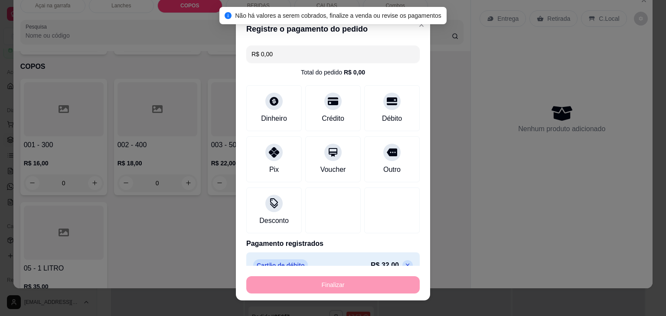
type input "0"
type input "-R$ 32,00"
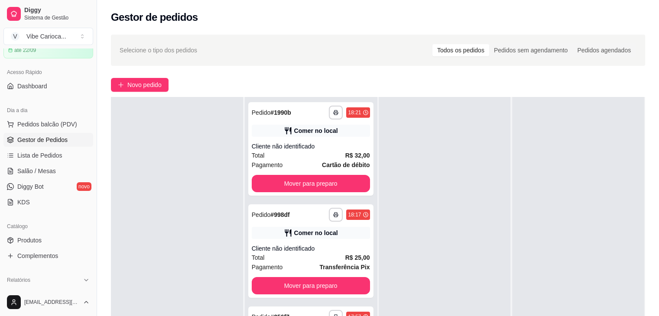
click at [54, 115] on div "Dia a dia" at bounding box center [48, 111] width 90 height 14
click at [58, 126] on span "Pedidos balcão (PDV)" at bounding box center [47, 124] width 60 height 9
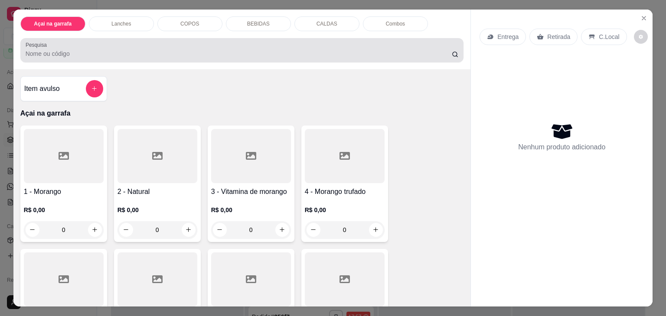
click at [169, 45] on div at bounding box center [242, 50] width 433 height 17
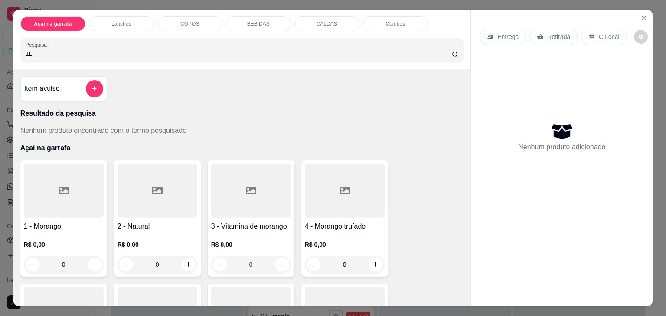
type input "1"
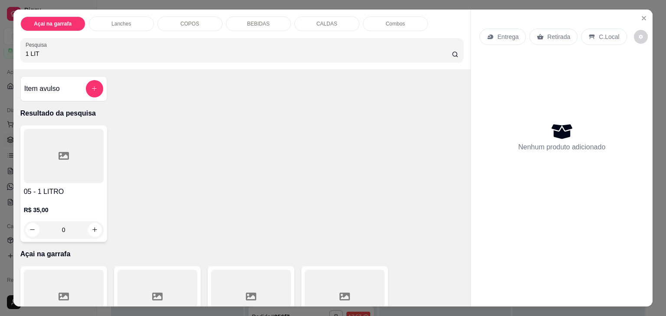
type input "1 LIT"
click at [47, 159] on div at bounding box center [64, 156] width 80 height 54
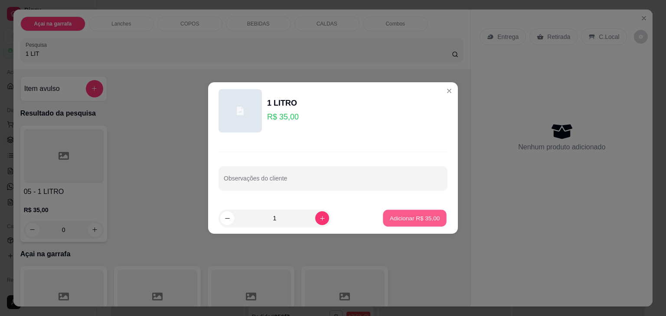
click at [409, 219] on p "Adicionar R$ 35,00" at bounding box center [415, 218] width 50 height 8
type input "1"
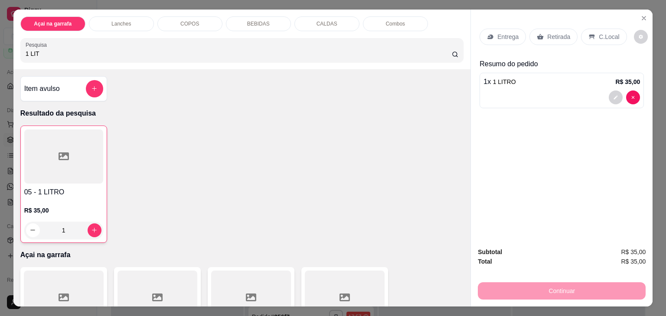
click at [600, 36] on p "C.Local" at bounding box center [609, 37] width 20 height 9
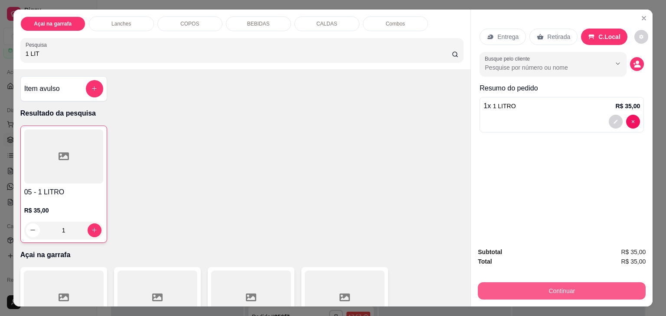
click at [503, 283] on button "Continuar" at bounding box center [562, 291] width 168 height 17
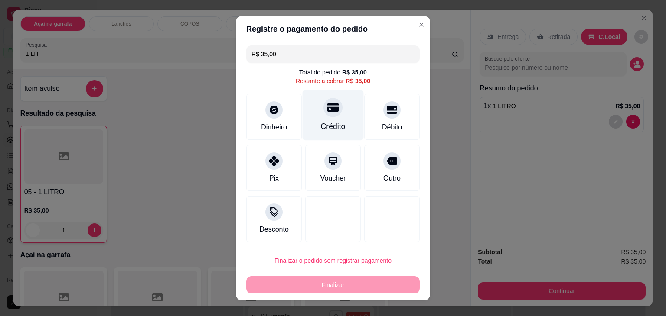
click at [329, 120] on div "Crédito" at bounding box center [333, 115] width 61 height 51
type input "R$ 0,00"
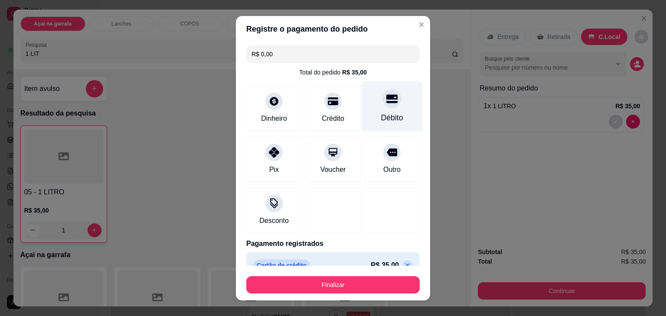
click at [382, 98] on div at bounding box center [391, 98] width 19 height 19
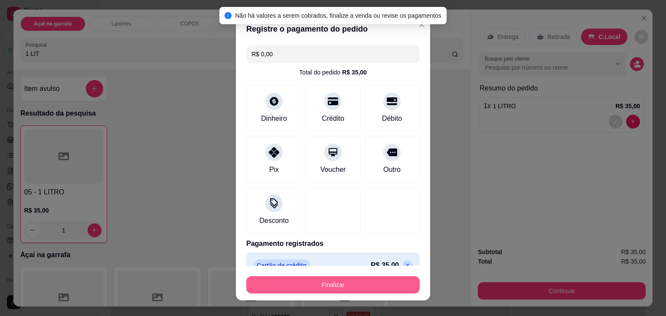
click at [279, 283] on button "Finalizar" at bounding box center [332, 285] width 173 height 17
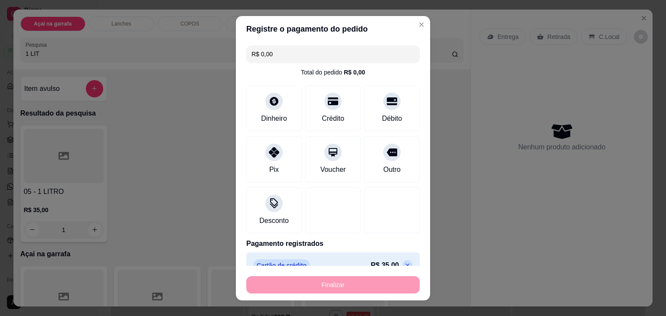
type input "0"
type input "-R$ 35,00"
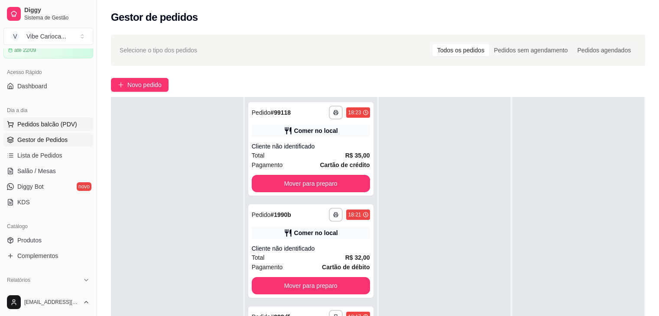
click at [24, 127] on span "Pedidos balcão (PDV)" at bounding box center [47, 124] width 60 height 9
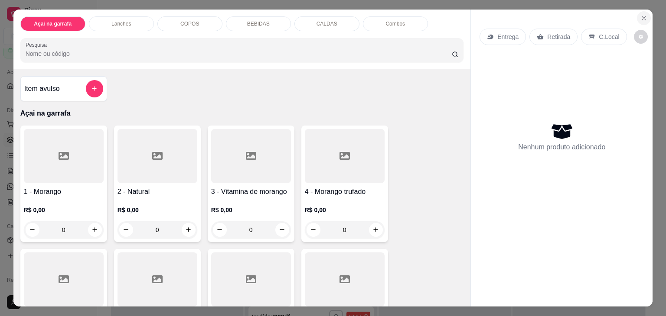
click at [640, 16] on icon "Close" at bounding box center [643, 18] width 7 height 7
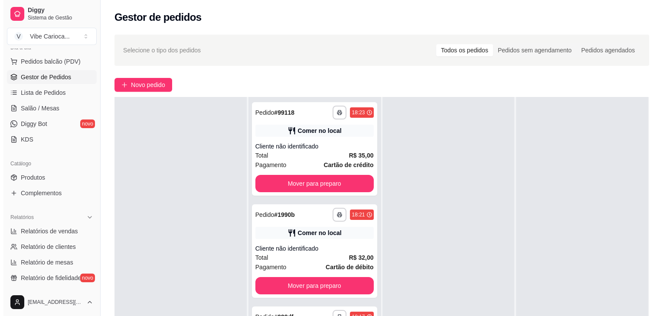
scroll to position [121, 0]
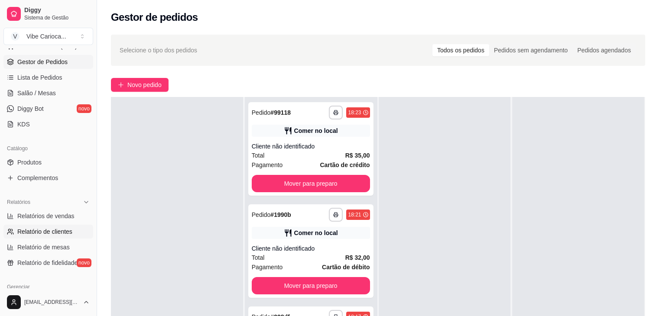
click at [61, 225] on link "Relatório de clientes" at bounding box center [48, 232] width 90 height 14
select select "30"
select select "HIGHEST_TOTAL_SPENT_WITH_ORDERS"
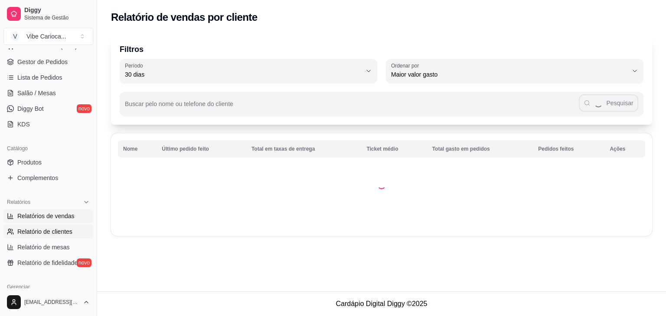
click at [65, 219] on span "Relatórios de vendas" at bounding box center [45, 216] width 57 height 9
select select "ALL"
select select "0"
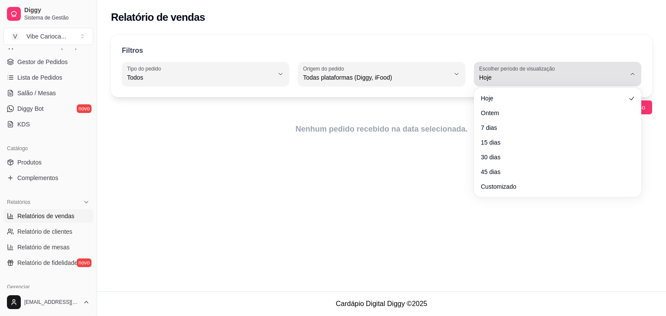
click at [541, 81] on span "Hoje" at bounding box center [552, 77] width 146 height 9
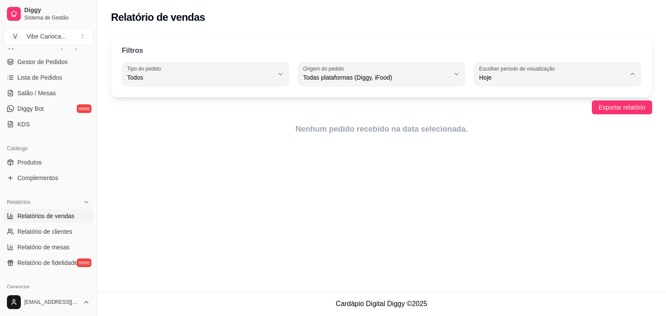
click at [485, 159] on span "30 dias" at bounding box center [553, 154] width 139 height 8
type input "30"
select select "30"
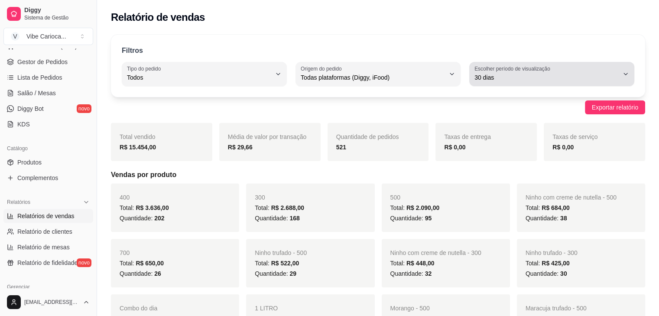
click at [584, 73] on span "30 dias" at bounding box center [547, 77] width 144 height 9
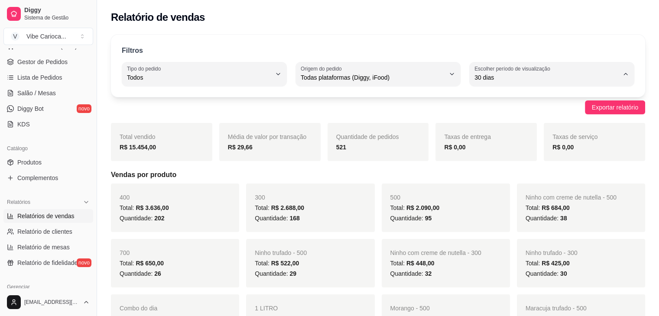
click at [508, 101] on span "Hoje" at bounding box center [547, 98] width 137 height 8
type input "0"
select select "0"
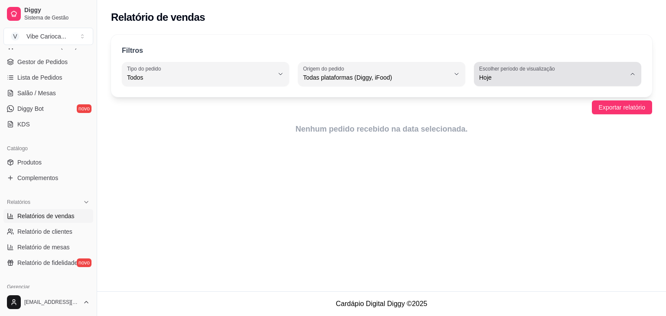
click at [590, 80] on span "Hoje" at bounding box center [552, 77] width 146 height 9
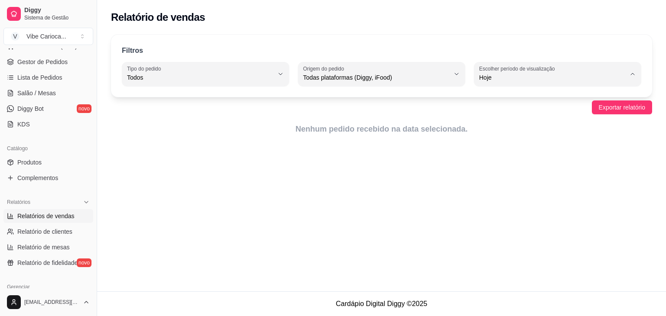
click at [527, 115] on span "Ontem" at bounding box center [553, 112] width 139 height 8
type input "1"
select select "1"
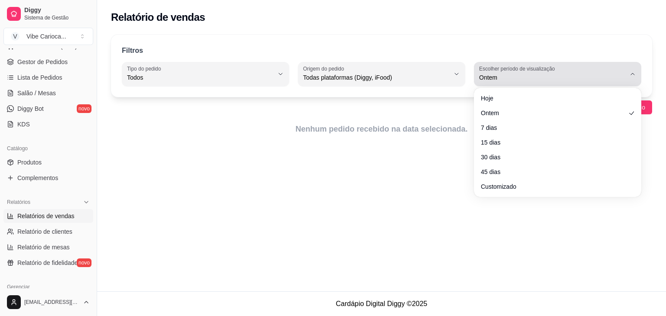
click at [541, 80] on span "Ontem" at bounding box center [552, 77] width 146 height 9
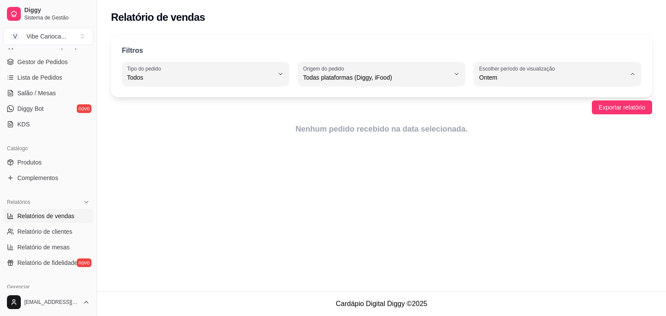
click at [514, 127] on span "7 dias" at bounding box center [553, 126] width 139 height 8
type input "7"
select select "7"
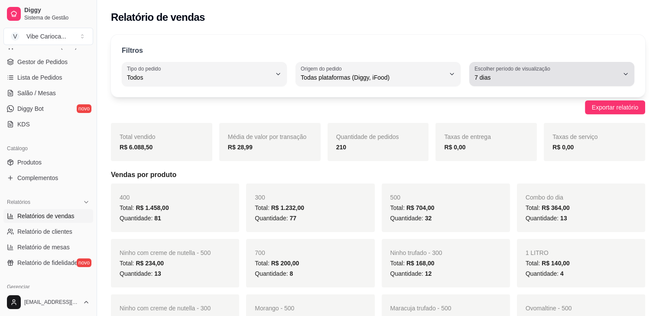
click at [541, 75] on span "7 dias" at bounding box center [547, 77] width 144 height 9
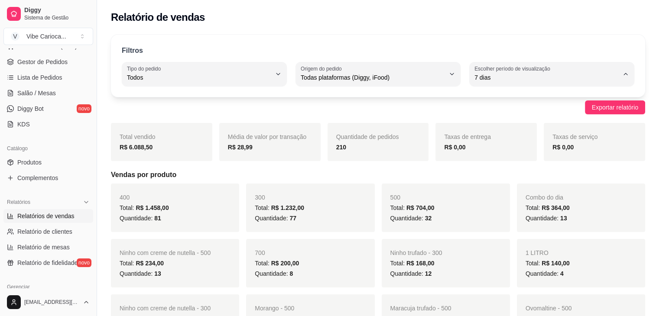
click at [514, 99] on span "Hoje" at bounding box center [547, 98] width 137 height 8
type input "0"
select select "0"
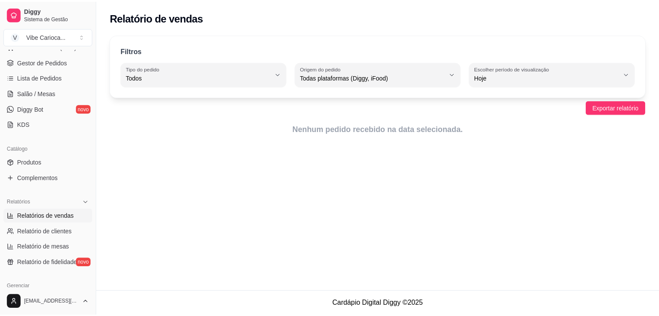
scroll to position [78, 0]
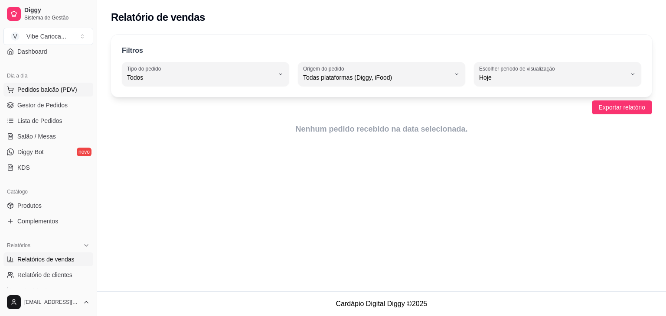
click at [52, 93] on button "Pedidos balcão (PDV)" at bounding box center [48, 90] width 90 height 14
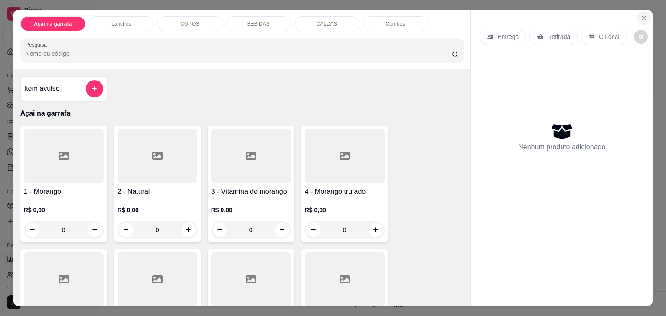
click at [640, 16] on icon "Close" at bounding box center [643, 18] width 7 height 7
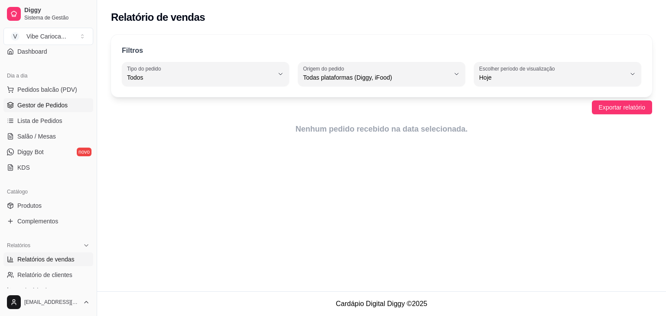
click at [65, 103] on span "Gestor de Pedidos" at bounding box center [42, 105] width 50 height 9
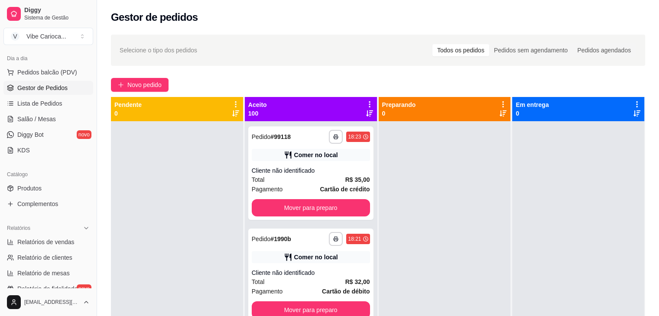
click at [71, 85] on link "Gestor de Pedidos" at bounding box center [48, 88] width 90 height 14
click at [76, 71] on button "Pedidos balcão (PDV)" at bounding box center [48, 72] width 90 height 14
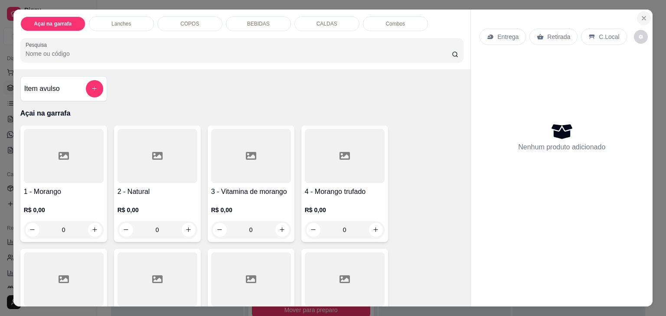
click at [640, 16] on icon "Close" at bounding box center [643, 18] width 7 height 7
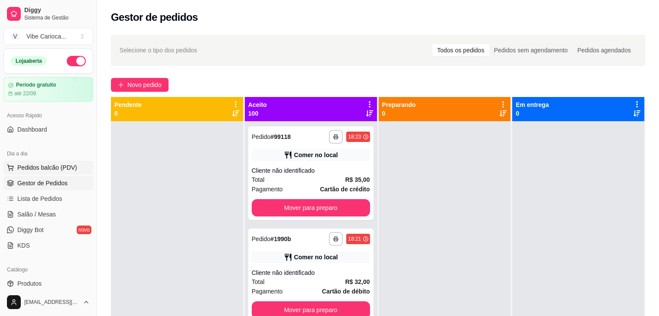
click at [21, 169] on span "Pedidos balcão (PDV)" at bounding box center [47, 167] width 60 height 9
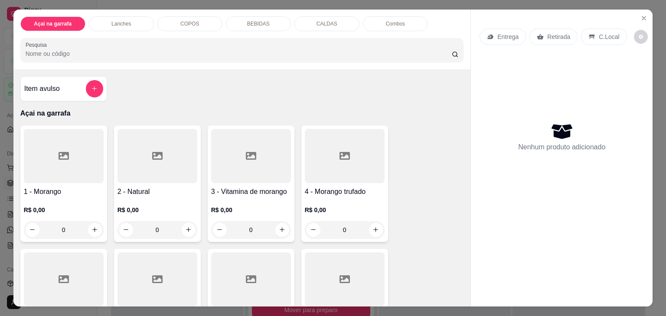
click at [157, 20] on div "COPOS" at bounding box center [189, 23] width 65 height 15
click at [49, 20] on p "Açai na garrafa" at bounding box center [52, 23] width 35 height 7
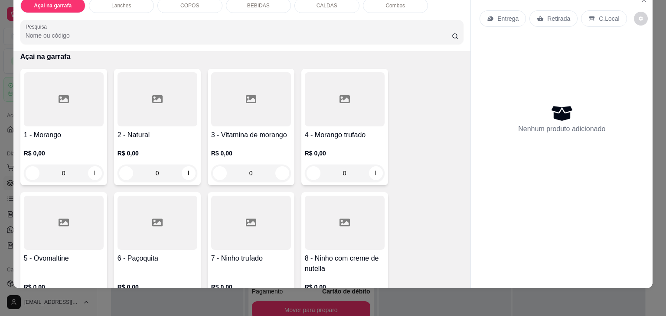
click at [123, 32] on input "Pesquisa" at bounding box center [239, 35] width 426 height 9
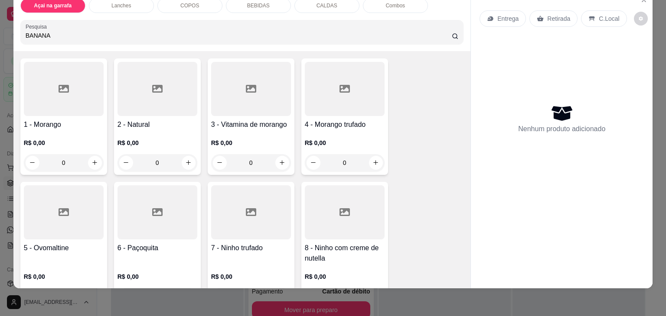
scroll to position [179, 0]
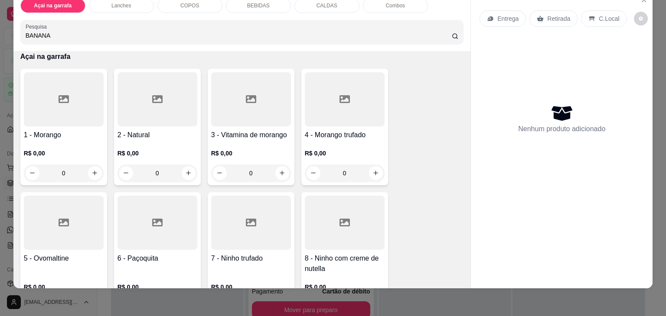
type input "BANANA"
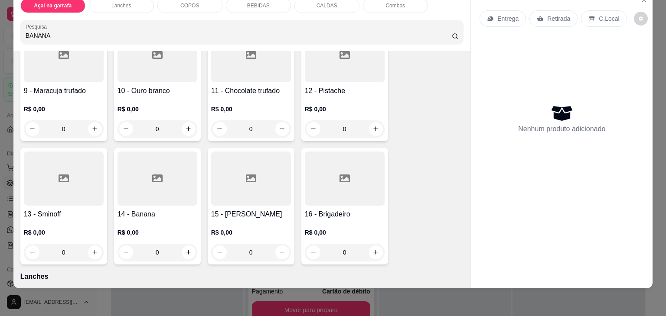
scroll to position [483, 0]
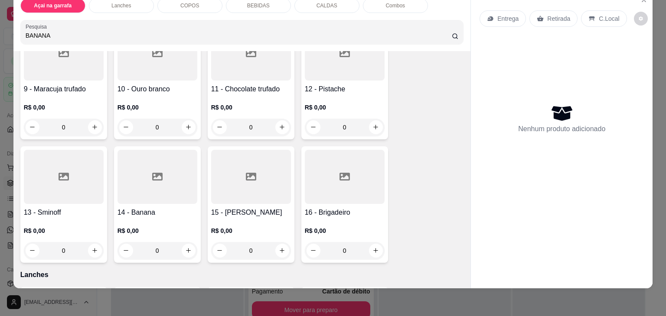
click at [146, 164] on div at bounding box center [157, 177] width 80 height 54
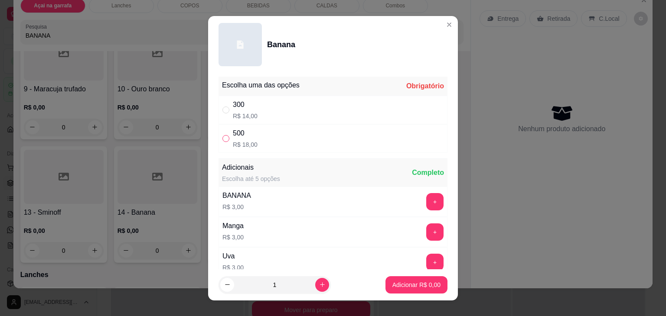
click at [222, 137] on input "" at bounding box center [225, 138] width 7 height 7
radio input "true"
click at [423, 284] on p "Adicionar R$ 18,00" at bounding box center [415, 285] width 52 height 9
type input "1"
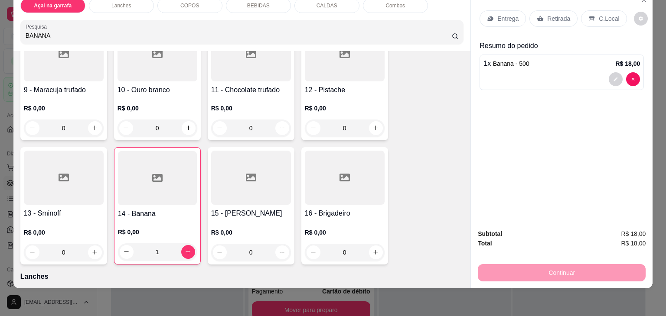
scroll to position [484, 0]
click at [600, 14] on p "C.Local" at bounding box center [609, 18] width 20 height 9
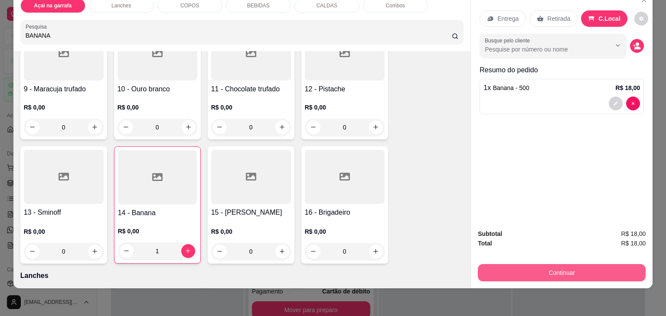
click at [555, 266] on button "Continuar" at bounding box center [562, 272] width 168 height 17
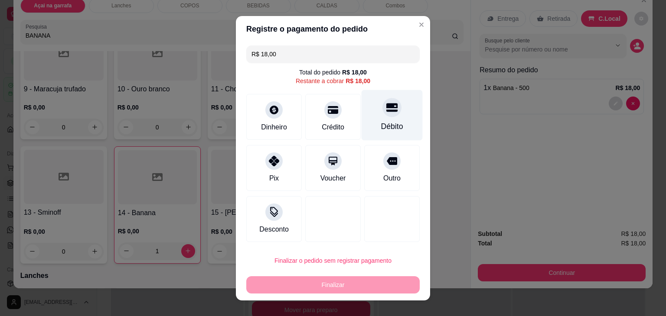
click at [381, 124] on div "Débito" at bounding box center [392, 126] width 22 height 11
type input "R$ 0,00"
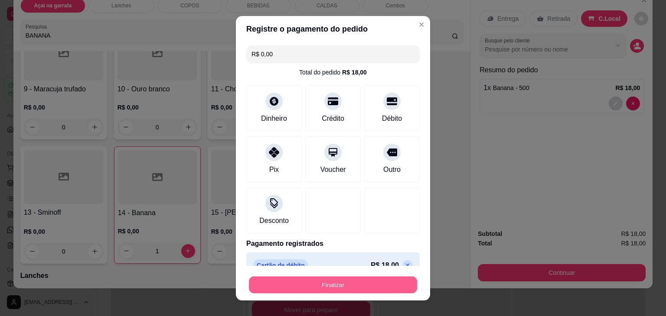
click at [337, 284] on button "Finalizar" at bounding box center [333, 285] width 168 height 17
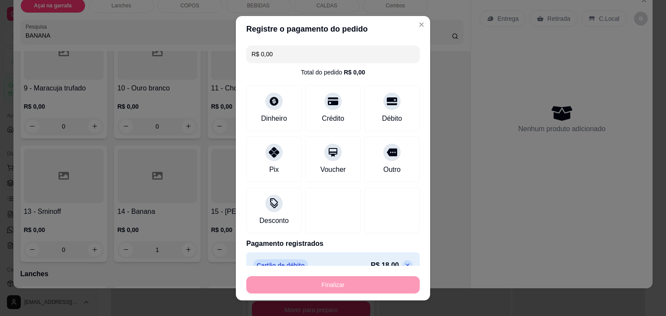
type input "0"
type input "-R$ 18,00"
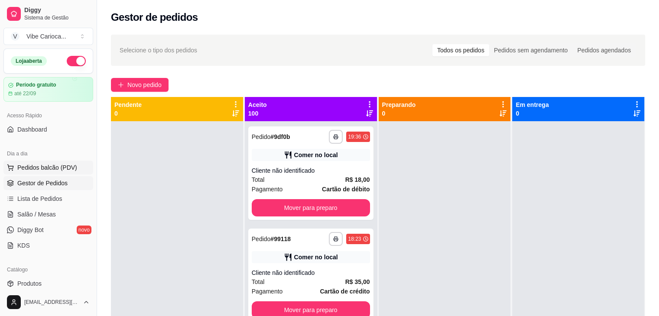
click at [35, 170] on span "Pedidos balcão (PDV)" at bounding box center [47, 167] width 60 height 9
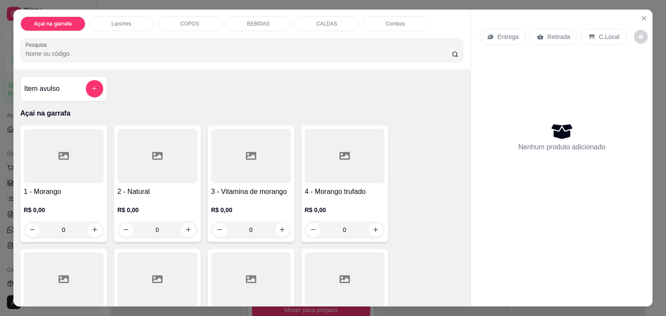
click at [407, 16] on div "Combos" at bounding box center [395, 23] width 65 height 15
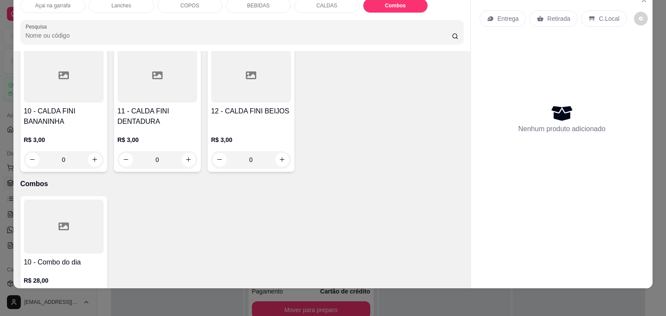
click at [73, 200] on div at bounding box center [64, 227] width 80 height 54
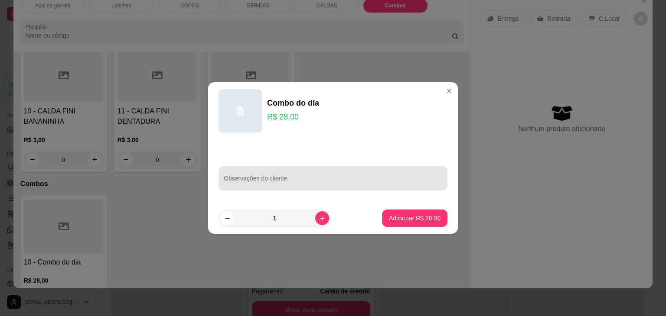
click at [248, 173] on div at bounding box center [333, 178] width 218 height 17
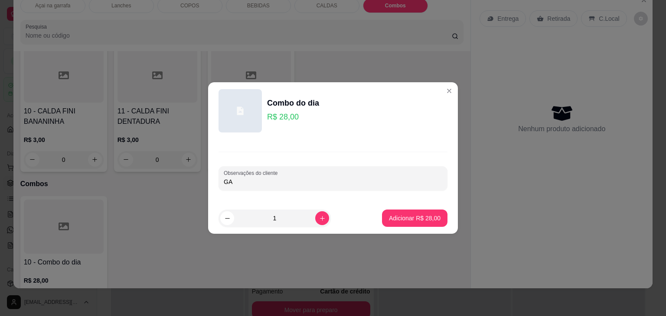
type input "G"
type input "XTUDO GUARAVITA + GARRAFA DE 300ML OURO BRANCO"
click at [393, 218] on p "Adicionar R$ 28,00" at bounding box center [415, 218] width 52 height 9
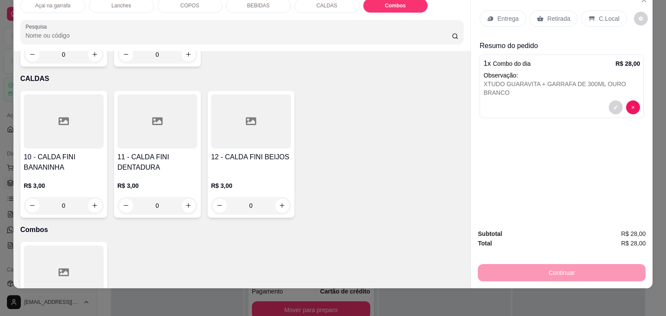
scroll to position [1655, 0]
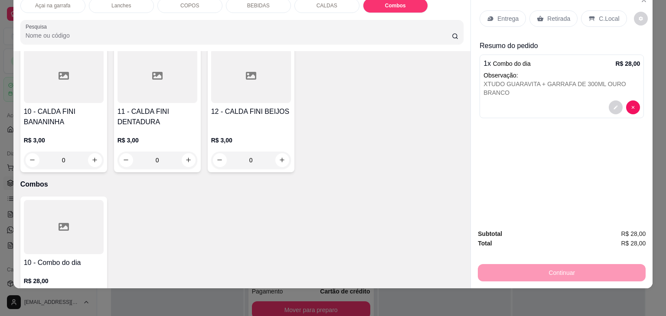
click at [81, 200] on div at bounding box center [64, 227] width 80 height 54
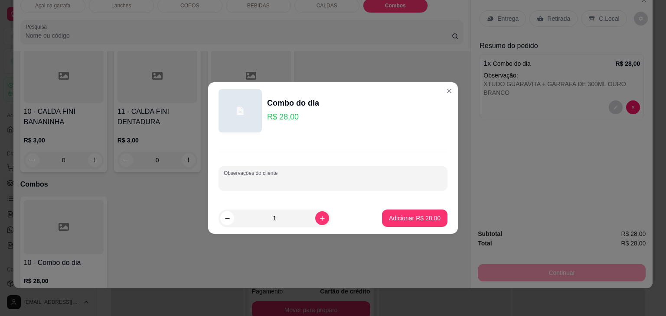
click at [315, 181] on input "Observações do cliente" at bounding box center [333, 182] width 218 height 9
type input "XTUDO GUARAVITA + GARRAFA 300ML NATURAL"
click at [399, 215] on p "Adicionar R$ 28,00" at bounding box center [415, 218] width 52 height 9
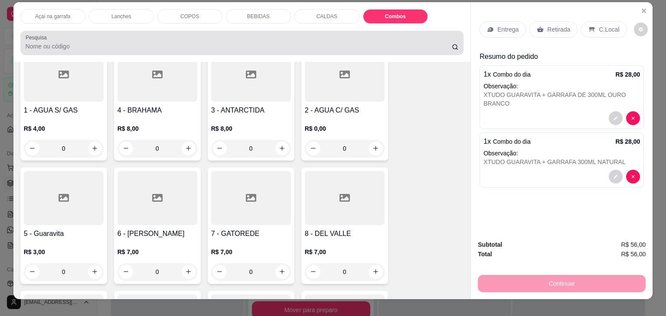
scroll to position [0, 0]
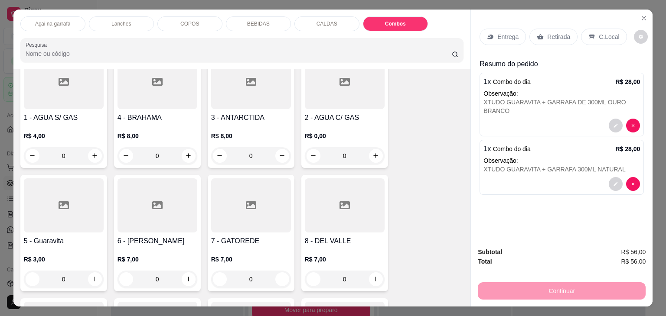
click at [167, 21] on div "COPOS" at bounding box center [189, 23] width 65 height 15
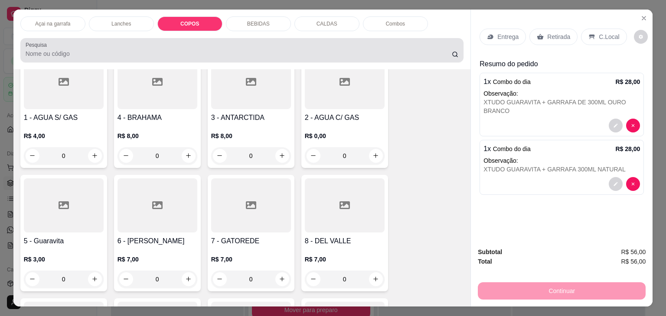
scroll to position [21, 0]
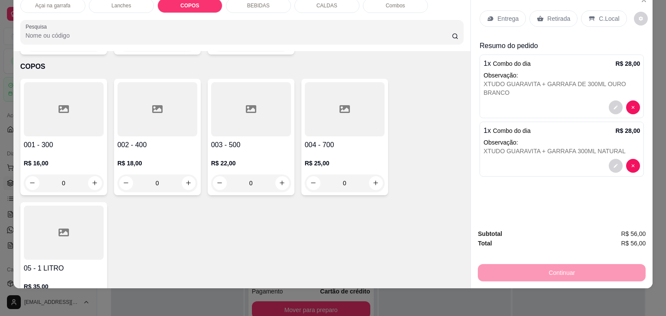
click at [591, 10] on div "C.Local" at bounding box center [604, 18] width 46 height 16
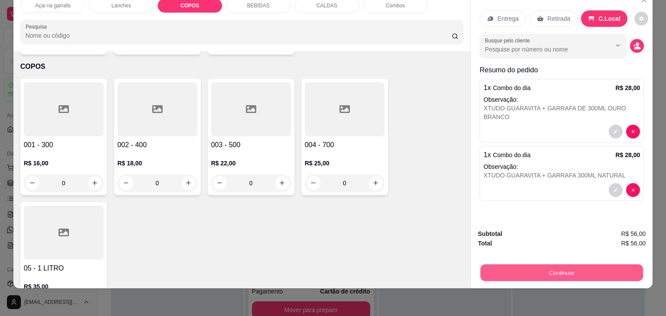
click at [565, 265] on button "Continuar" at bounding box center [561, 273] width 163 height 17
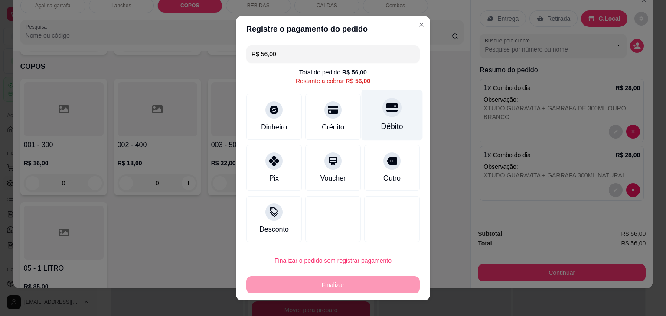
click at [386, 107] on icon at bounding box center [391, 107] width 11 height 9
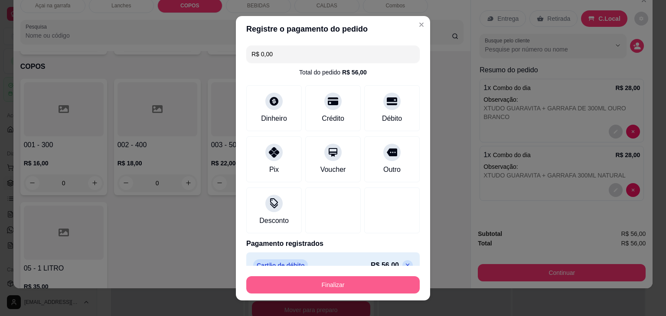
click at [302, 284] on button "Finalizar" at bounding box center [332, 285] width 173 height 17
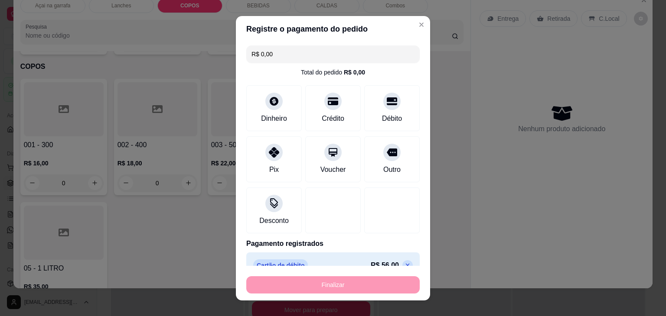
type input "-R$ 56,00"
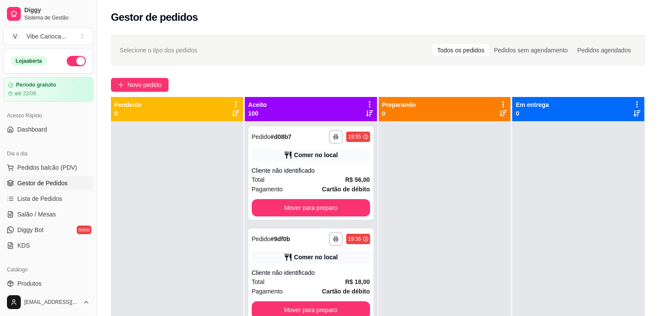
drag, startPoint x: 45, startPoint y: 163, endPoint x: 53, endPoint y: 157, distance: 10.2
click at [45, 163] on span "Pedidos balcão (PDV)" at bounding box center [47, 167] width 60 height 9
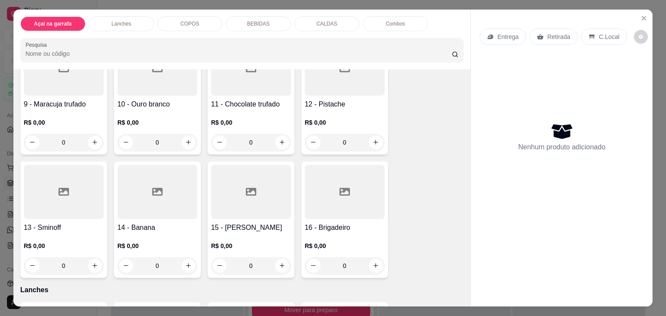
scroll to position [347, 0]
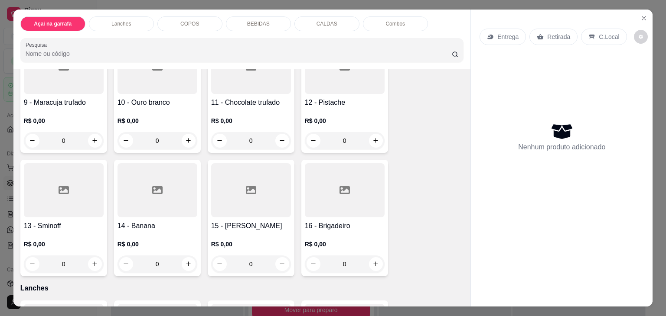
click at [253, 168] on div at bounding box center [251, 190] width 80 height 54
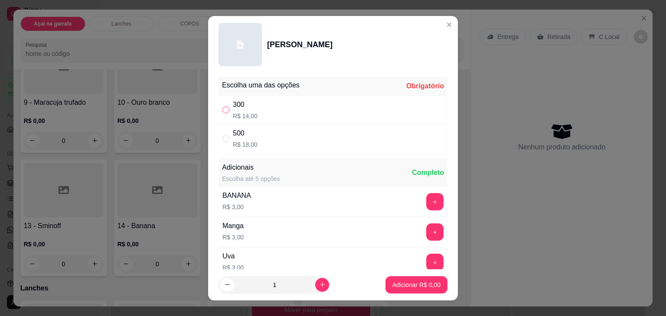
click at [222, 110] on input "" at bounding box center [225, 110] width 7 height 7
radio input "true"
click at [389, 286] on p "Adicionar R$ 14,00" at bounding box center [415, 285] width 52 height 9
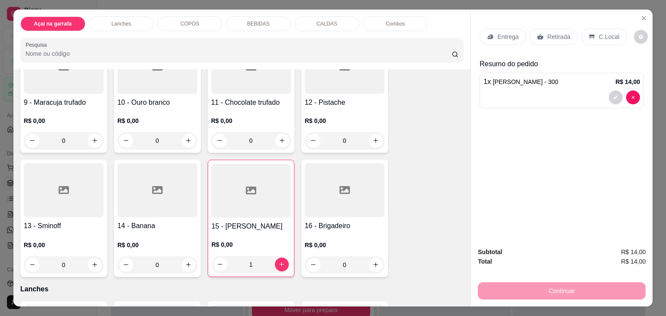
type input "1"
click at [176, 23] on div "COPOS" at bounding box center [189, 23] width 65 height 15
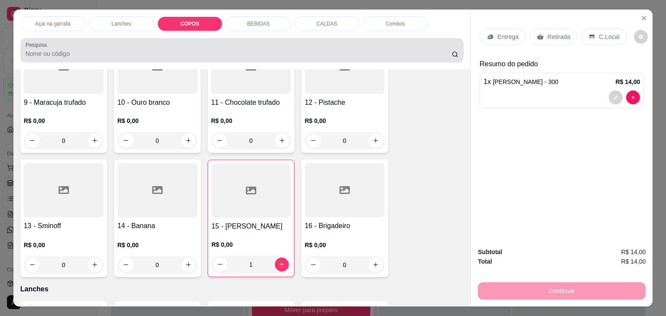
scroll to position [21, 0]
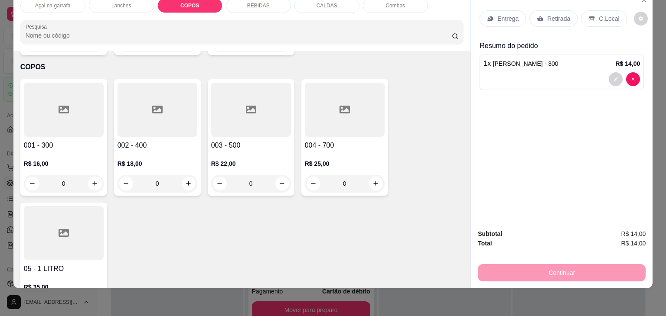
click at [68, 92] on div at bounding box center [64, 110] width 80 height 54
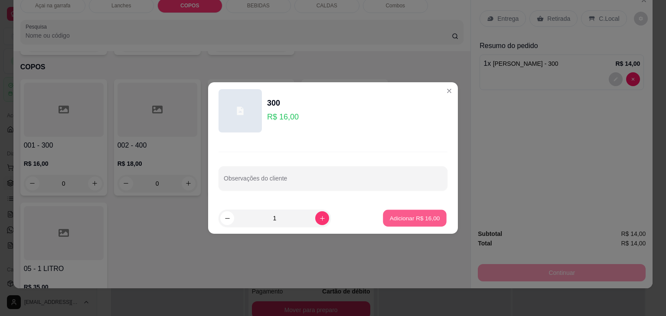
click at [412, 215] on p "Adicionar R$ 16,00" at bounding box center [415, 218] width 50 height 8
type input "1"
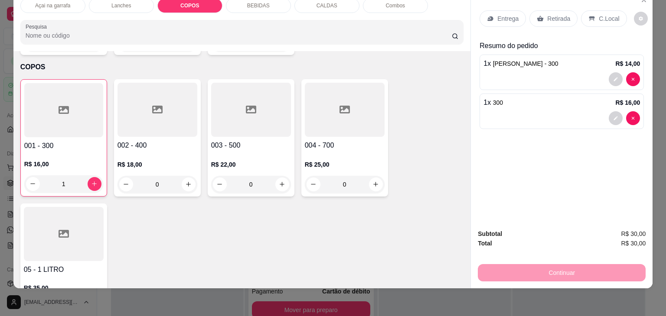
click at [604, 14] on p "C.Local" at bounding box center [609, 18] width 20 height 9
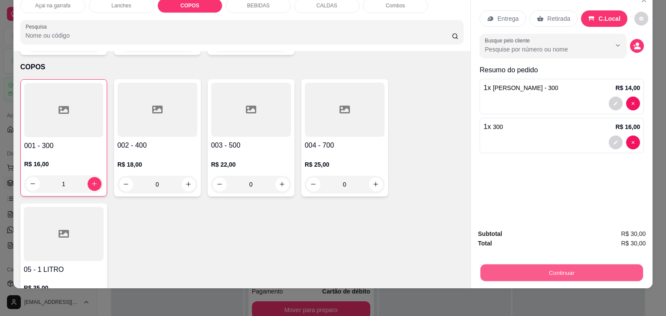
click at [563, 266] on button "Continuar" at bounding box center [561, 273] width 163 height 17
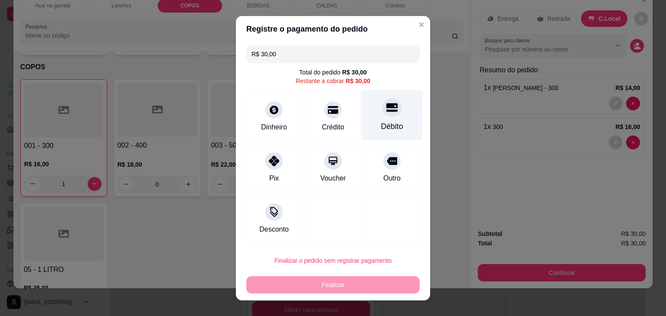
click at [389, 120] on div "Débito" at bounding box center [391, 115] width 61 height 51
type input "R$ 0,00"
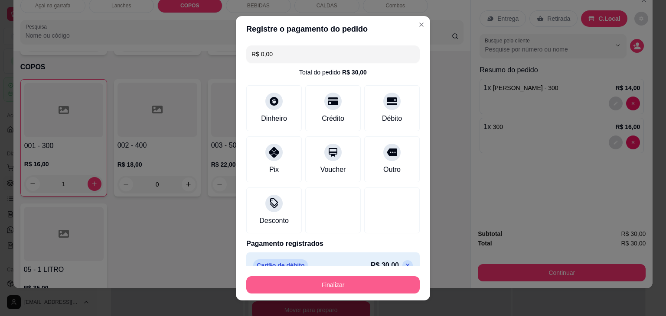
click at [316, 281] on button "Finalizar" at bounding box center [332, 285] width 173 height 17
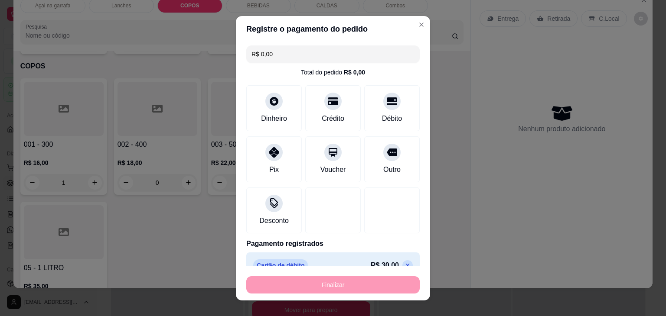
type input "0"
type input "-R$ 30,00"
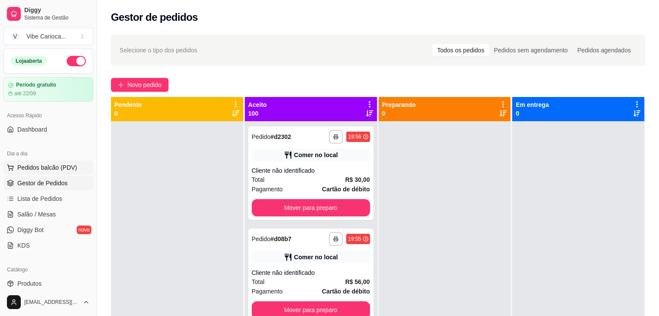
click at [39, 167] on span "Pedidos balcão (PDV)" at bounding box center [47, 167] width 60 height 9
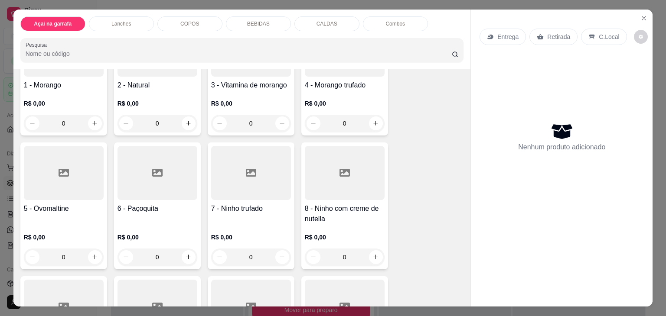
scroll to position [87, 0]
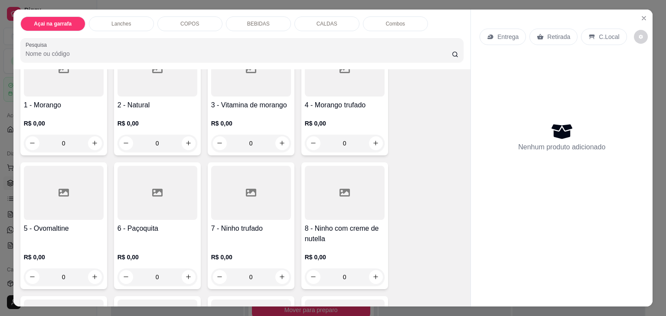
click at [67, 185] on div at bounding box center [64, 193] width 80 height 54
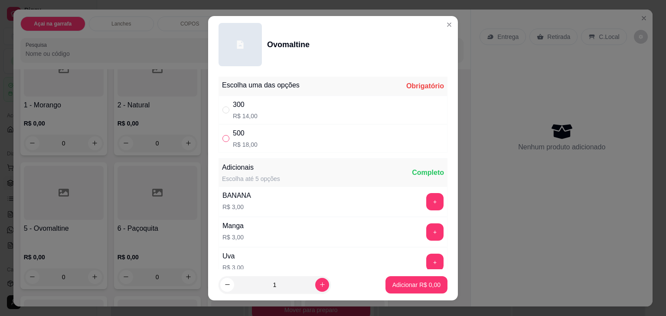
click at [223, 137] on input "" at bounding box center [225, 138] width 7 height 7
radio input "true"
click at [420, 281] on p "Adicionar R$ 18,00" at bounding box center [415, 285] width 50 height 8
type input "1"
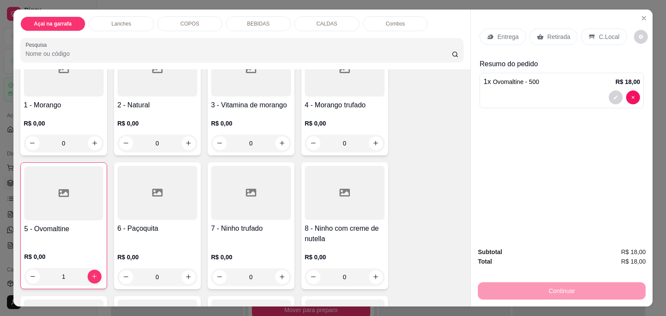
click at [591, 30] on div "C.Local" at bounding box center [604, 37] width 46 height 16
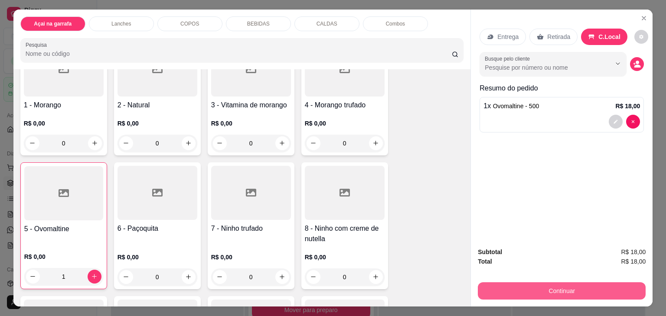
click at [573, 285] on button "Continuar" at bounding box center [562, 291] width 168 height 17
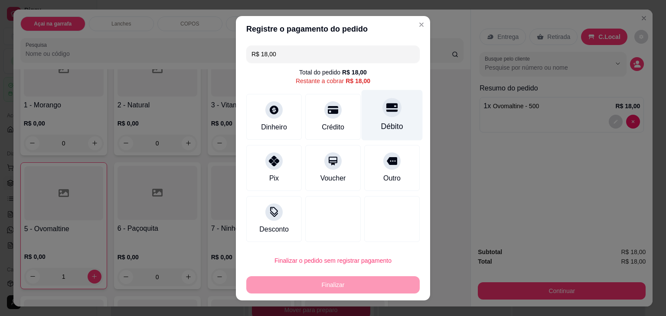
click at [386, 111] on icon at bounding box center [391, 107] width 11 height 9
type input "R$ 0,00"
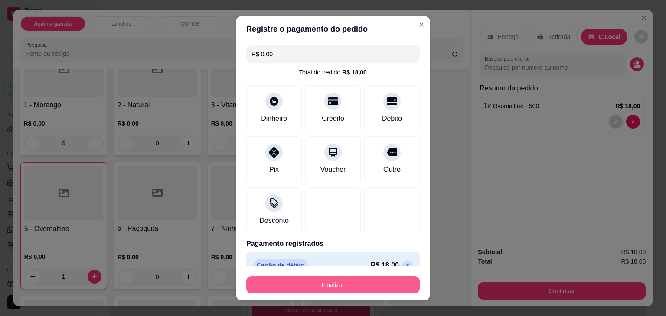
click at [336, 288] on button "Finalizar" at bounding box center [332, 285] width 173 height 17
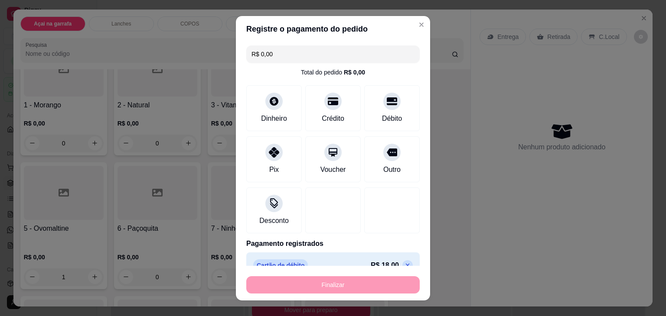
type input "0"
type input "-R$ 18,00"
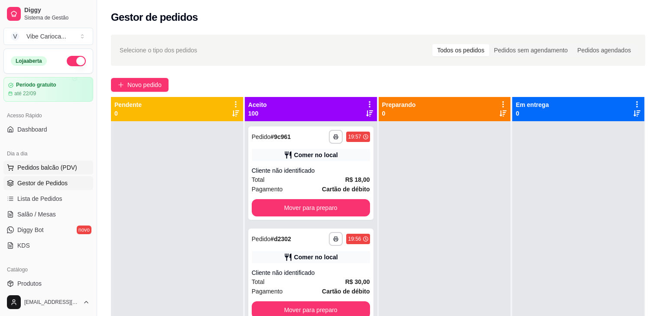
click at [62, 165] on span "Pedidos balcão (PDV)" at bounding box center [47, 167] width 60 height 9
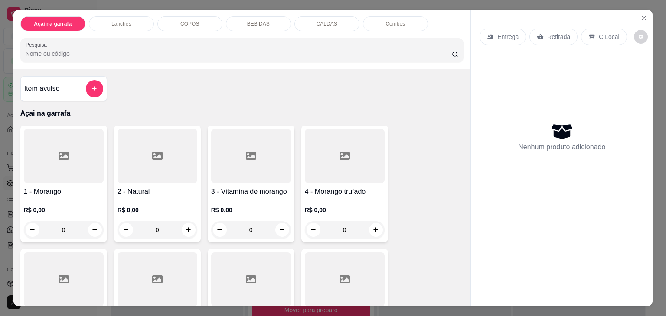
click at [178, 26] on div "COPOS" at bounding box center [189, 23] width 65 height 15
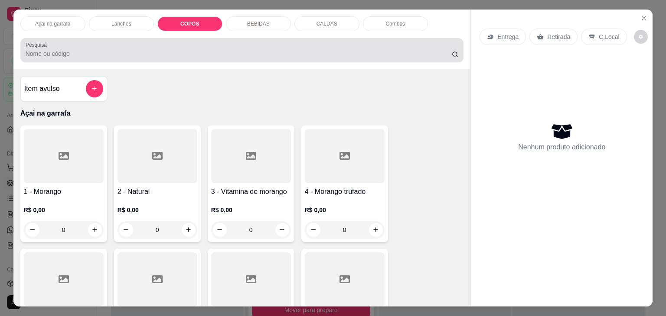
scroll to position [21, 0]
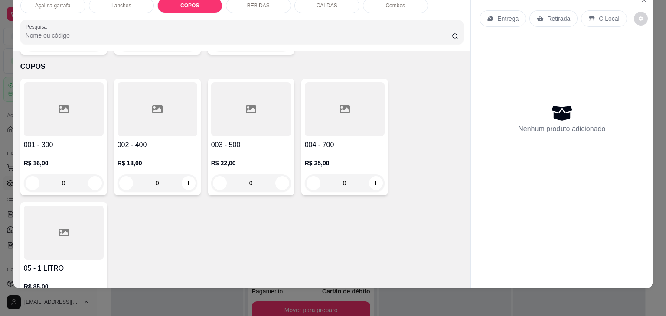
click at [233, 91] on div at bounding box center [251, 109] width 80 height 54
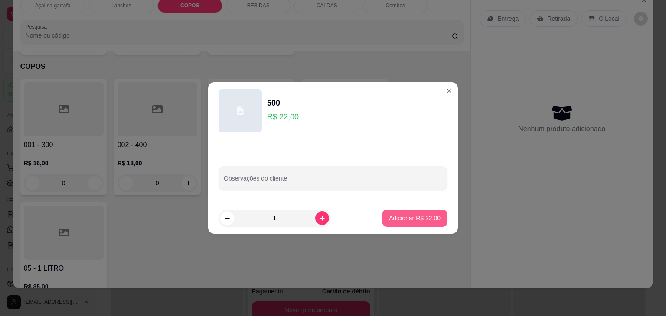
click at [426, 218] on p "Adicionar R$ 22,00" at bounding box center [415, 218] width 52 height 9
type input "1"
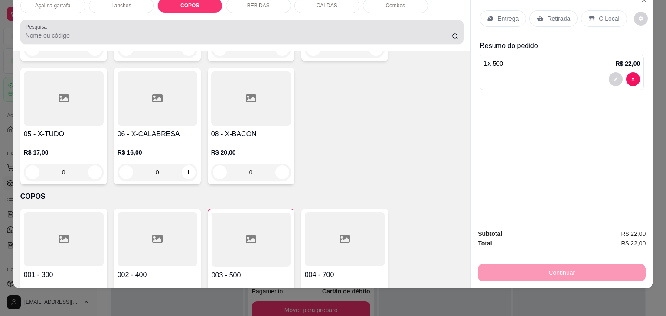
scroll to position [0, 0]
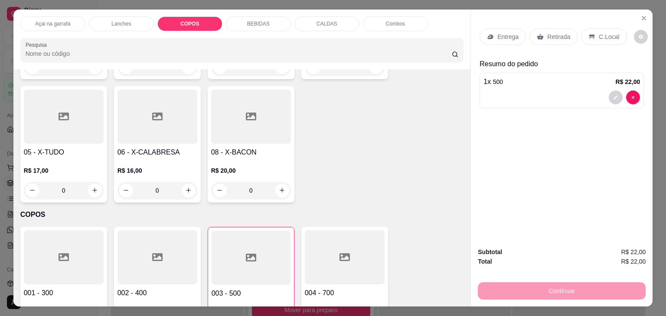
click at [35, 20] on p "Açai na garrafa" at bounding box center [52, 23] width 35 height 7
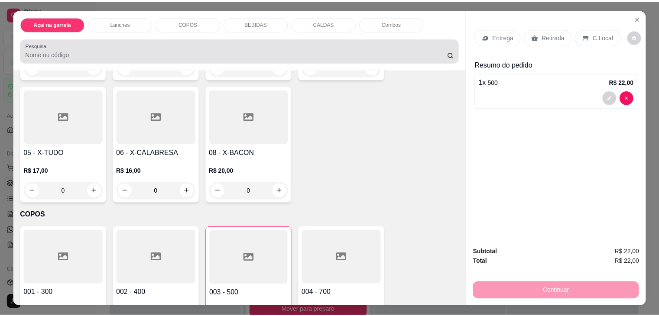
scroll to position [21, 0]
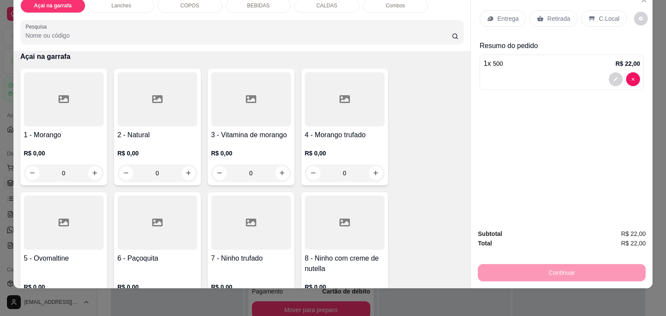
click at [89, 110] on div at bounding box center [64, 99] width 80 height 54
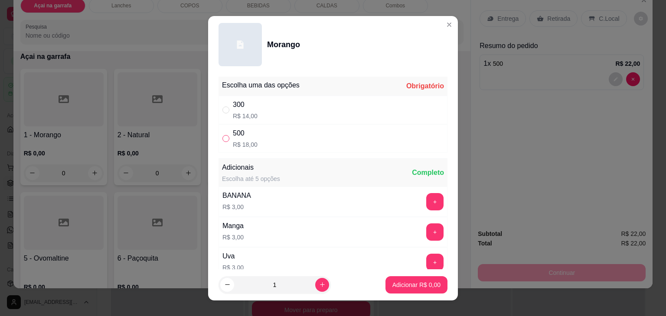
click at [222, 138] on input "" at bounding box center [225, 138] width 7 height 7
radio input "true"
click at [414, 281] on p "Adicionar R$ 18,00" at bounding box center [415, 285] width 52 height 9
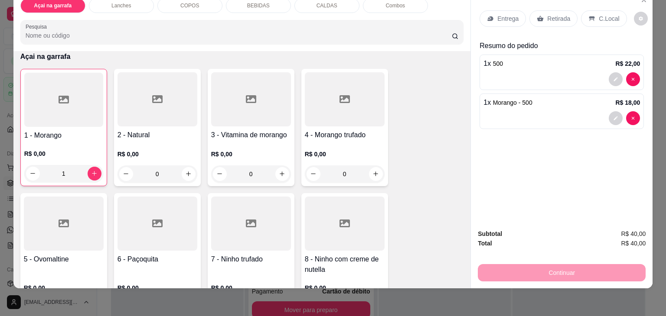
click at [605, 14] on p "C.Local" at bounding box center [609, 18] width 20 height 9
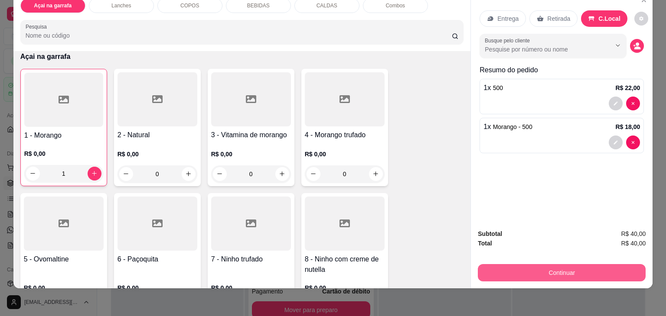
click at [575, 264] on button "Continuar" at bounding box center [562, 272] width 168 height 17
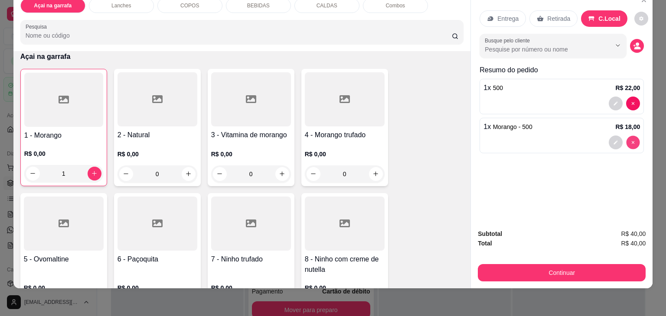
type input "0"
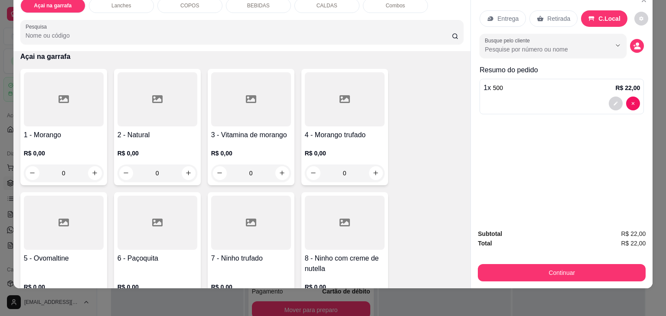
click at [68, 104] on div at bounding box center [64, 99] width 80 height 54
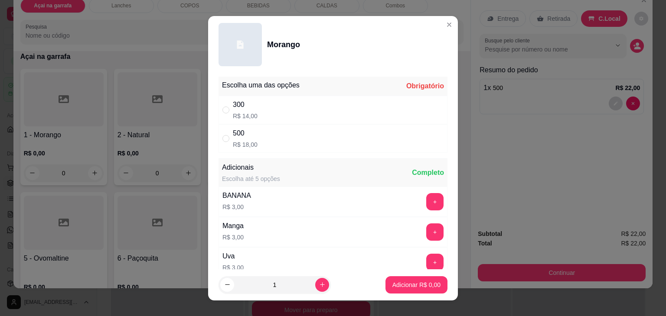
drag, startPoint x: 227, startPoint y: 114, endPoint x: 232, endPoint y: 115, distance: 5.5
click at [226, 114] on div "" at bounding box center [227, 110] width 10 height 10
radio input "true"
click at [399, 295] on footer "1 Adicionar R$ 14,00" at bounding box center [333, 285] width 250 height 31
click at [390, 289] on p "Adicionar R$ 14,00" at bounding box center [415, 285] width 50 height 8
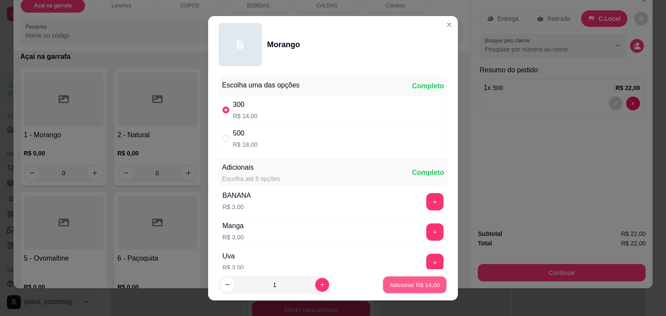
type input "1"
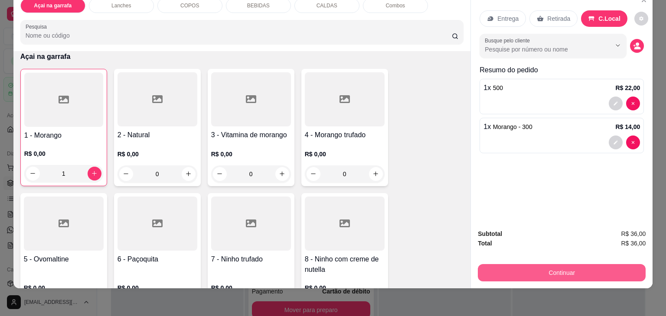
click at [544, 267] on button "Continuar" at bounding box center [562, 272] width 168 height 17
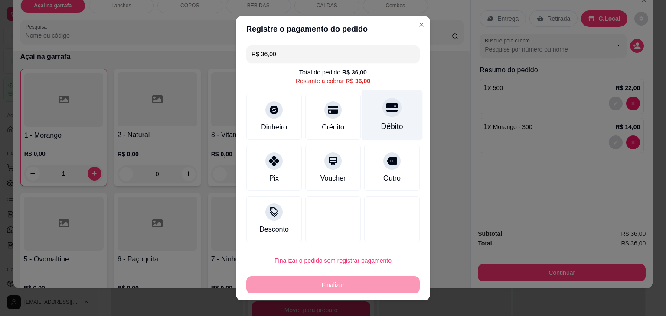
click at [381, 122] on div "Débito" at bounding box center [392, 126] width 22 height 11
type input "R$ 0,00"
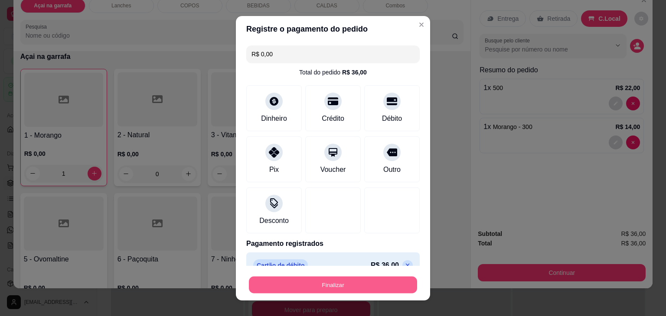
click at [301, 285] on button "Finalizar" at bounding box center [333, 285] width 168 height 17
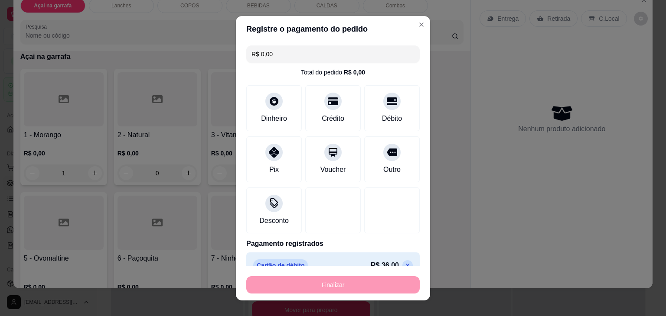
type input "0"
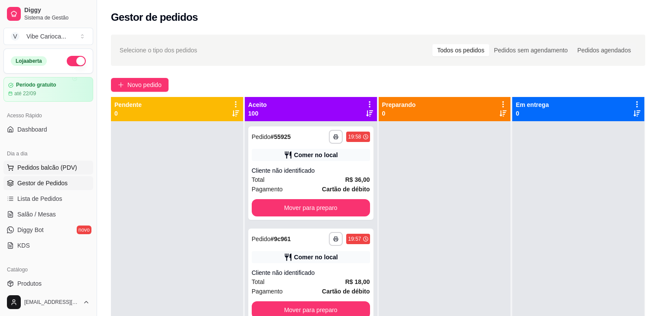
click at [52, 165] on span "Pedidos balcão (PDV)" at bounding box center [47, 167] width 60 height 9
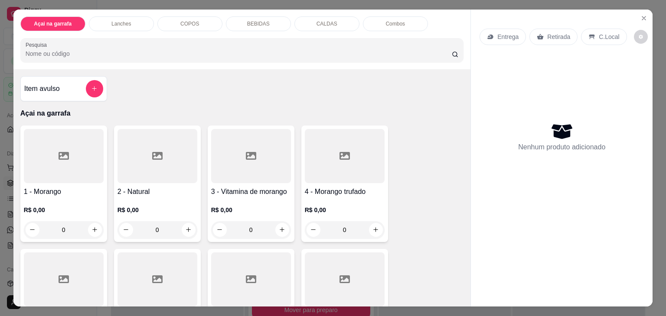
click at [38, 139] on div at bounding box center [64, 156] width 80 height 54
click at [333, 156] on div at bounding box center [345, 156] width 80 height 54
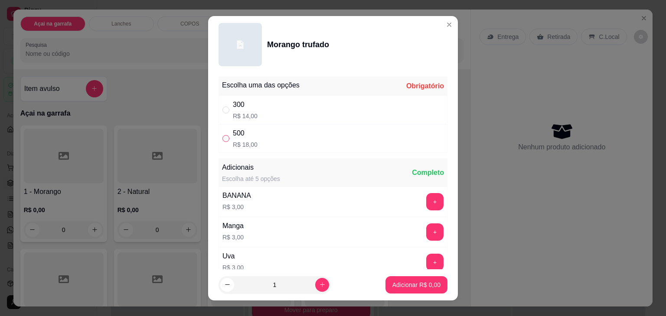
click at [224, 139] on input "" at bounding box center [225, 138] width 7 height 7
click at [315, 283] on button "increase-product-quantity" at bounding box center [322, 285] width 14 height 14
click at [413, 282] on p "Adicionar R$ 36,00" at bounding box center [415, 285] width 52 height 9
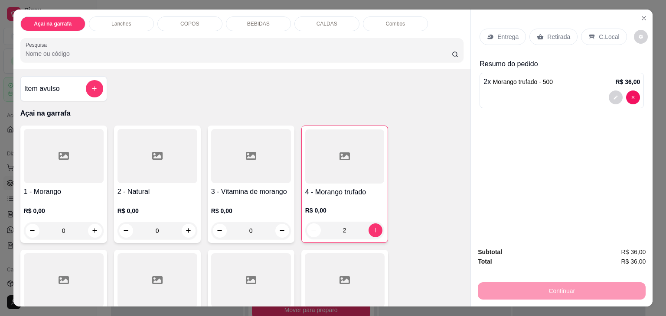
click at [332, 166] on div at bounding box center [344, 157] width 79 height 54
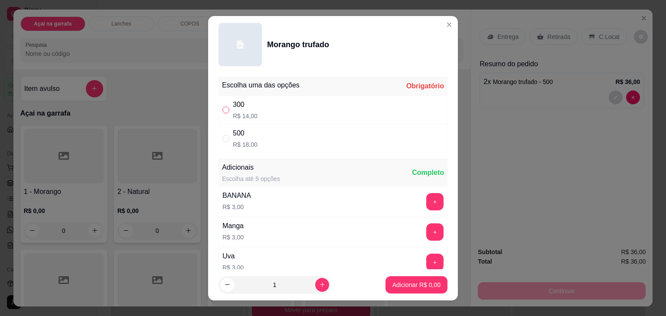
click at [222, 109] on input "" at bounding box center [225, 110] width 7 height 7
click at [408, 283] on p "Adicionar R$ 14,00" at bounding box center [415, 285] width 52 height 9
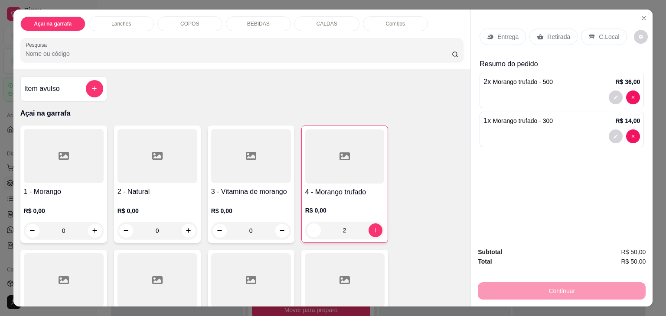
click at [599, 33] on p "C.Local" at bounding box center [609, 37] width 20 height 9
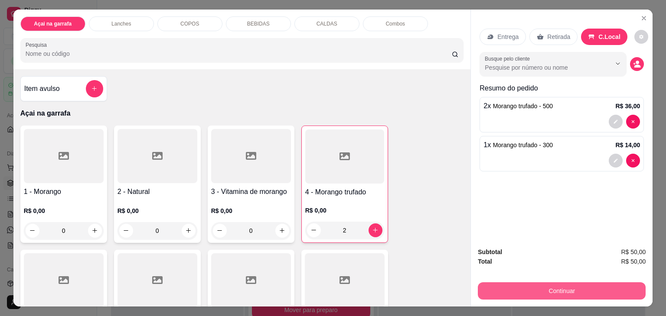
click at [526, 288] on button "Continuar" at bounding box center [562, 291] width 168 height 17
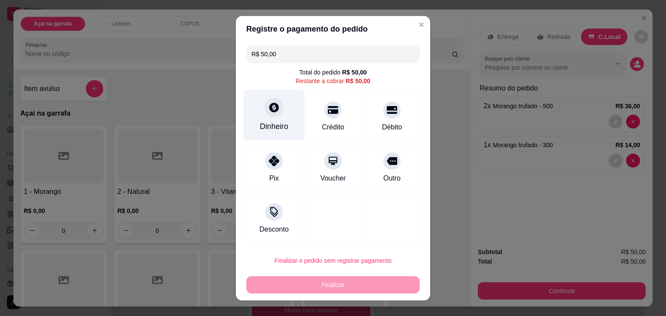
click at [296, 124] on div "Dinheiro" at bounding box center [274, 115] width 61 height 51
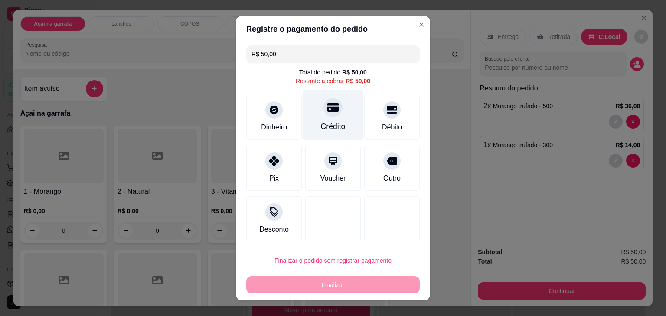
click at [316, 118] on div "Crédito" at bounding box center [333, 115] width 61 height 51
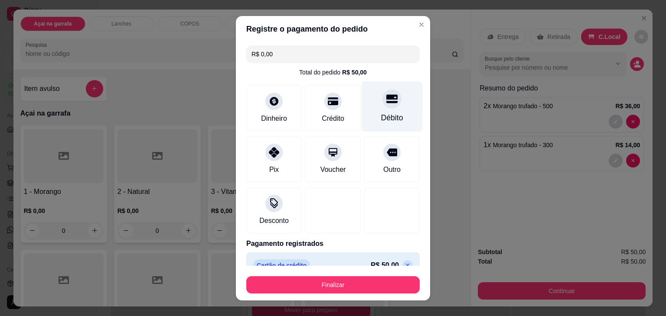
click at [381, 113] on div "Débito" at bounding box center [392, 117] width 22 height 11
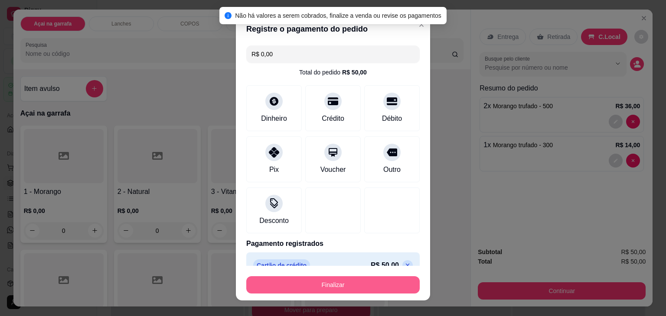
click at [323, 284] on button "Finalizar" at bounding box center [332, 285] width 173 height 17
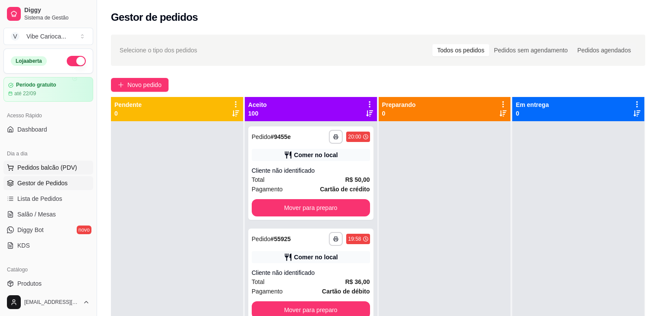
click at [43, 166] on span "Pedidos balcão (PDV)" at bounding box center [47, 167] width 60 height 9
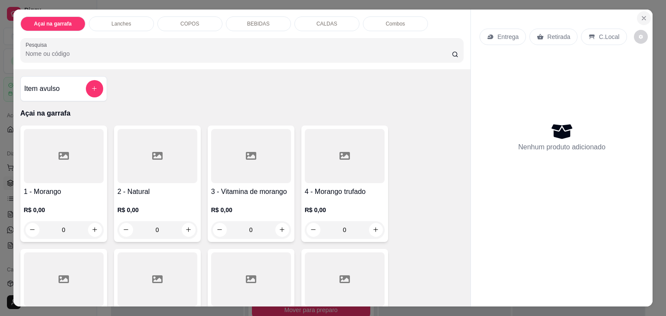
click at [641, 15] on icon "Close" at bounding box center [643, 18] width 7 height 7
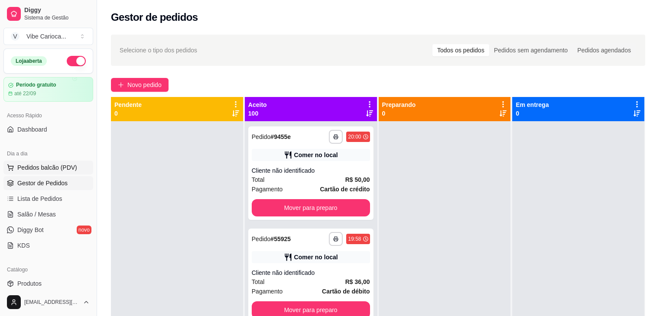
click at [28, 169] on span "Pedidos balcão (PDV)" at bounding box center [47, 167] width 60 height 9
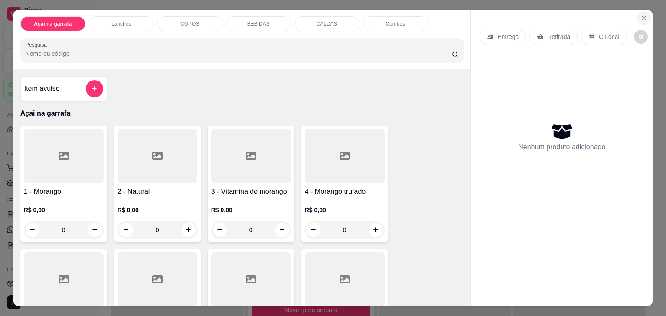
click at [642, 16] on icon "Close" at bounding box center [643, 17] width 3 height 3
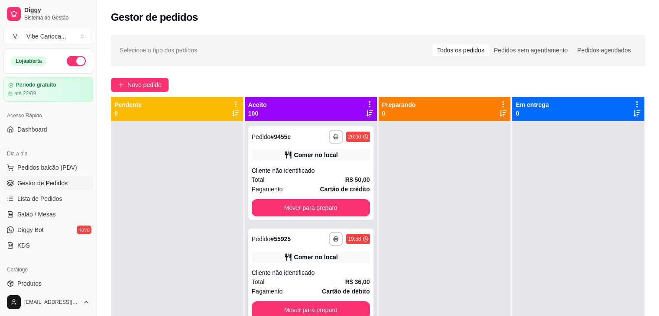
click at [323, 262] on div "Comer no local" at bounding box center [311, 257] width 118 height 12
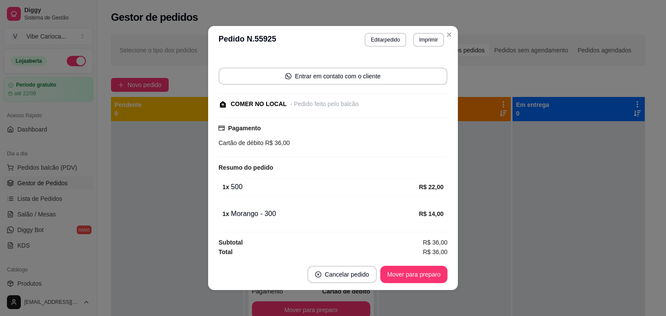
scroll to position [2, 0]
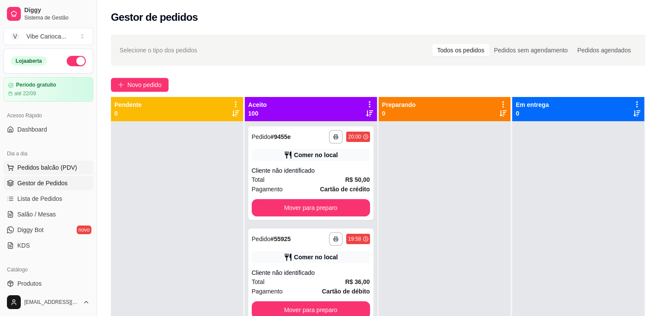
click at [35, 167] on span "Pedidos balcão (PDV)" at bounding box center [47, 167] width 60 height 9
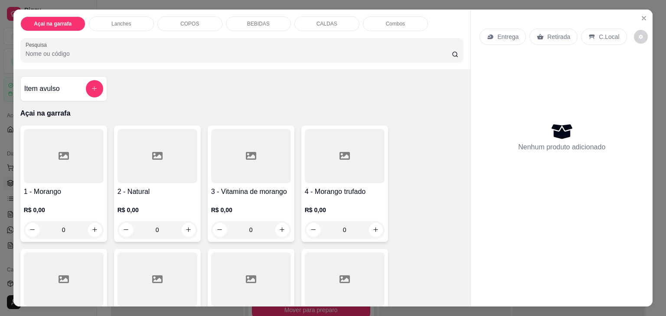
click at [194, 23] on p "COPOS" at bounding box center [189, 23] width 19 height 7
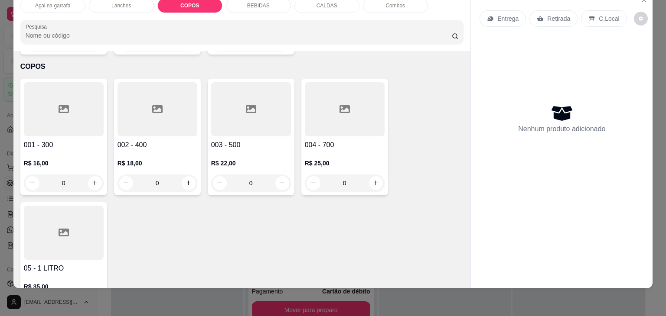
scroll to position [652, 0]
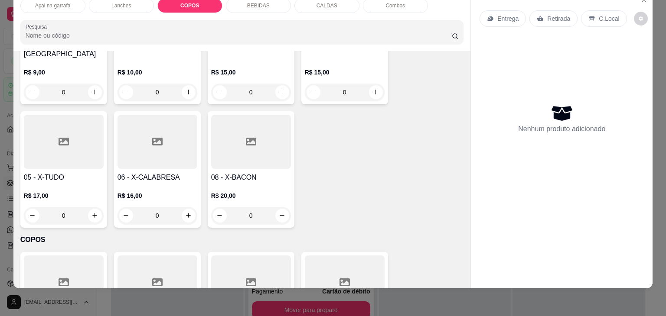
click at [55, 3] on div "Açai na garrafa" at bounding box center [52, 5] width 65 height 15
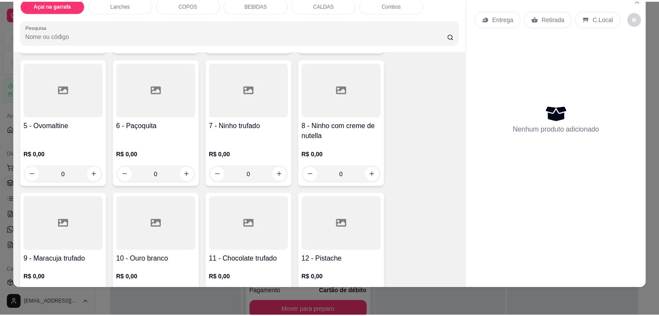
scroll to position [217, 0]
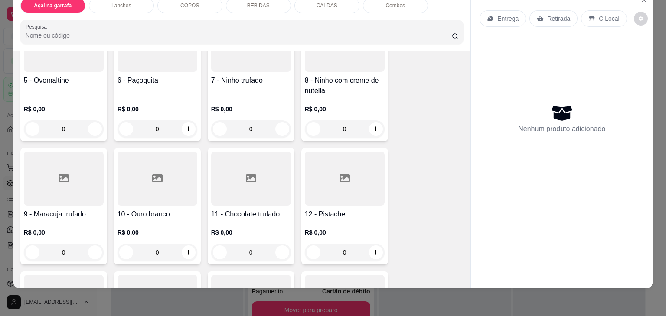
click at [261, 59] on div at bounding box center [251, 45] width 80 height 54
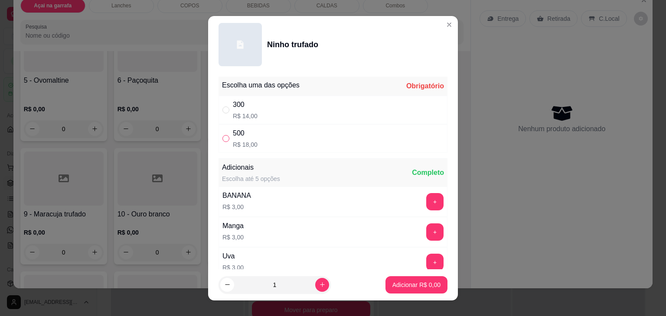
click at [222, 139] on input "" at bounding box center [225, 138] width 7 height 7
click at [392, 283] on p "Adicionar R$ 18,00" at bounding box center [415, 285] width 52 height 9
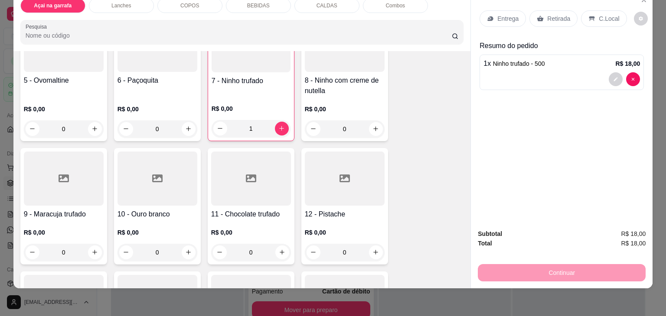
click at [589, 16] on icon at bounding box center [592, 18] width 6 height 5
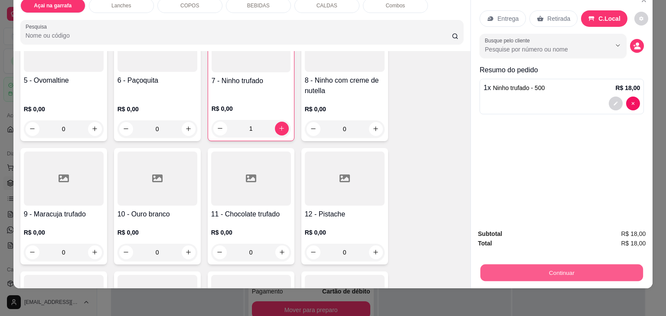
click at [560, 270] on button "Continuar" at bounding box center [561, 273] width 163 height 17
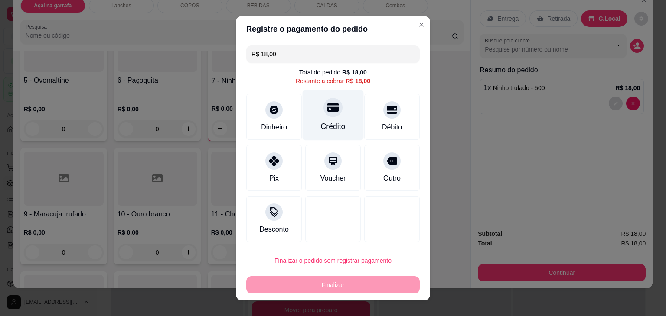
click at [329, 121] on div "Crédito" at bounding box center [333, 126] width 25 height 11
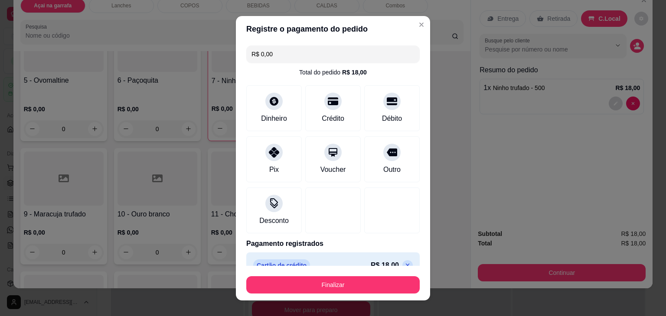
click at [347, 275] on div "Finalizar" at bounding box center [332, 283] width 173 height 21
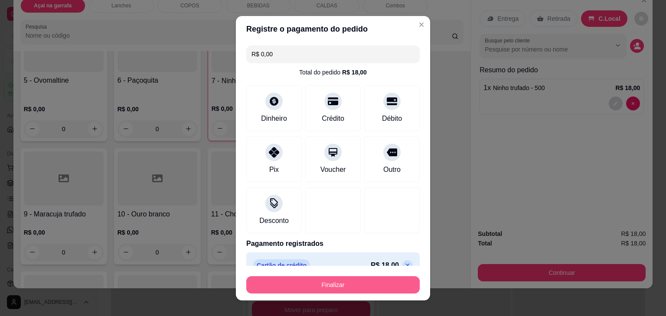
click at [346, 279] on button "Finalizar" at bounding box center [332, 285] width 173 height 17
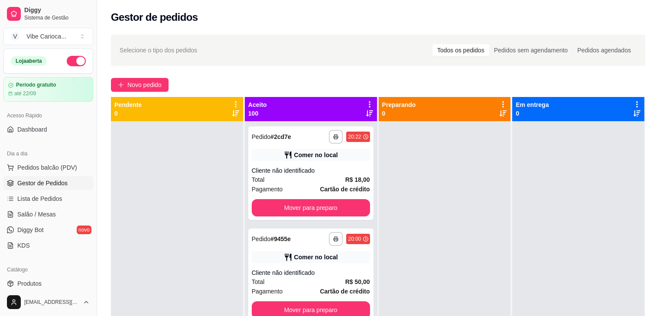
click at [423, 75] on div "**********" at bounding box center [378, 226] width 562 height 394
click at [331, 163] on div "**********" at bounding box center [310, 174] width 125 height 94
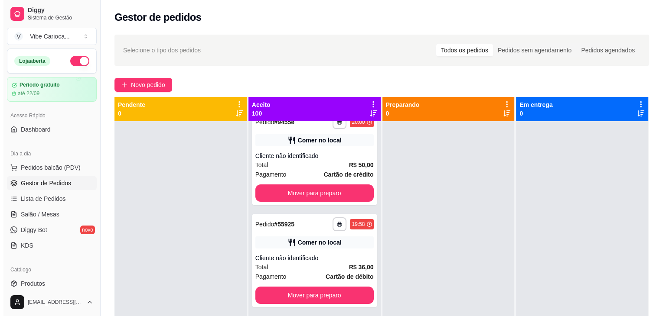
scroll to position [130, 0]
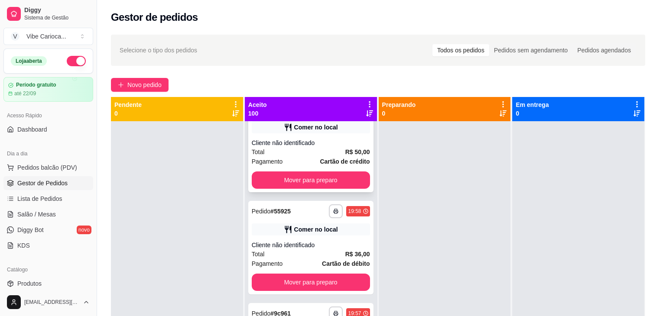
click at [311, 145] on div "Cliente não identificado" at bounding box center [311, 143] width 118 height 9
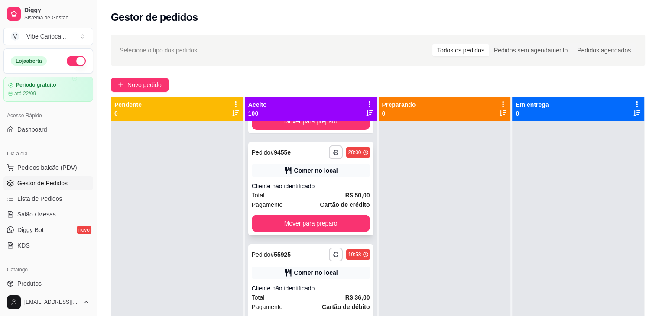
click at [324, 165] on div "Comer no local" at bounding box center [311, 171] width 118 height 12
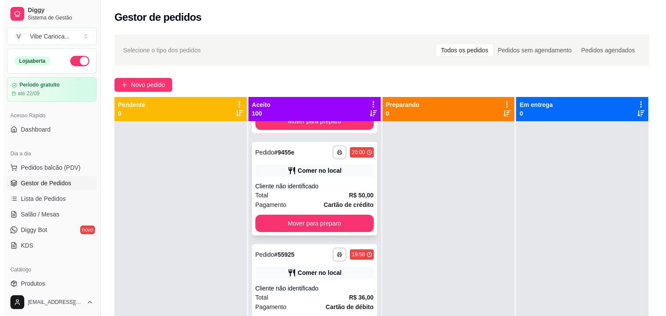
scroll to position [130, 0]
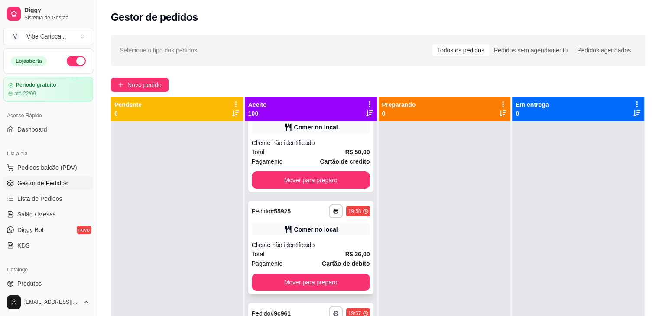
click at [302, 227] on div "Comer no local" at bounding box center [316, 229] width 44 height 9
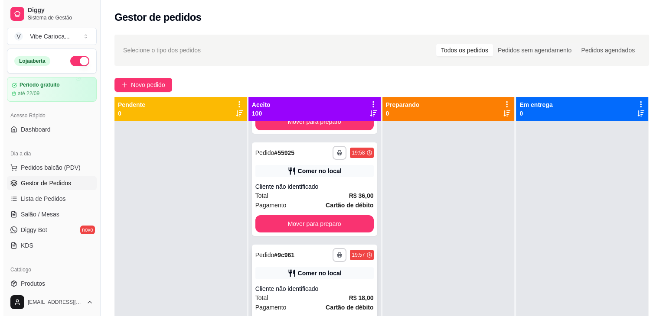
scroll to position [217, 0]
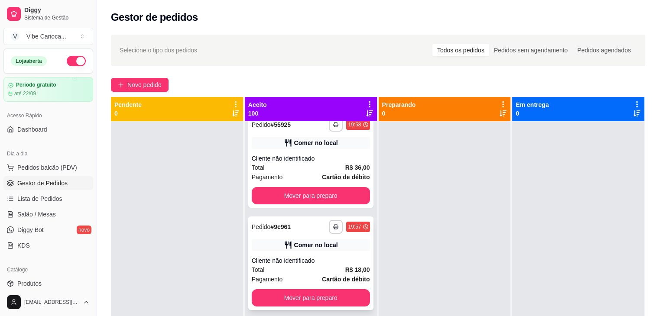
click at [290, 252] on div "**********" at bounding box center [310, 264] width 125 height 94
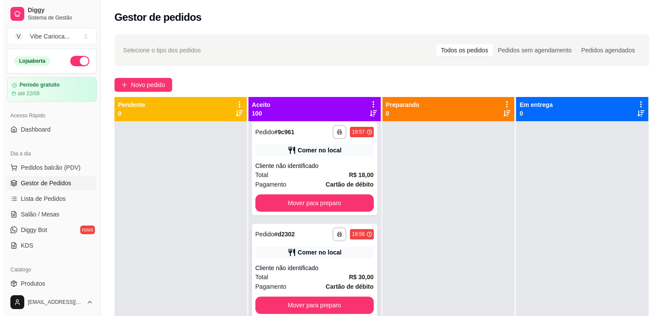
scroll to position [347, 0]
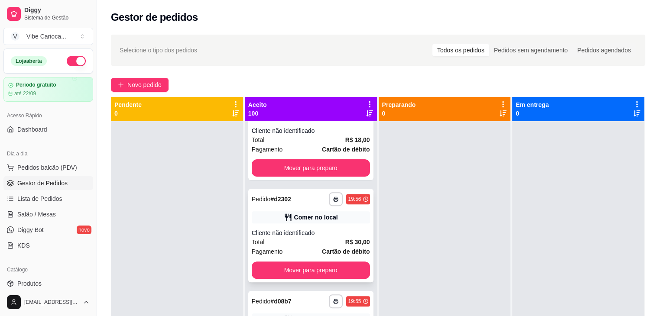
click at [325, 229] on div "Cliente não identificado" at bounding box center [311, 233] width 118 height 9
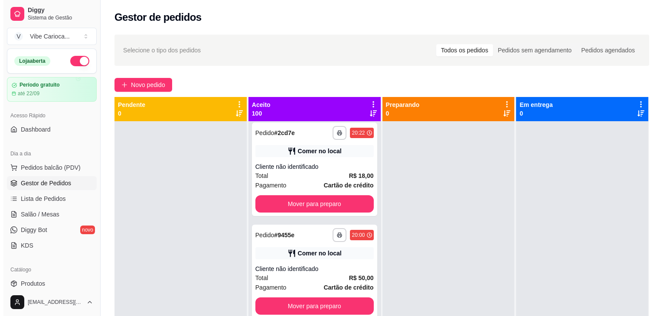
scroll to position [0, 0]
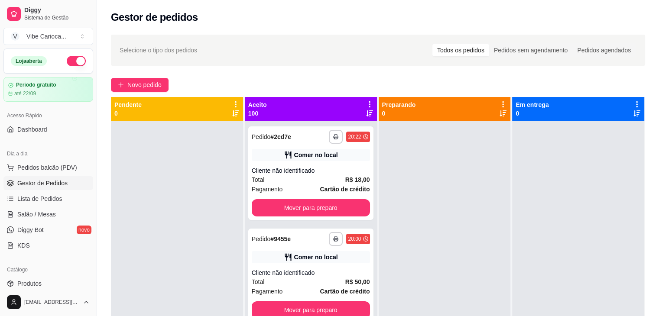
click at [54, 174] on ul "Pedidos balcão (PDV) Gestor de Pedidos Lista de Pedidos Salão / Mesas Diggy Bot…" at bounding box center [48, 207] width 90 height 92
click at [54, 169] on span "Pedidos balcão (PDV)" at bounding box center [47, 167] width 60 height 9
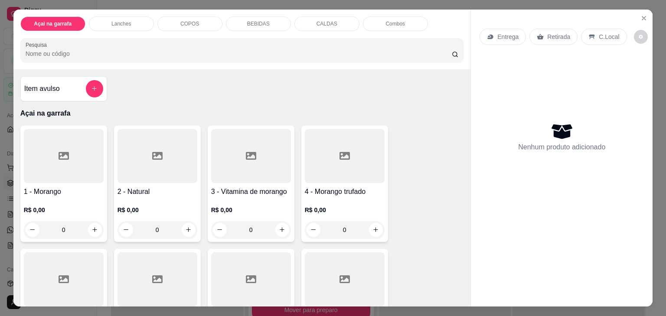
click at [199, 19] on div "COPOS" at bounding box center [189, 23] width 65 height 15
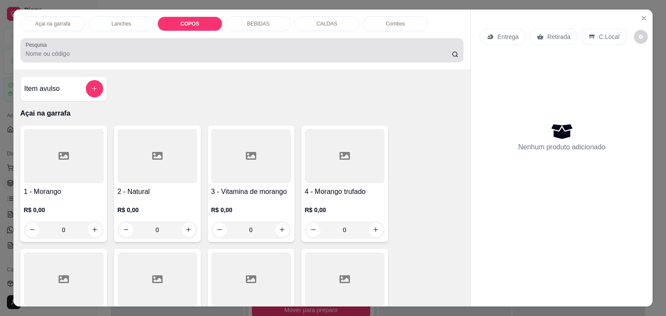
scroll to position [21, 0]
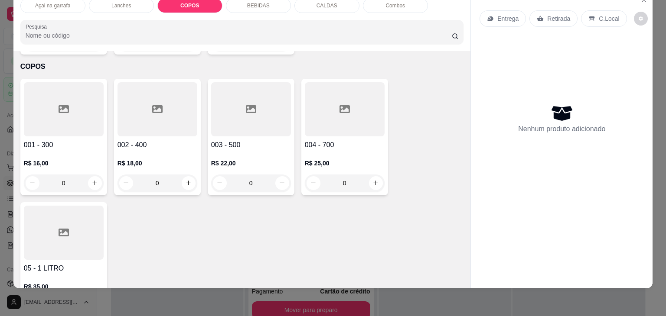
click at [136, 90] on div at bounding box center [157, 109] width 80 height 54
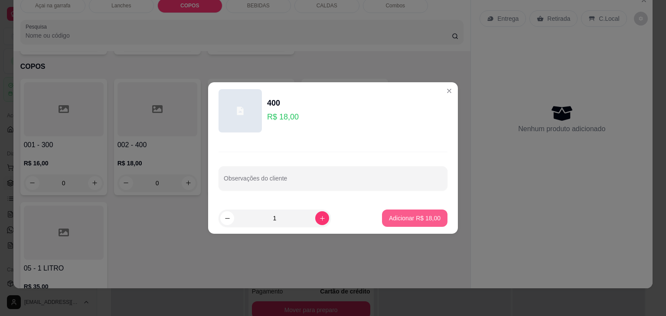
click at [398, 218] on p "Adicionar R$ 18,00" at bounding box center [415, 218] width 52 height 9
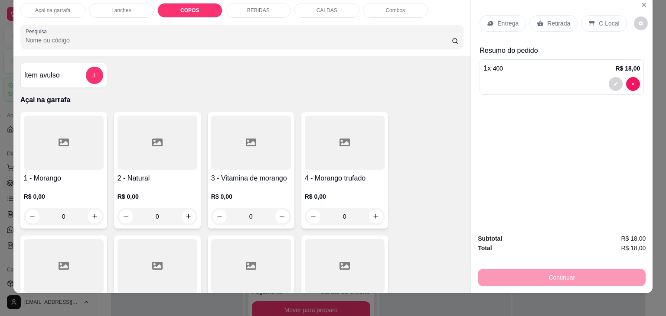
scroll to position [0, 0]
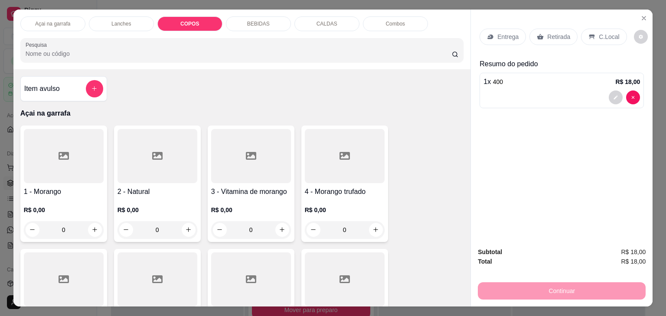
click at [606, 33] on p "C.Local" at bounding box center [609, 37] width 20 height 9
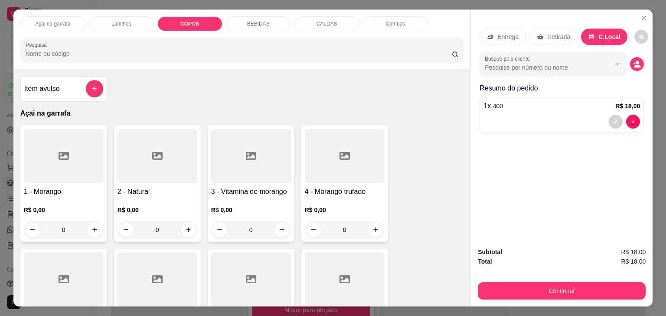
click at [555, 280] on div "Continuar" at bounding box center [562, 290] width 168 height 20
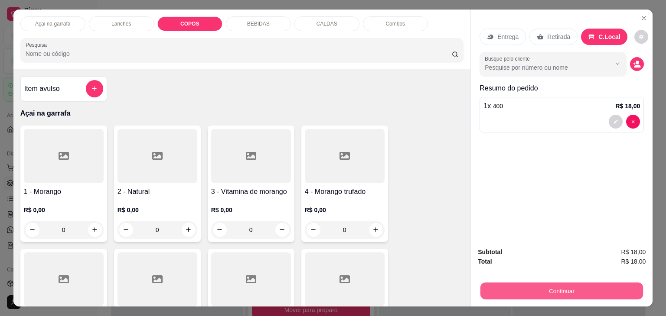
click at [547, 285] on button "Continuar" at bounding box center [561, 291] width 163 height 17
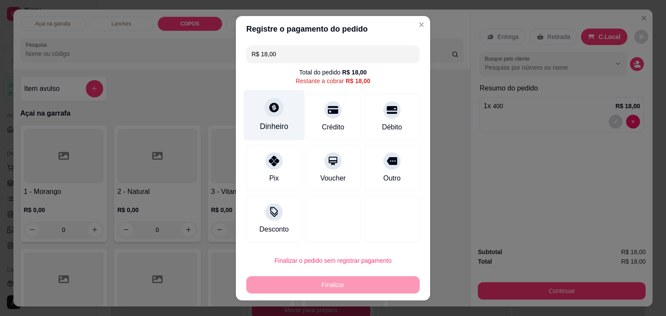
click at [260, 108] on div "Dinheiro" at bounding box center [274, 115] width 61 height 51
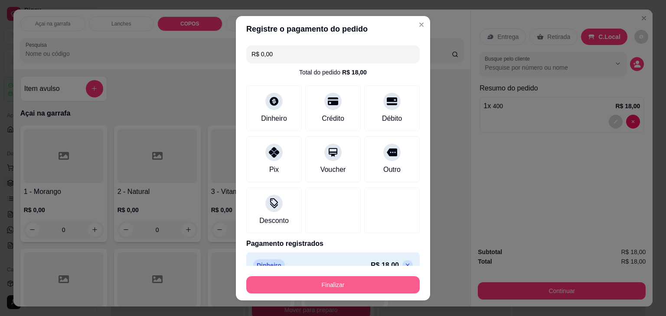
click at [358, 282] on button "Finalizar" at bounding box center [332, 285] width 173 height 17
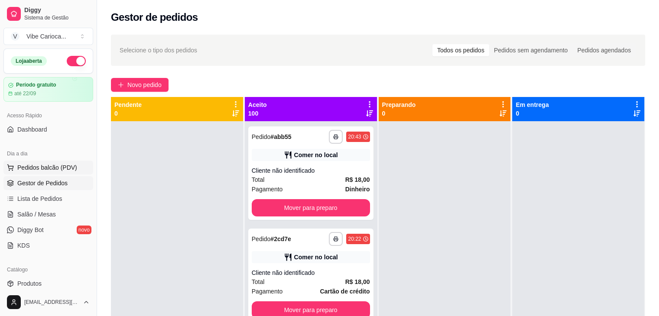
click at [39, 165] on span "Pedidos balcão (PDV)" at bounding box center [47, 167] width 60 height 9
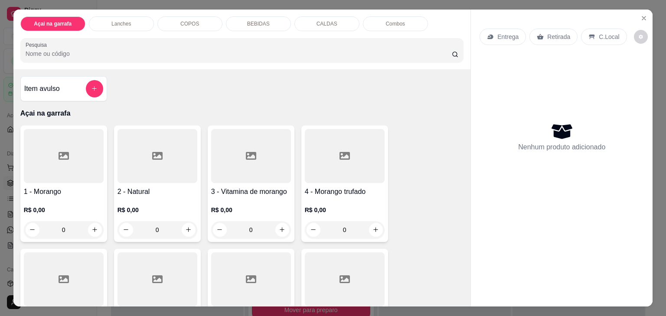
click at [167, 23] on div "COPOS" at bounding box center [189, 23] width 65 height 15
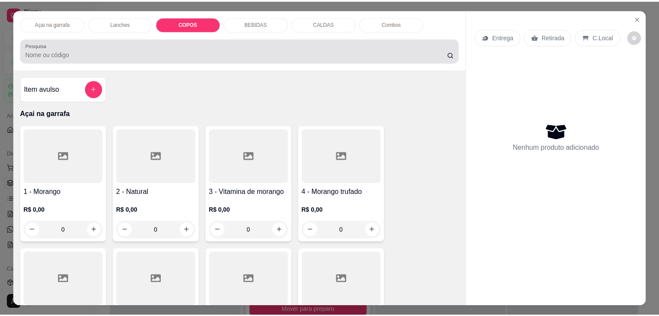
scroll to position [21, 0]
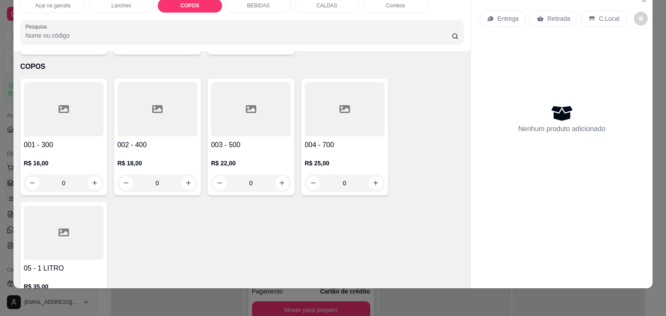
click at [165, 102] on div at bounding box center [157, 109] width 80 height 54
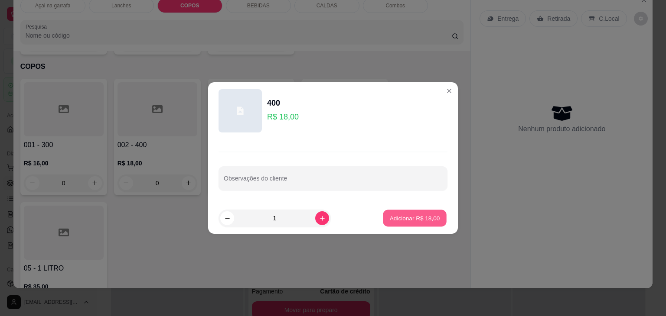
click at [405, 212] on button "Adicionar R$ 18,00" at bounding box center [415, 218] width 64 height 17
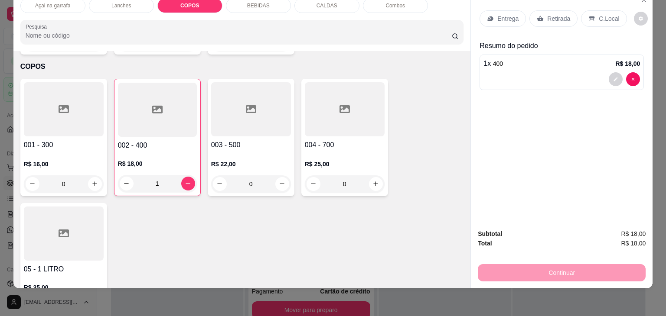
click at [610, 16] on div "C.Local" at bounding box center [604, 18] width 46 height 16
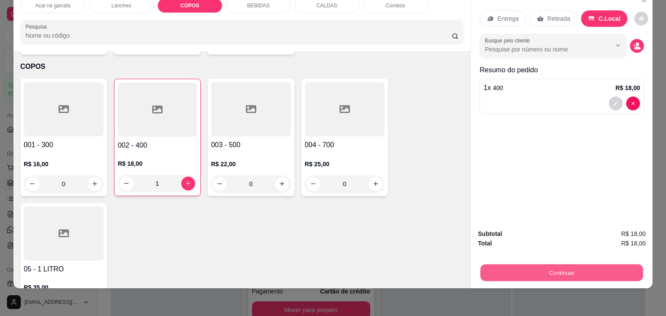
click at [546, 266] on button "Continuar" at bounding box center [561, 273] width 163 height 17
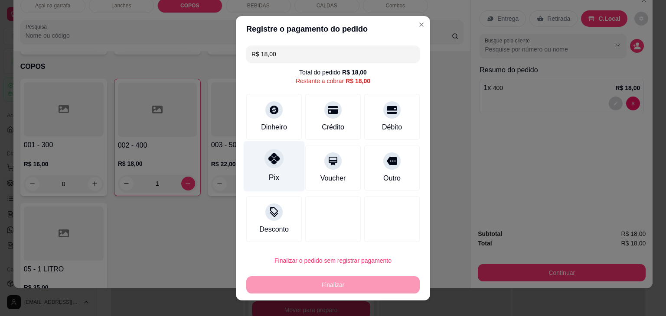
click at [269, 170] on div "Pix" at bounding box center [274, 166] width 61 height 51
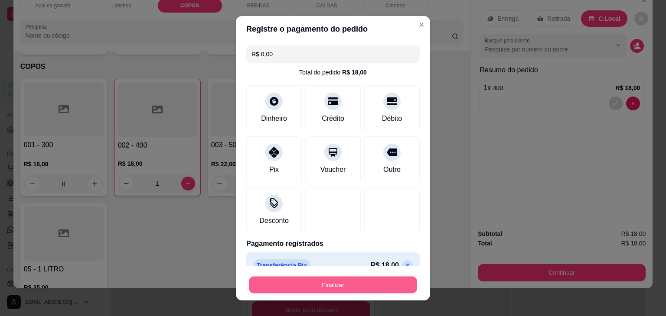
click at [315, 288] on button "Finalizar" at bounding box center [333, 285] width 168 height 17
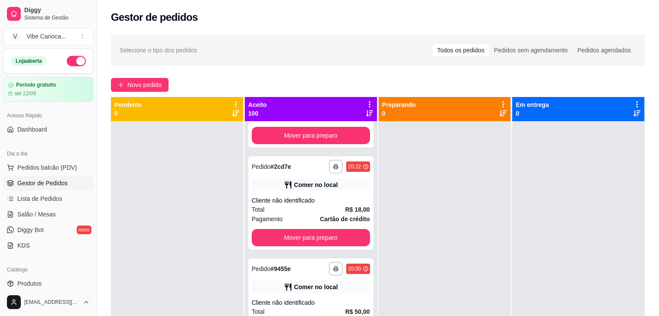
scroll to position [130, 0]
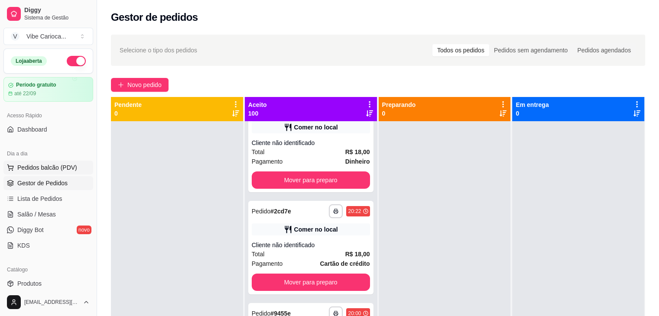
click at [30, 163] on span "Pedidos balcão (PDV)" at bounding box center [47, 167] width 60 height 9
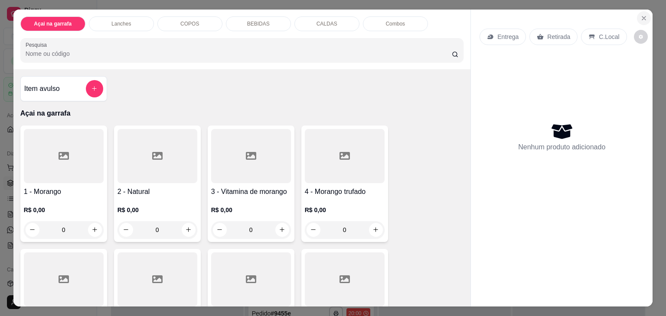
click at [637, 15] on button "Close" at bounding box center [644, 18] width 14 height 14
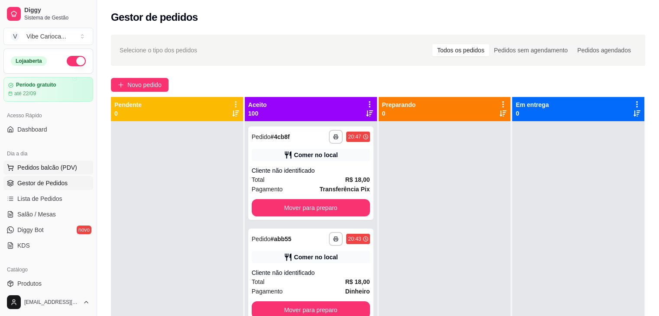
click at [19, 166] on span "Pedidos balcão (PDV)" at bounding box center [47, 167] width 60 height 9
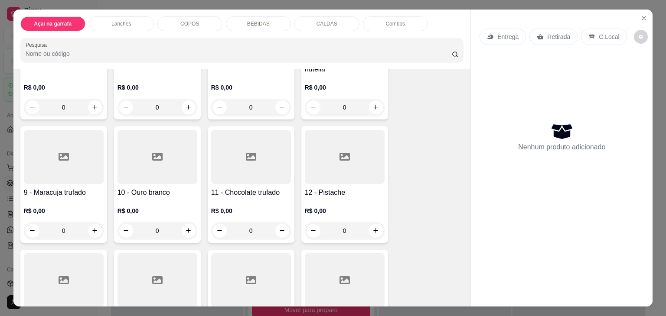
scroll to position [260, 0]
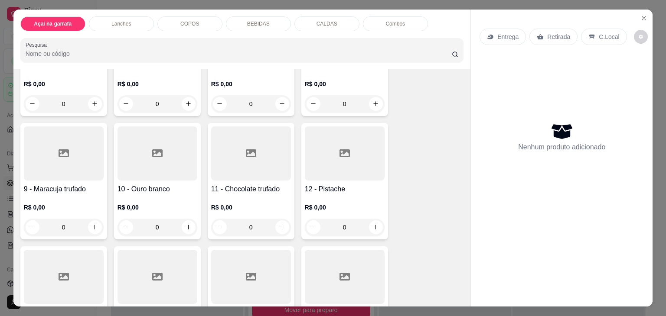
click at [61, 159] on div at bounding box center [64, 154] width 80 height 54
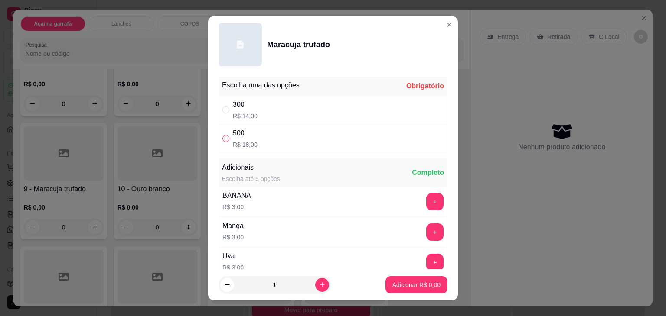
click at [222, 139] on input "" at bounding box center [225, 138] width 7 height 7
click at [224, 108] on input "" at bounding box center [225, 110] width 7 height 7
click at [402, 286] on p "Adicionar R$ 14,00" at bounding box center [415, 285] width 52 height 9
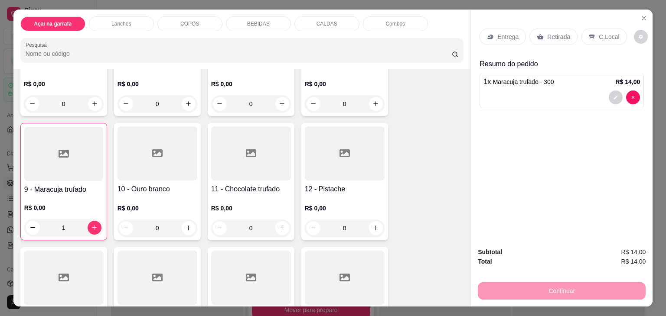
click at [586, 29] on div "C.Local" at bounding box center [604, 37] width 46 height 16
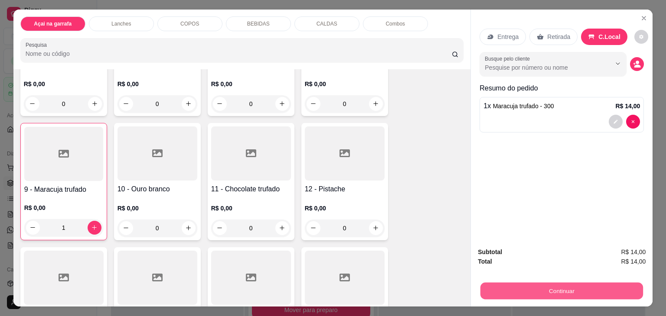
click at [518, 283] on button "Continuar" at bounding box center [561, 291] width 163 height 17
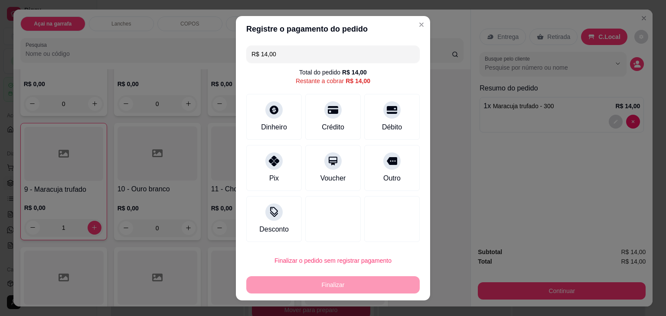
drag, startPoint x: 379, startPoint y: 127, endPoint x: 378, endPoint y: 135, distance: 8.3
click at [382, 126] on div "Débito" at bounding box center [392, 127] width 20 height 10
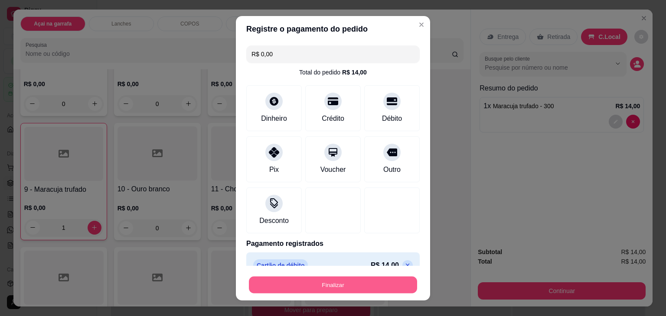
click at [322, 290] on button "Finalizar" at bounding box center [333, 285] width 168 height 17
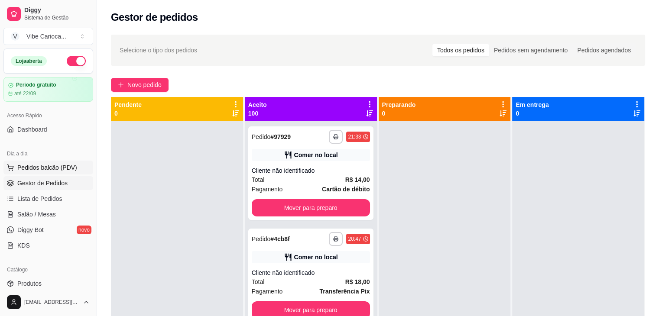
click at [56, 169] on span "Pedidos balcão (PDV)" at bounding box center [47, 167] width 60 height 9
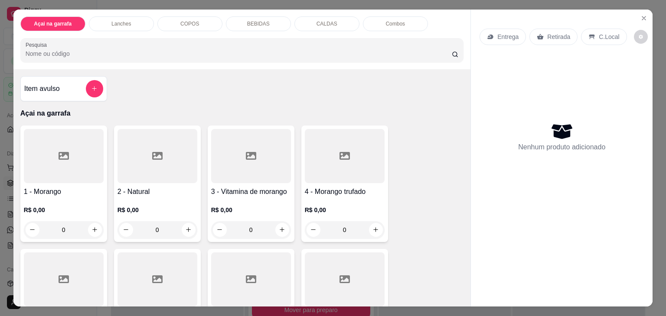
click at [203, 22] on div "COPOS" at bounding box center [189, 23] width 65 height 15
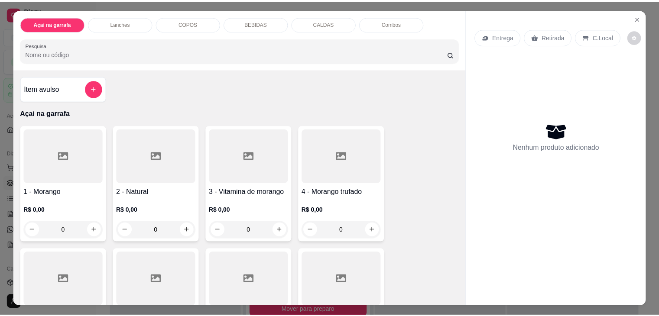
scroll to position [21, 0]
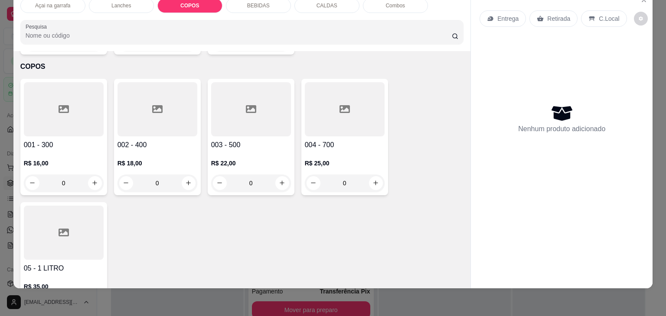
click at [235, 94] on div at bounding box center [251, 109] width 80 height 54
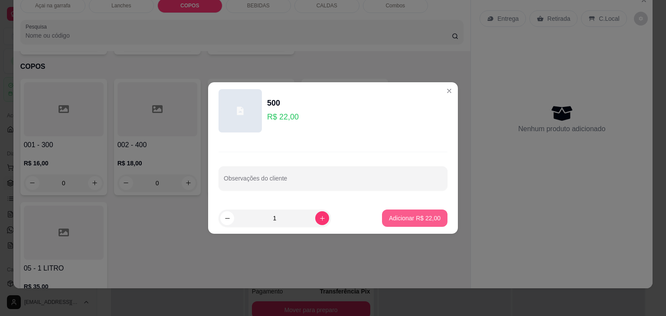
click at [430, 219] on p "Adicionar R$ 22,00" at bounding box center [415, 218] width 52 height 9
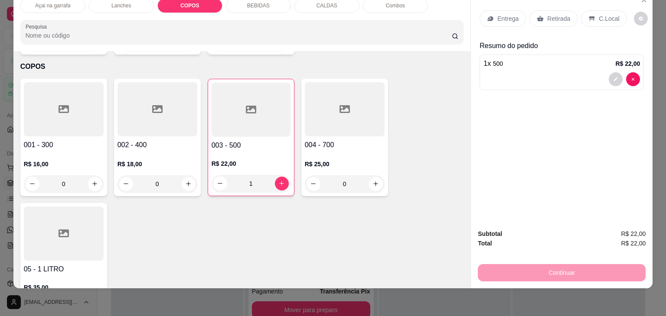
click at [599, 14] on p "C.Local" at bounding box center [609, 18] width 20 height 9
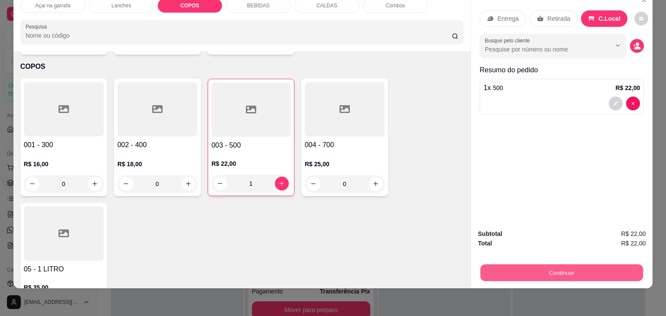
click at [532, 265] on button "Continuar" at bounding box center [561, 273] width 163 height 17
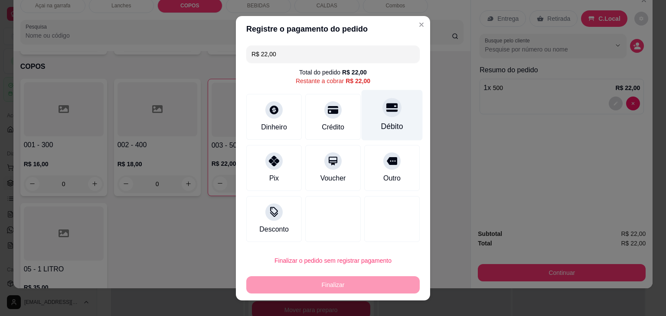
click at [386, 107] on icon at bounding box center [391, 107] width 11 height 9
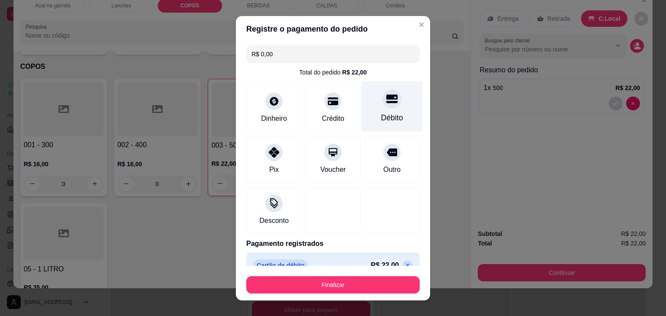
click at [378, 111] on div "Débito" at bounding box center [391, 106] width 61 height 51
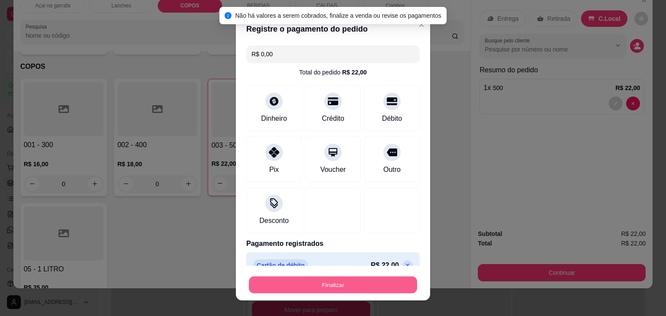
click at [326, 280] on button "Finalizar" at bounding box center [333, 285] width 168 height 17
